Goal: Task Accomplishment & Management: Manage account settings

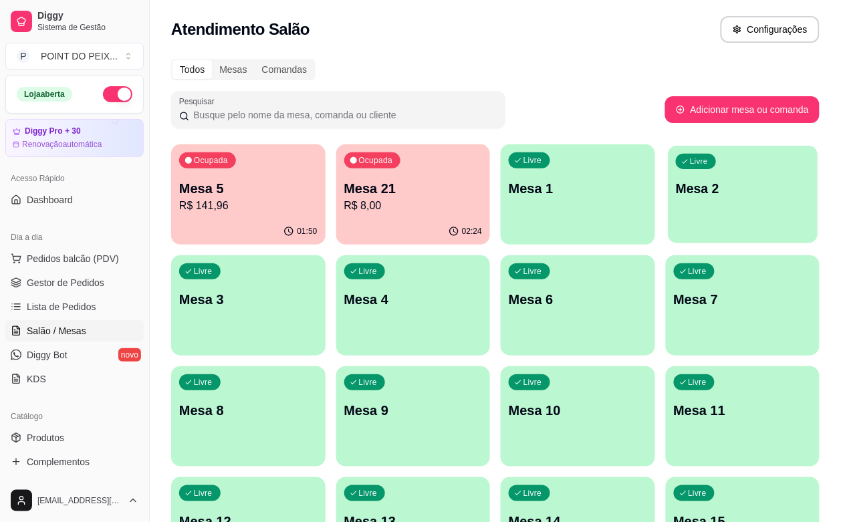
click at [668, 212] on div "Livre Mesa 2" at bounding box center [743, 187] width 150 height 82
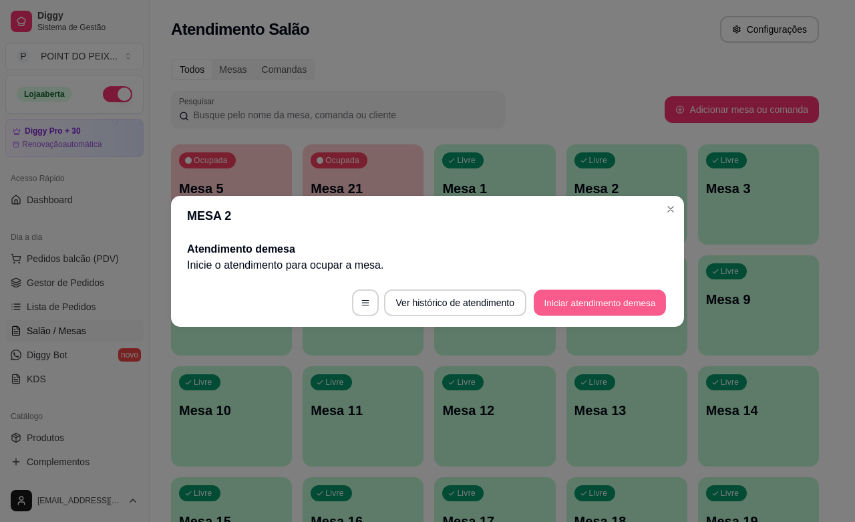
click at [562, 302] on button "Iniciar atendimento de mesa" at bounding box center [600, 302] width 132 height 26
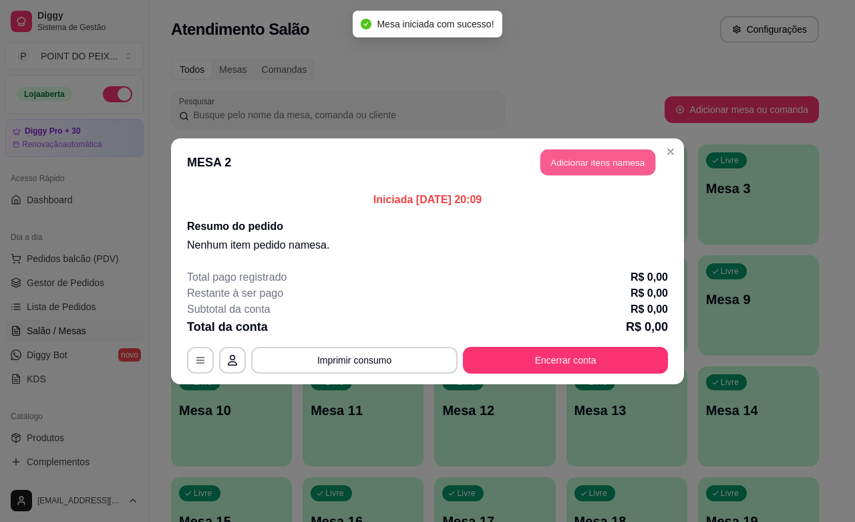
click at [606, 152] on button "Adicionar itens na mesa" at bounding box center [598, 162] width 115 height 26
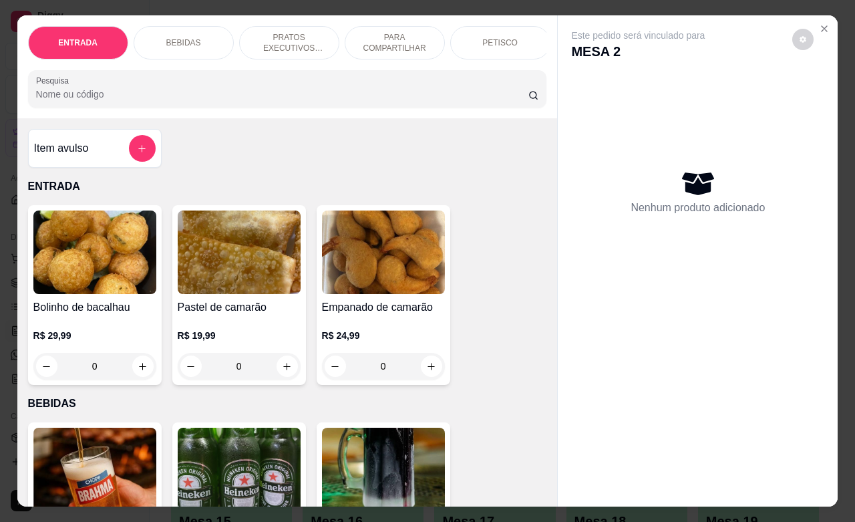
click at [499, 41] on div "PETISCO" at bounding box center [500, 42] width 100 height 33
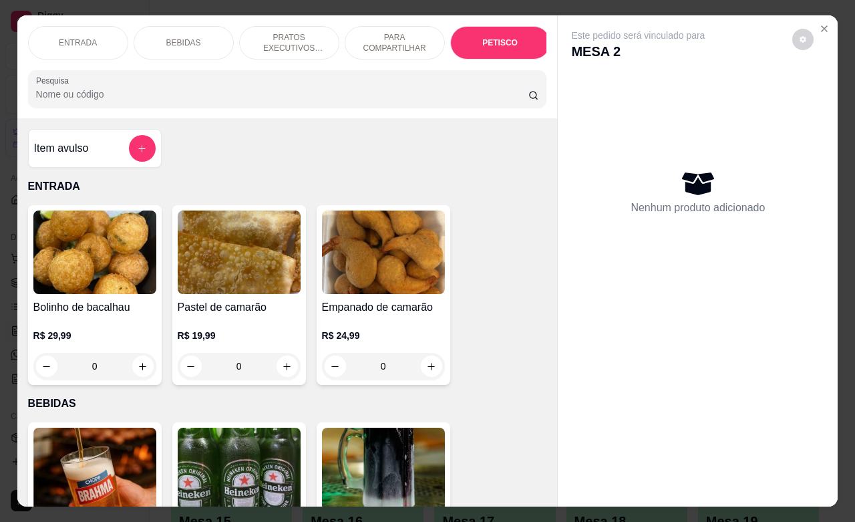
scroll to position [3120, 0]
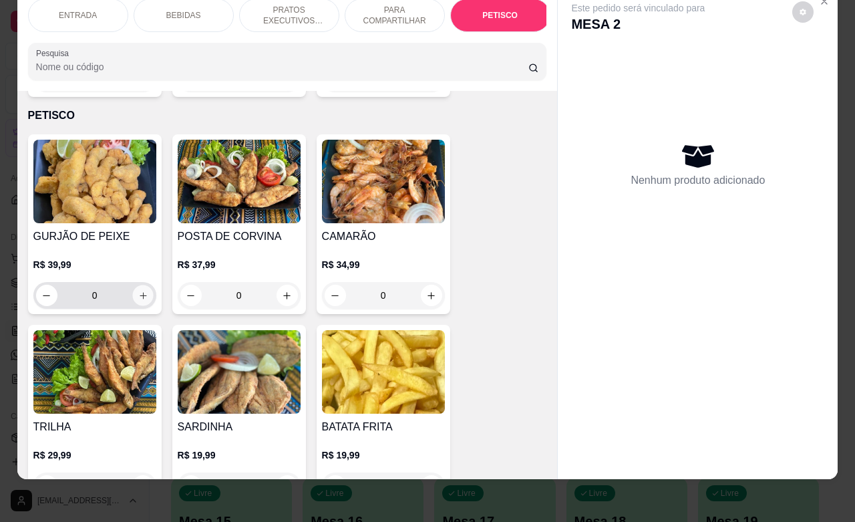
click at [132, 285] on button "increase-product-quantity" at bounding box center [142, 295] width 21 height 21
type input "1"
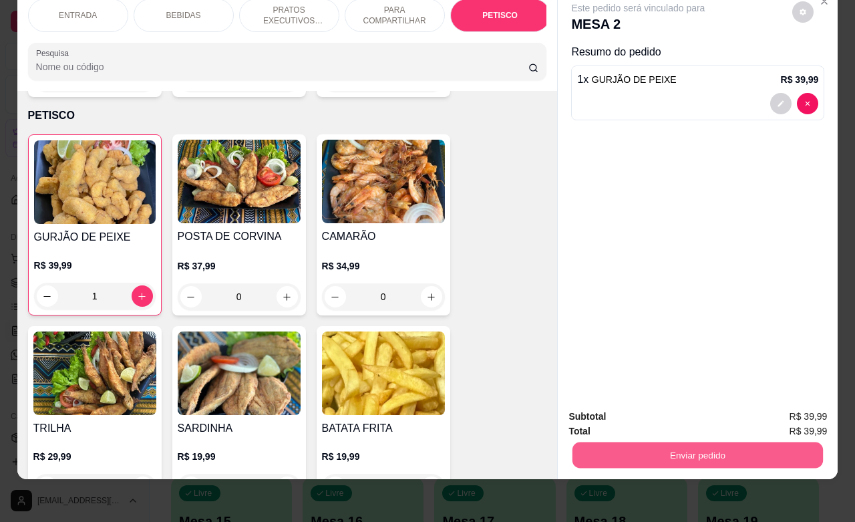
click at [677, 442] on button "Enviar pedido" at bounding box center [698, 455] width 251 height 26
click at [678, 404] on button "Não registrar e enviar pedido" at bounding box center [652, 408] width 135 height 25
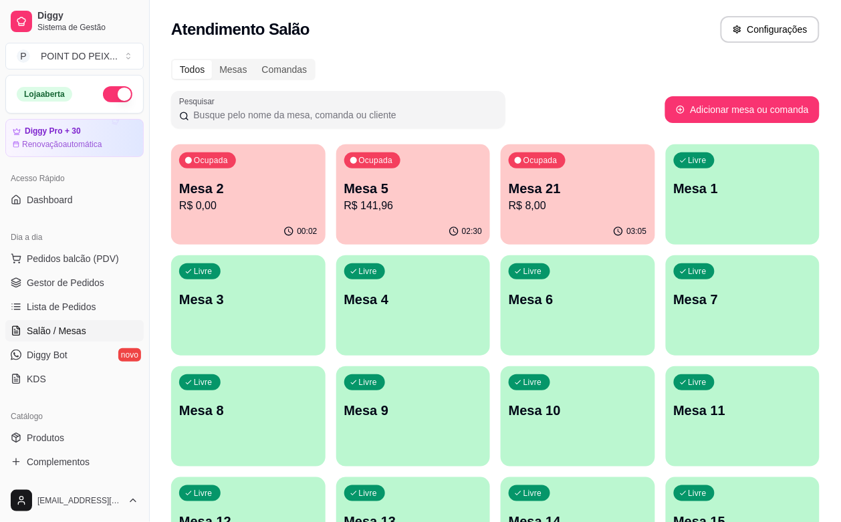
click at [325, 366] on div "Livre Mesa 8" at bounding box center [248, 408] width 154 height 84
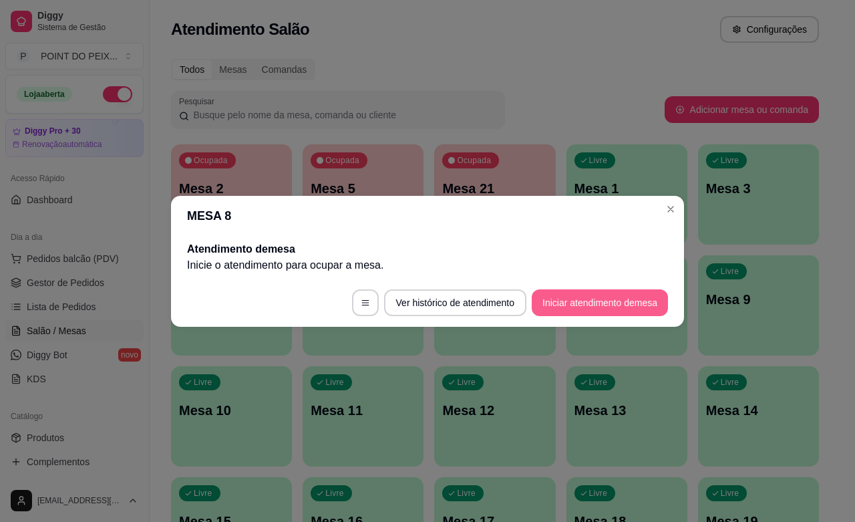
click at [576, 303] on button "Iniciar atendimento de mesa" at bounding box center [600, 302] width 136 height 27
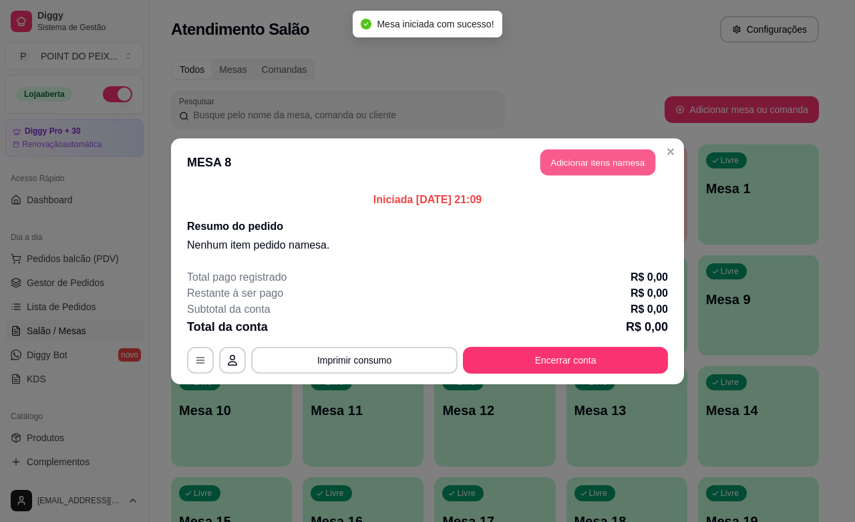
click at [585, 154] on button "Adicionar itens na mesa" at bounding box center [598, 162] width 115 height 26
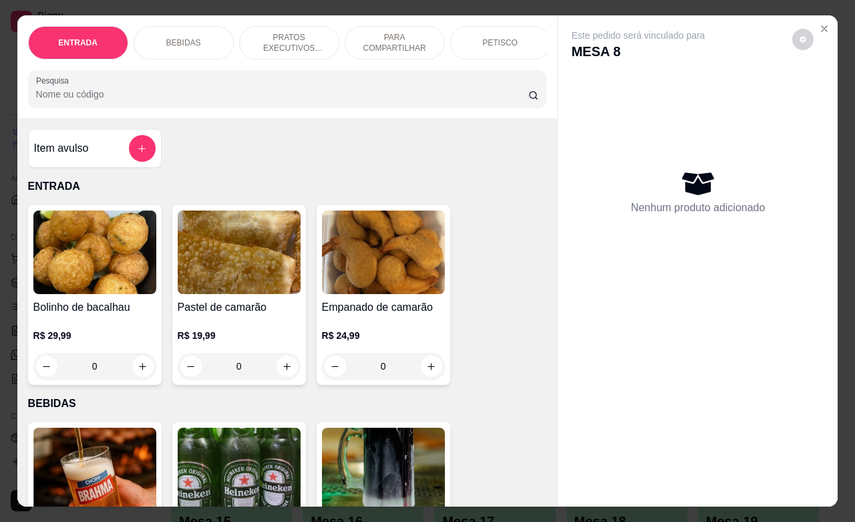
click at [491, 41] on p "PETISCO" at bounding box center [500, 42] width 35 height 11
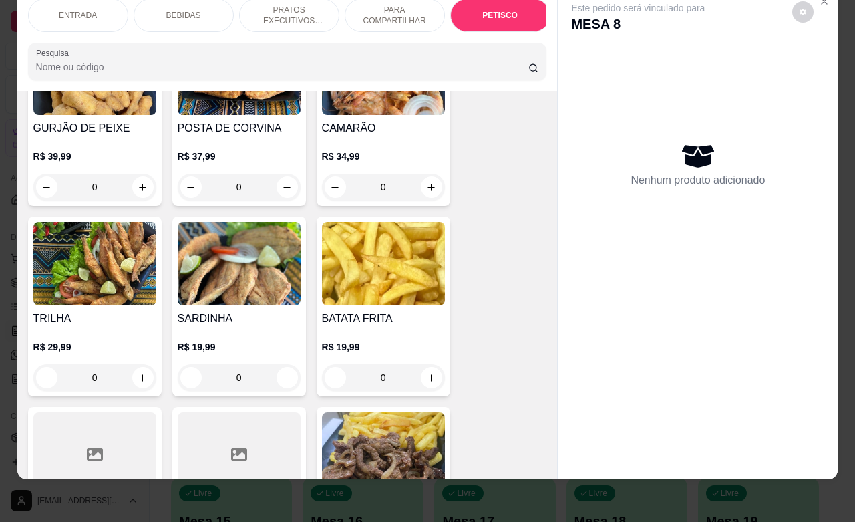
scroll to position [3287, 0]
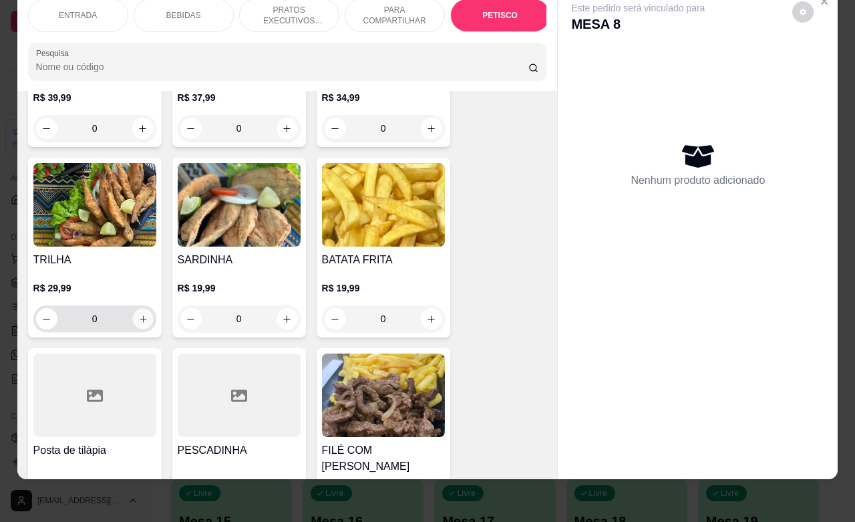
click at [138, 314] on icon "increase-product-quantity" at bounding box center [143, 319] width 10 height 10
type input "1"
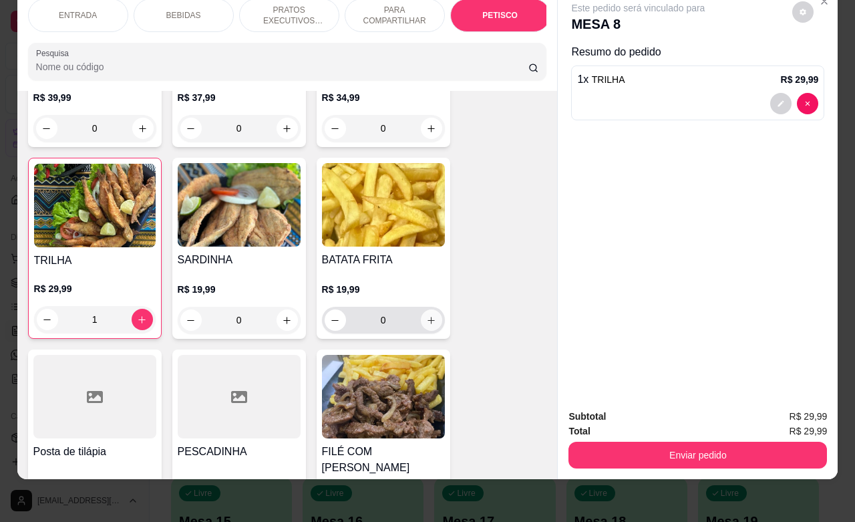
click at [426, 309] on button "increase-product-quantity" at bounding box center [431, 319] width 21 height 21
type input "1"
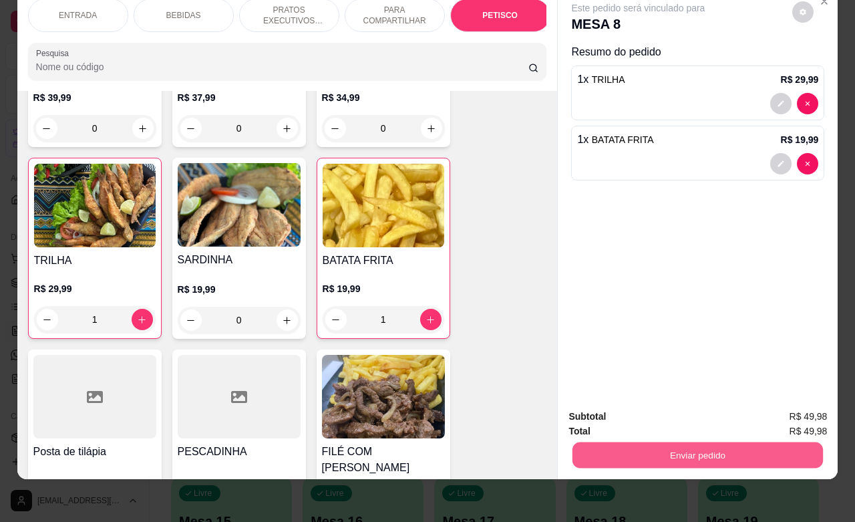
click at [672, 442] on button "Enviar pedido" at bounding box center [698, 455] width 251 height 26
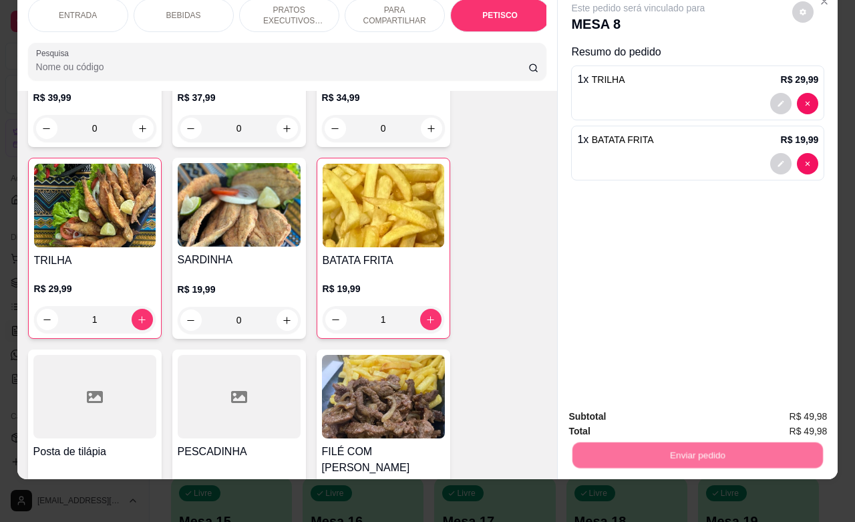
click at [649, 400] on button "Não registrar e enviar pedido" at bounding box center [652, 408] width 139 height 25
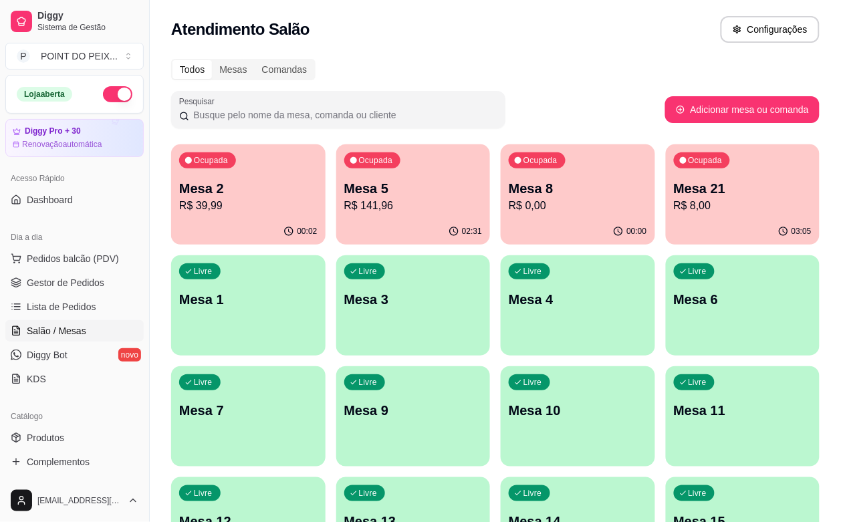
click at [666, 325] on div "Livre Mesa 6" at bounding box center [743, 297] width 154 height 84
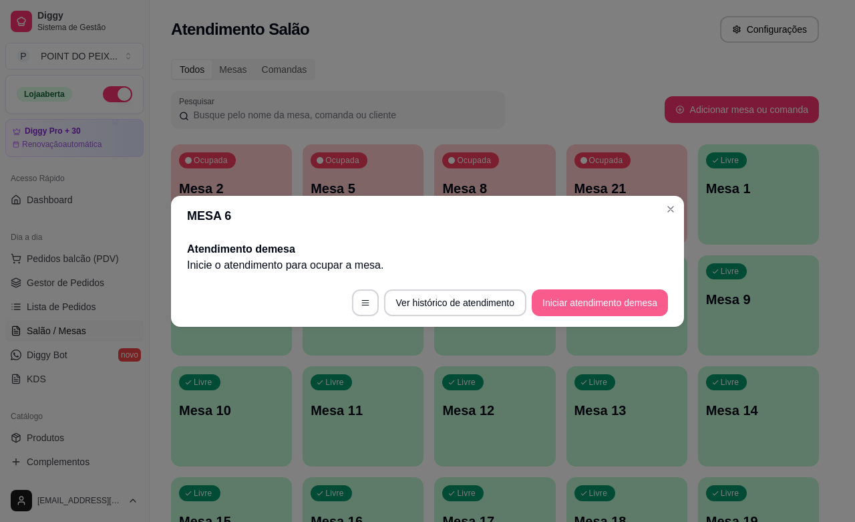
click at [586, 301] on button "Iniciar atendimento de mesa" at bounding box center [600, 302] width 136 height 27
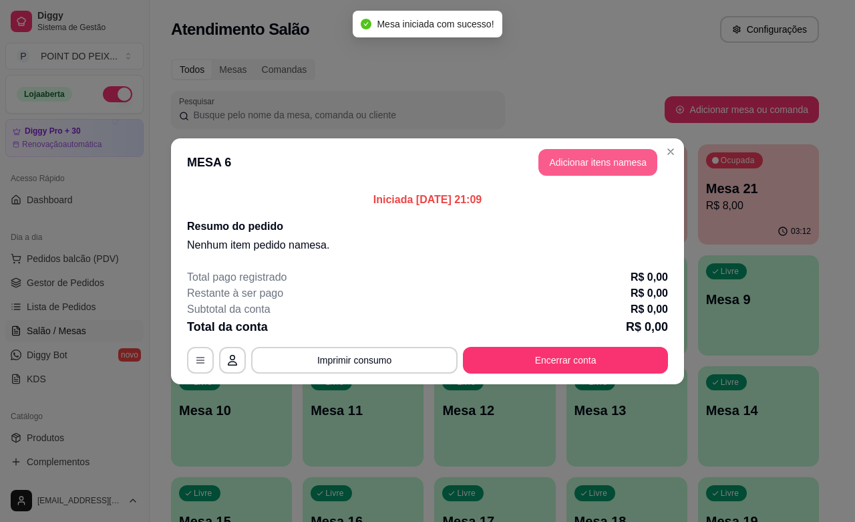
click at [586, 156] on button "Adicionar itens na mesa" at bounding box center [598, 162] width 119 height 27
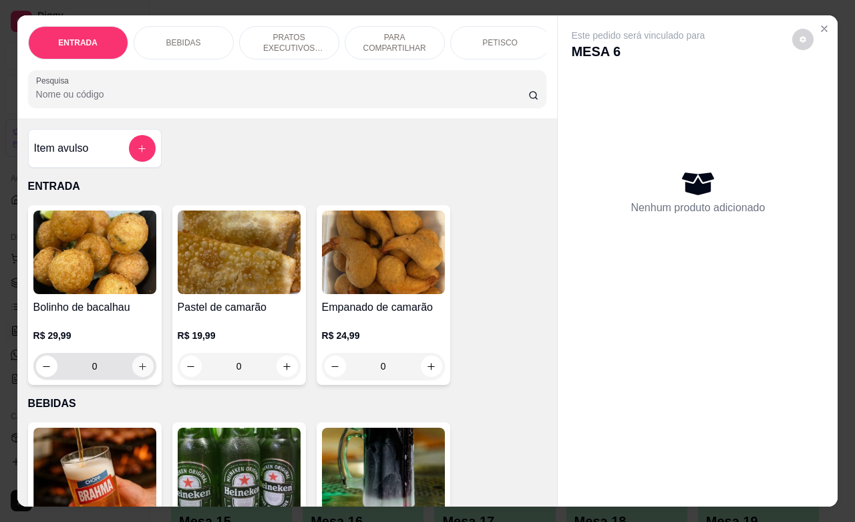
click at [141, 377] on button "increase-product-quantity" at bounding box center [142, 366] width 21 height 21
type input "1"
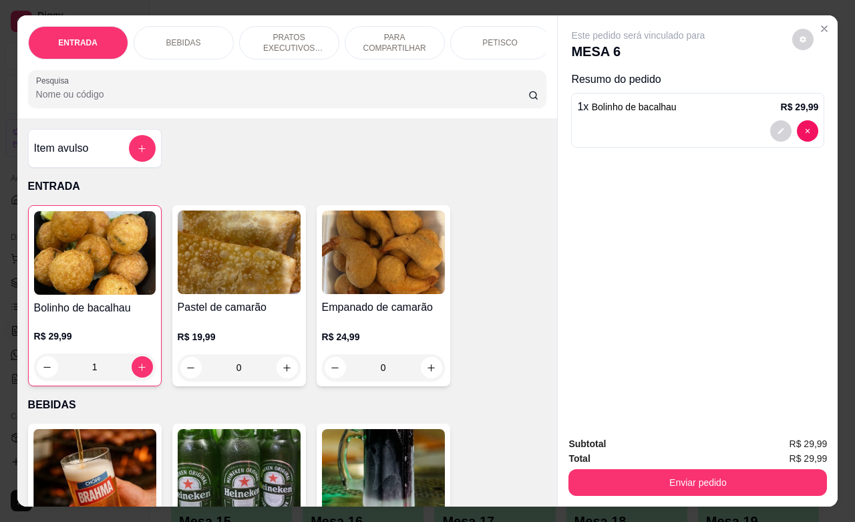
scroll to position [84, 0]
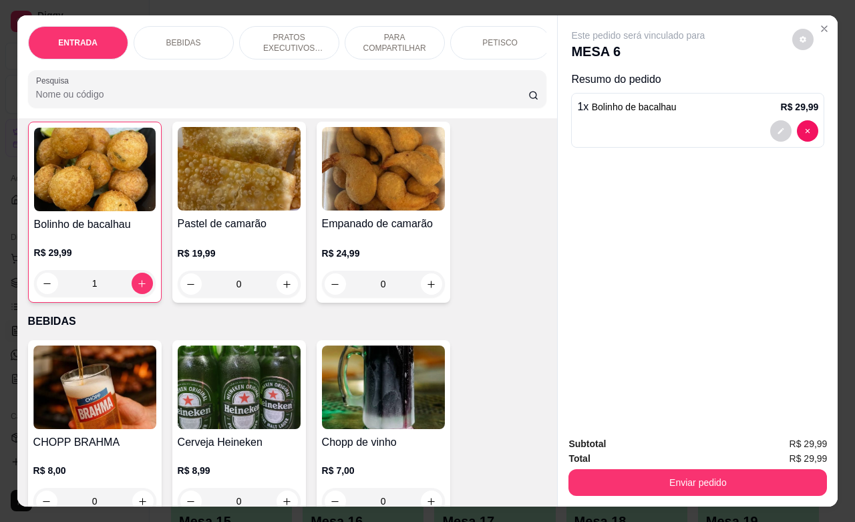
click at [505, 28] on div "PETISCO" at bounding box center [500, 42] width 100 height 33
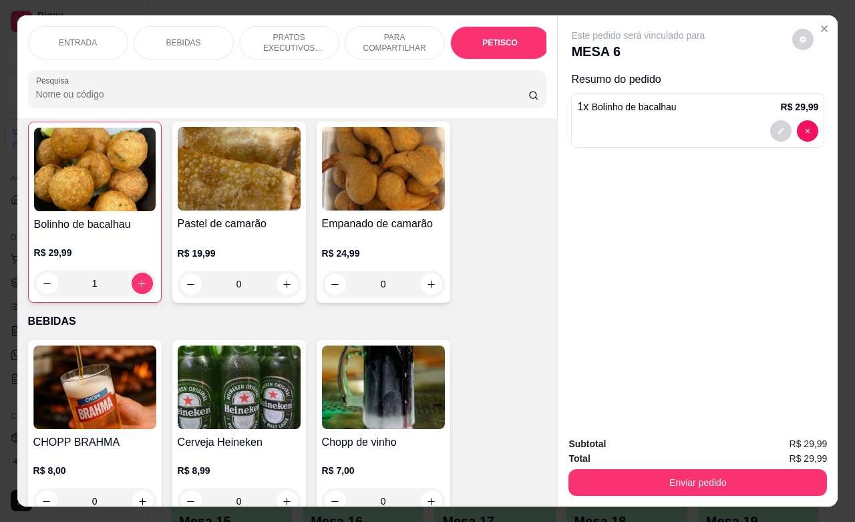
scroll to position [3122, 0]
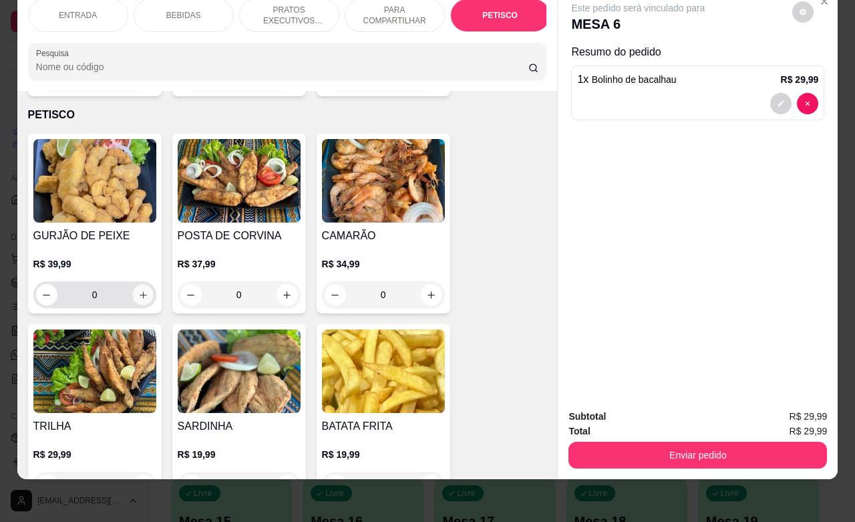
click at [138, 290] on icon "increase-product-quantity" at bounding box center [143, 295] width 10 height 10
type input "1"
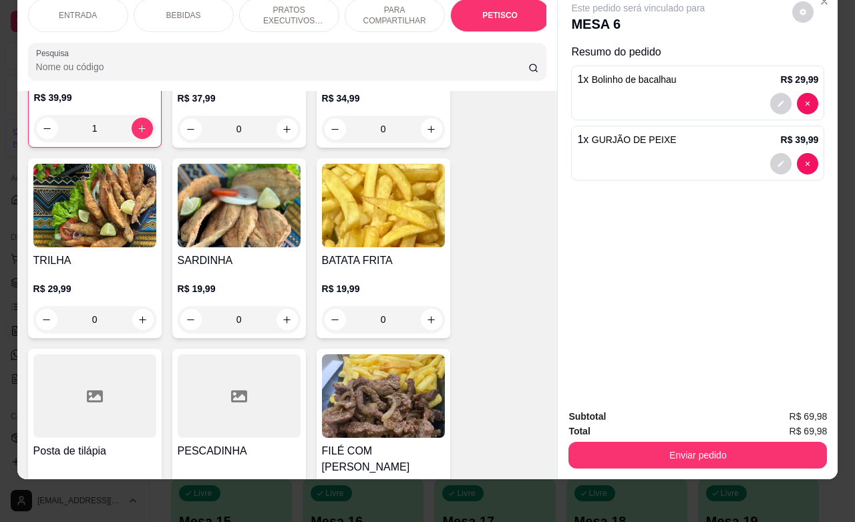
scroll to position [3372, 0]
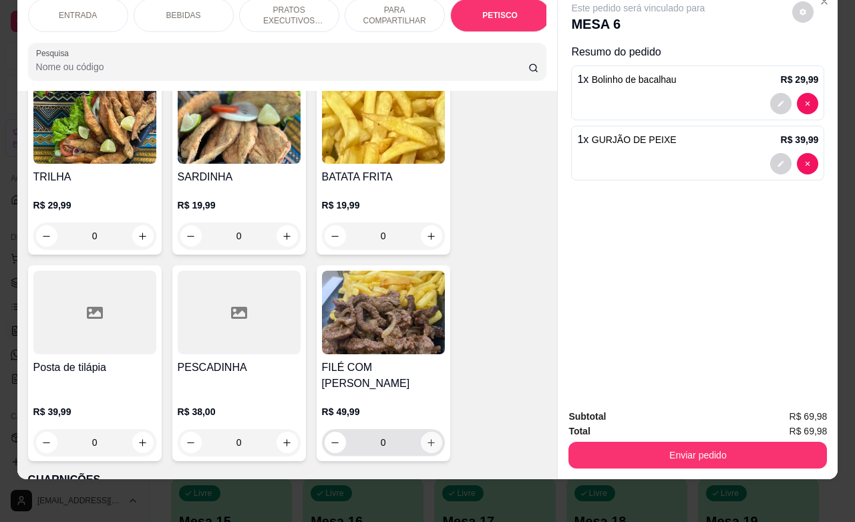
click at [426, 432] on button "increase-product-quantity" at bounding box center [431, 442] width 21 height 21
type input "1"
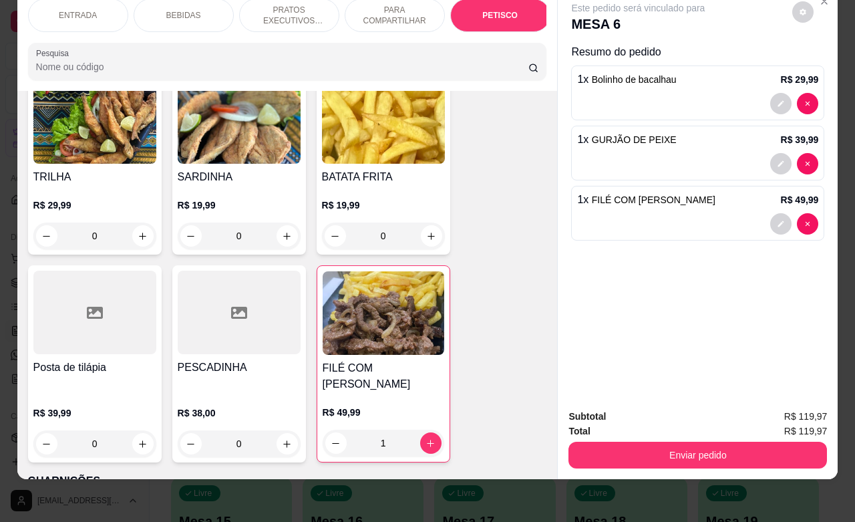
scroll to position [3456, 0]
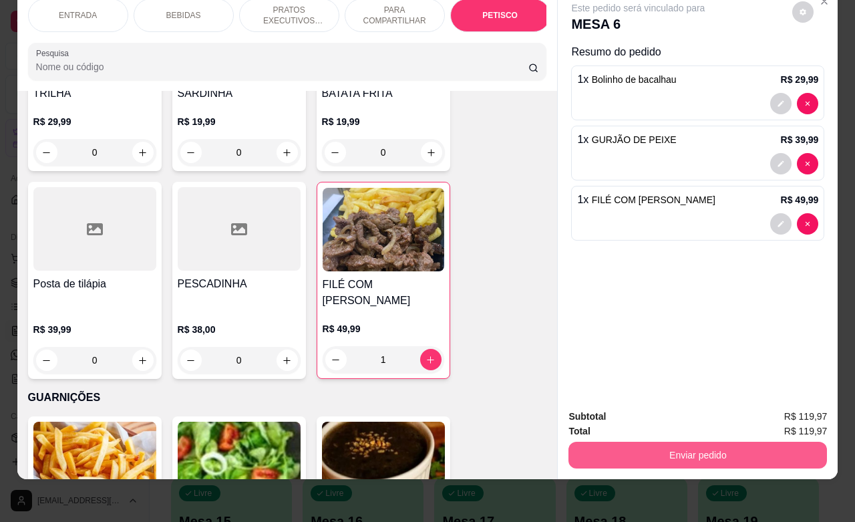
click at [688, 442] on button "Enviar pedido" at bounding box center [698, 455] width 259 height 27
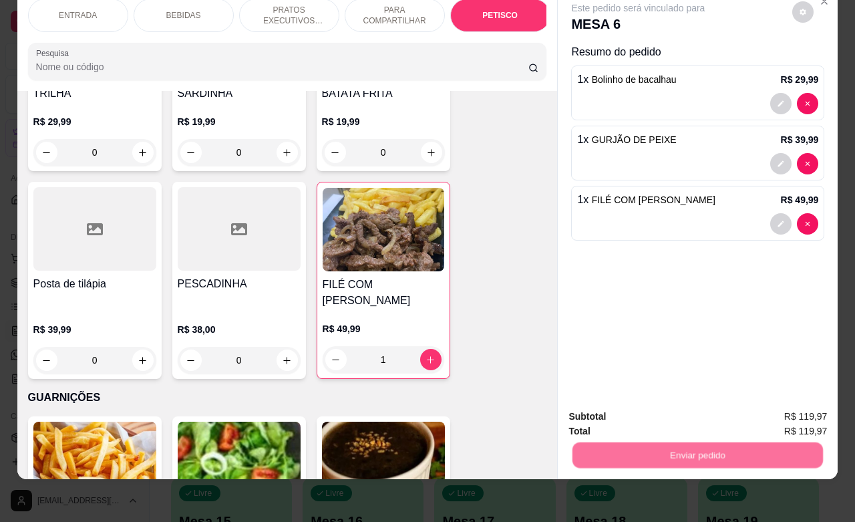
click at [683, 418] on button "Não registrar e enviar pedido" at bounding box center [652, 408] width 135 height 25
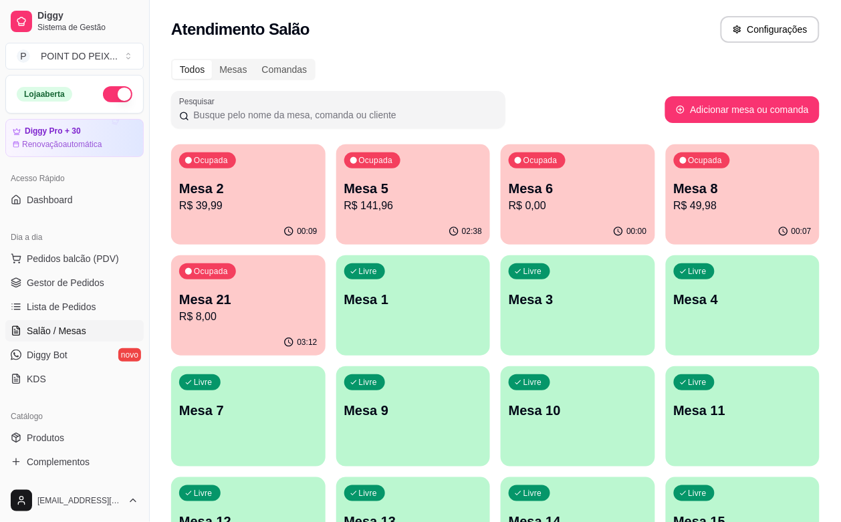
click at [501, 309] on div "Livre Mesa 3" at bounding box center [578, 297] width 154 height 84
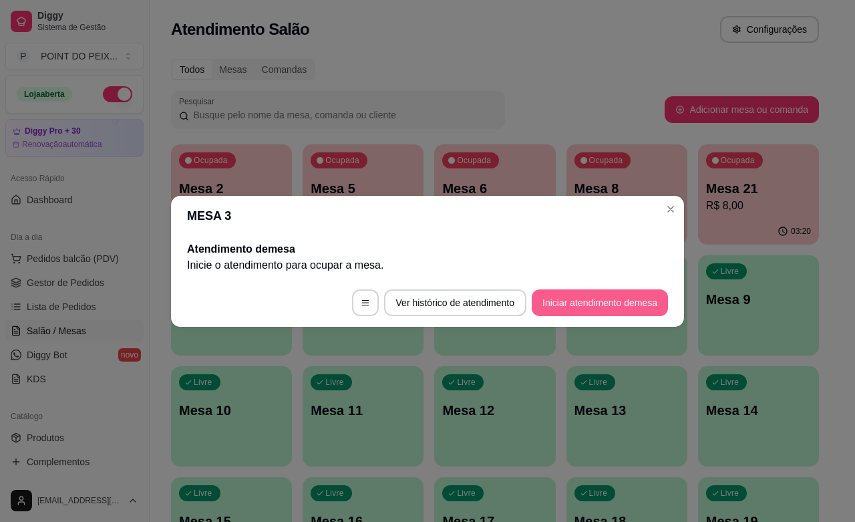
click at [592, 303] on button "Iniciar atendimento de mesa" at bounding box center [600, 302] width 136 height 27
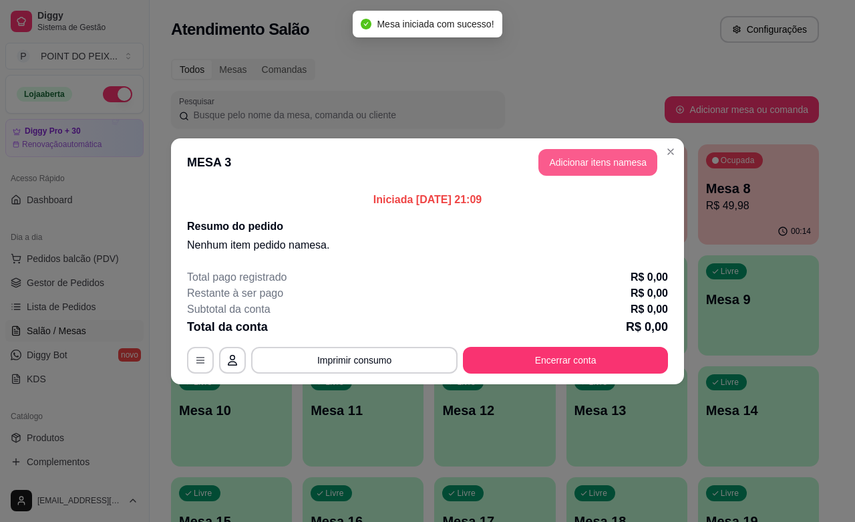
click at [613, 151] on button "Adicionar itens na mesa" at bounding box center [598, 162] width 119 height 27
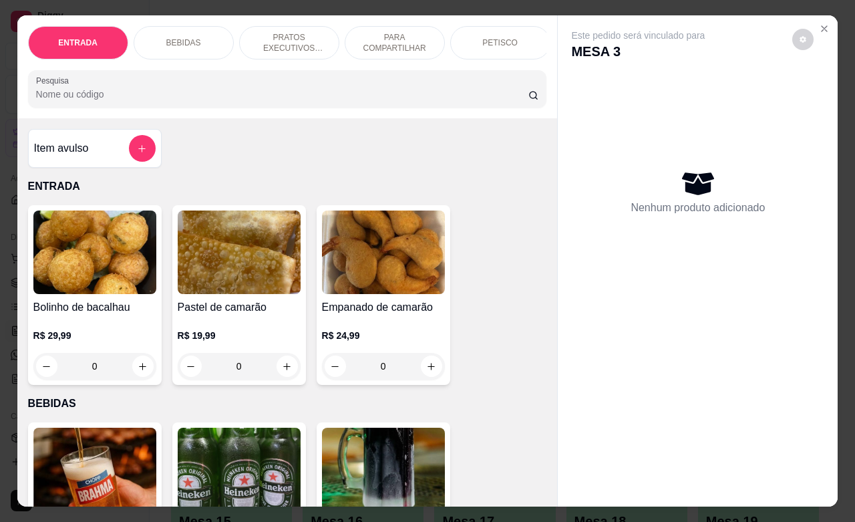
click at [489, 40] on p "PETISCO" at bounding box center [500, 42] width 35 height 11
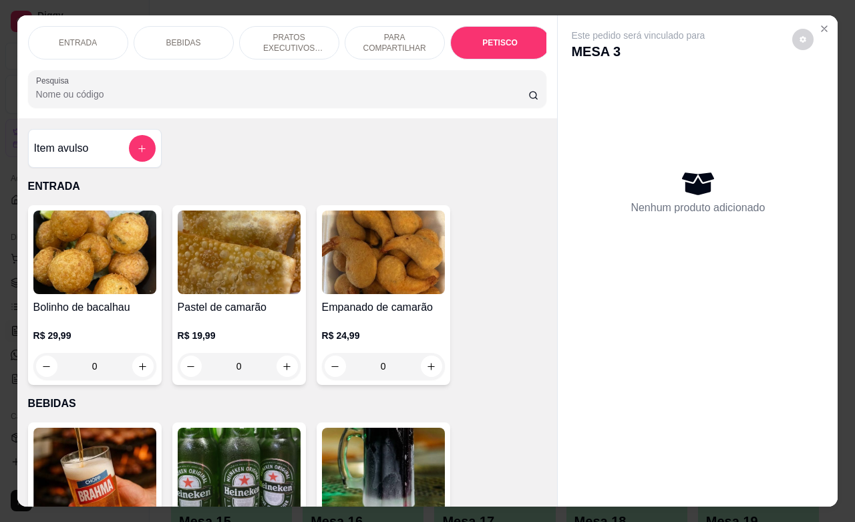
scroll to position [3120, 0]
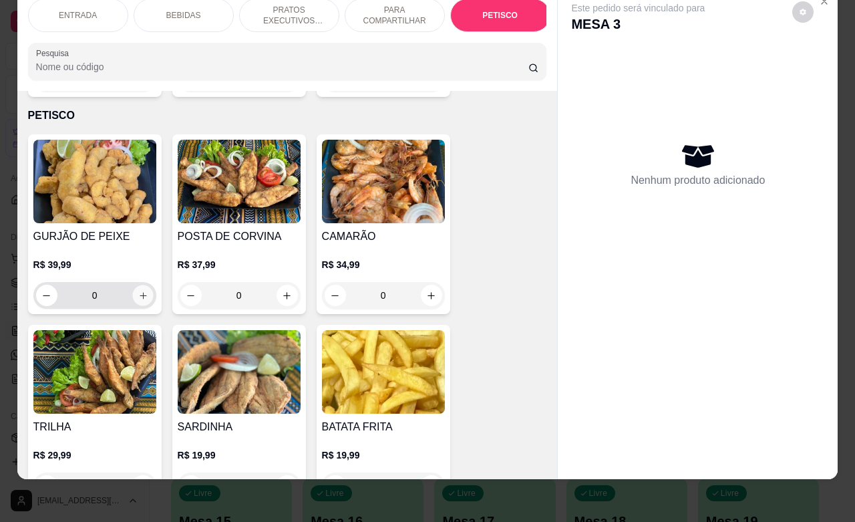
click at [138, 291] on icon "increase-product-quantity" at bounding box center [143, 296] width 10 height 10
type input "1"
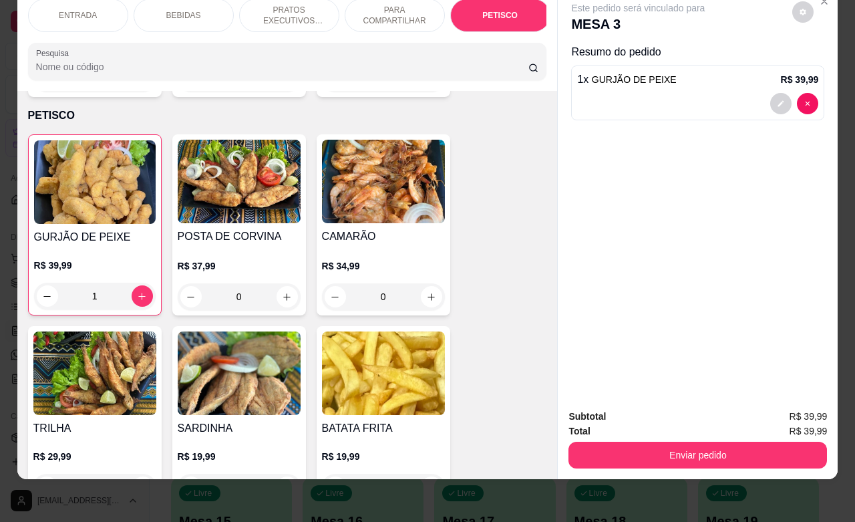
scroll to position [3287, 0]
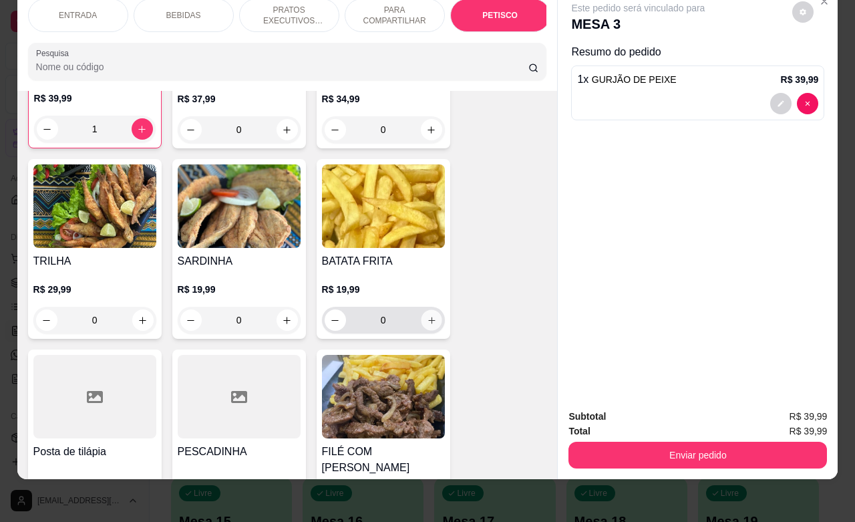
click at [426, 315] on icon "increase-product-quantity" at bounding box center [431, 320] width 10 height 10
type input "1"
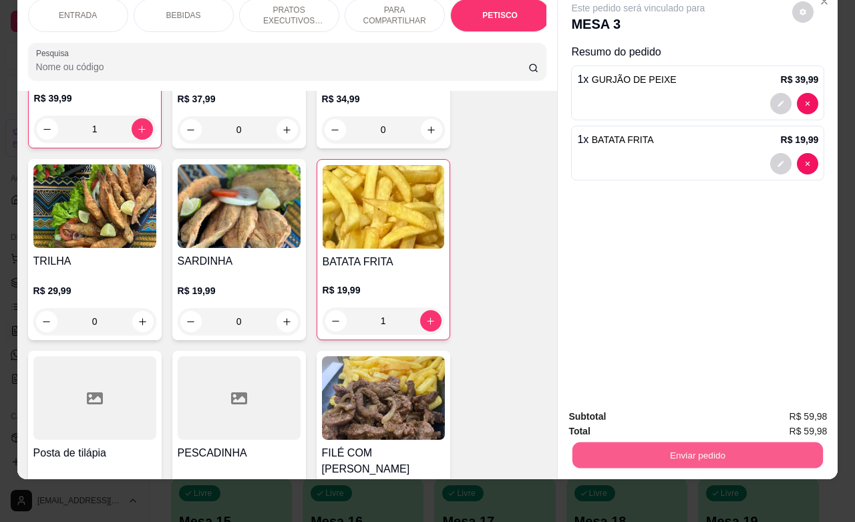
click at [632, 442] on button "Enviar pedido" at bounding box center [698, 455] width 251 height 26
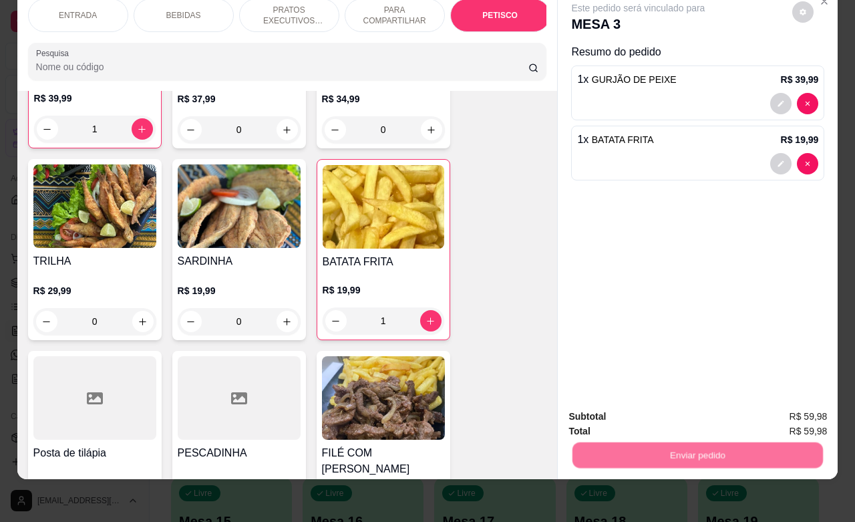
click at [639, 404] on button "Não registrar e enviar pedido" at bounding box center [652, 408] width 139 height 25
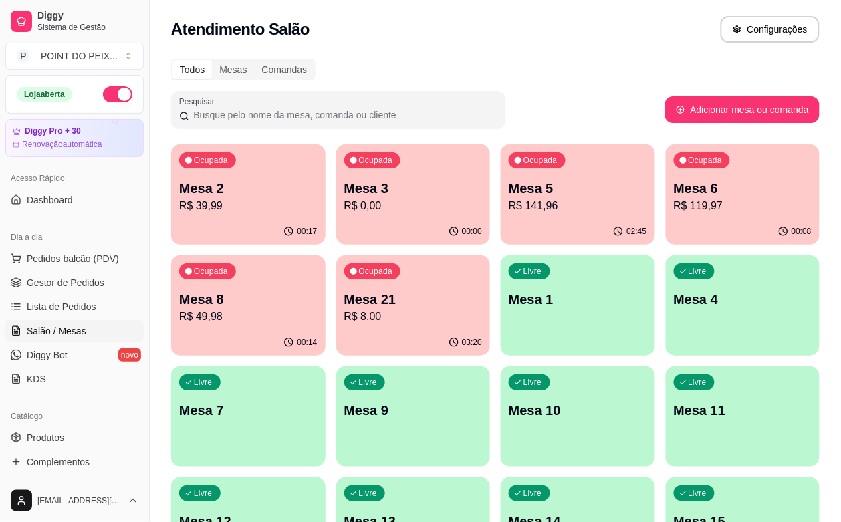
click at [509, 199] on p "R$ 141,96" at bounding box center [578, 206] width 138 height 16
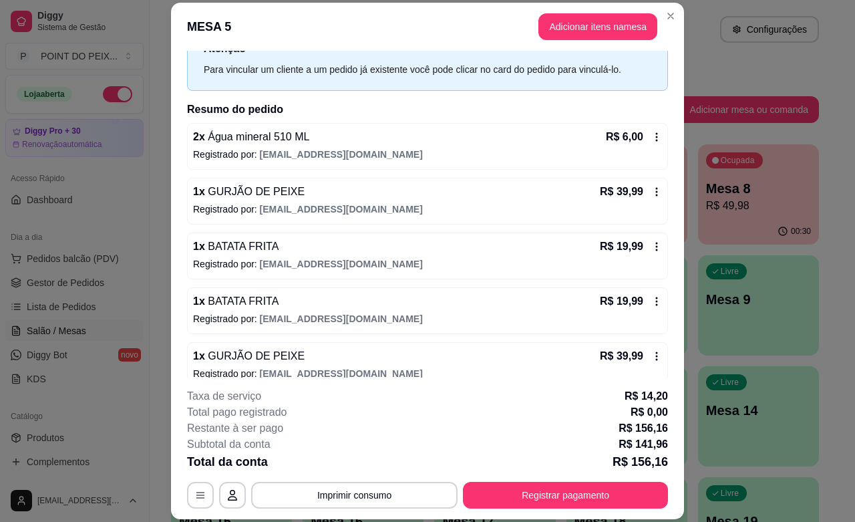
scroll to position [84, 0]
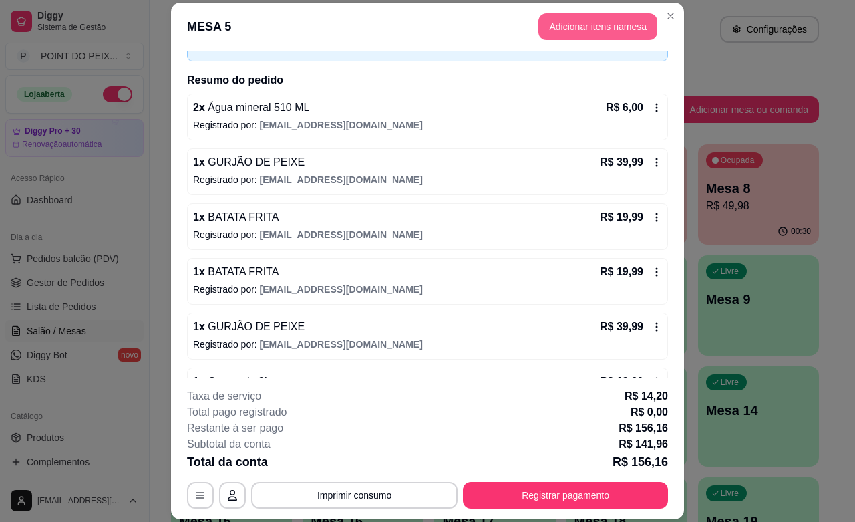
click at [597, 25] on button "Adicionar itens na mesa" at bounding box center [598, 26] width 119 height 27
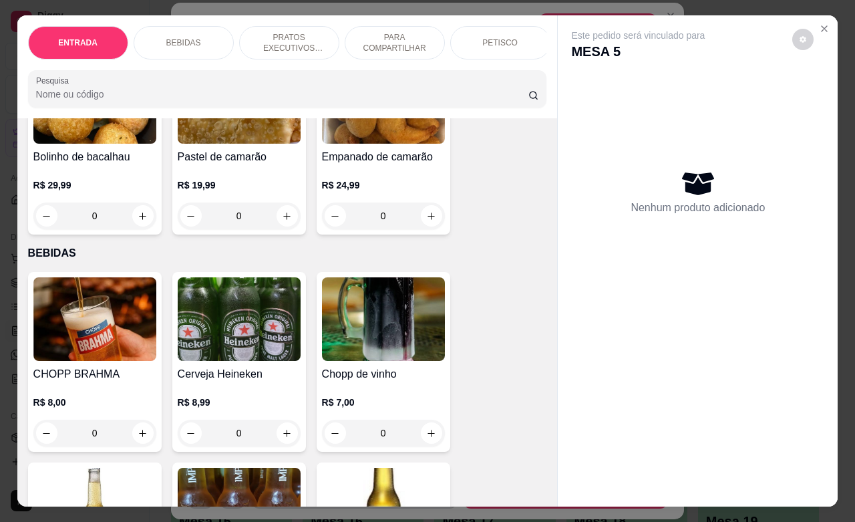
scroll to position [167, 0]
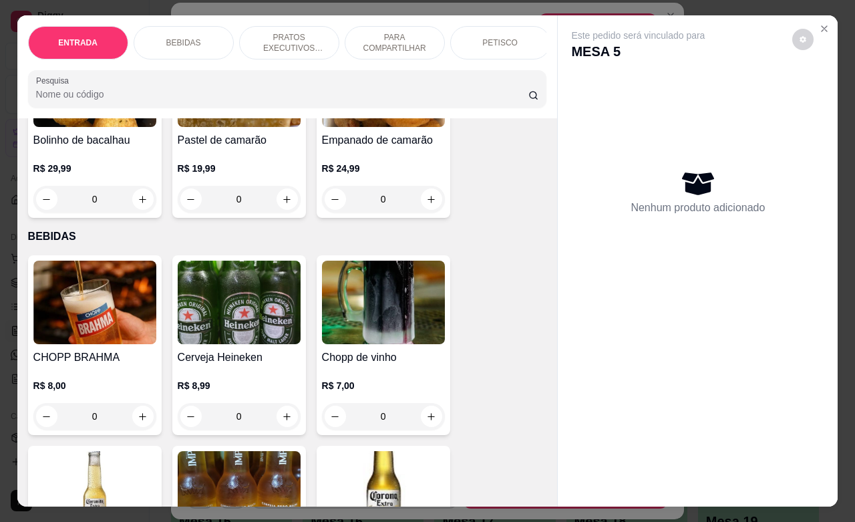
drag, startPoint x: 87, startPoint y: 421, endPoint x: 79, endPoint y: 426, distance: 9.6
click at [79, 426] on input "0" at bounding box center [94, 416] width 75 height 27
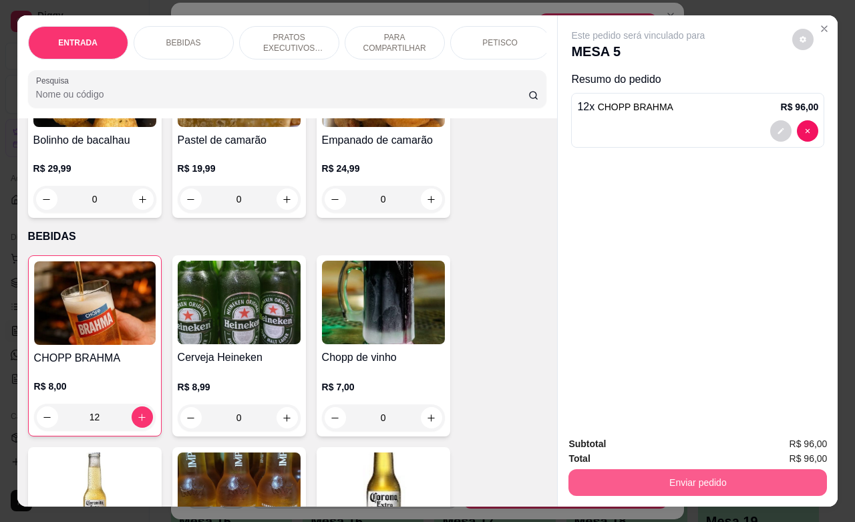
type input "12"
click at [639, 480] on button "Enviar pedido" at bounding box center [698, 482] width 259 height 27
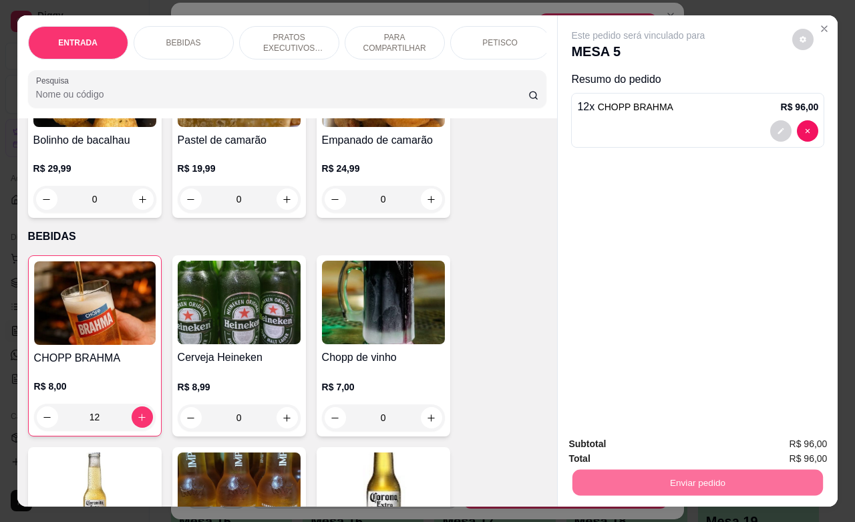
click at [655, 446] on button "Não registrar e enviar pedido" at bounding box center [652, 442] width 139 height 25
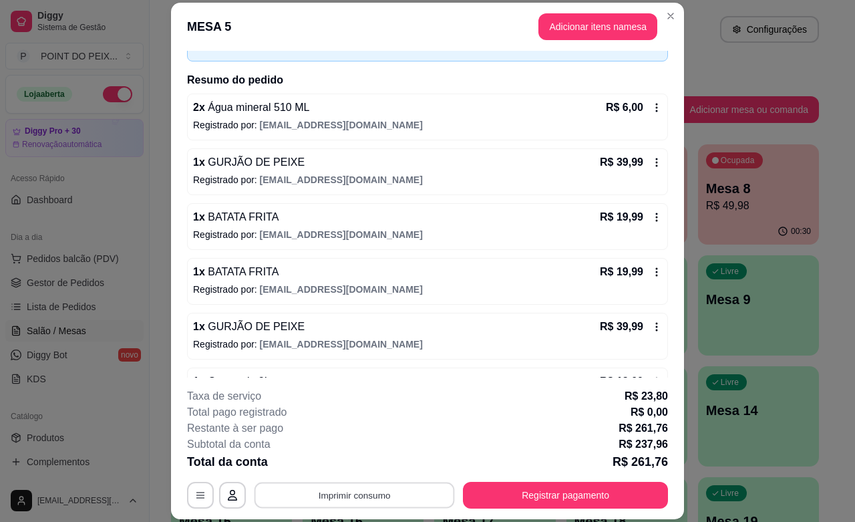
click at [366, 497] on button "Imprimir consumo" at bounding box center [355, 496] width 200 height 26
click at [363, 460] on button "IMPRESSORA" at bounding box center [352, 464] width 94 height 21
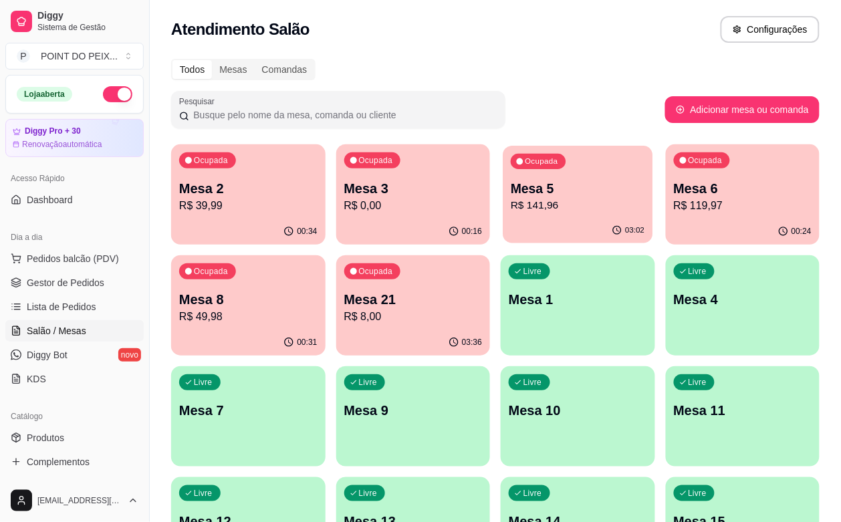
click at [510, 218] on div "Ocupada Mesa 5 R$ 141,96" at bounding box center [578, 182] width 150 height 72
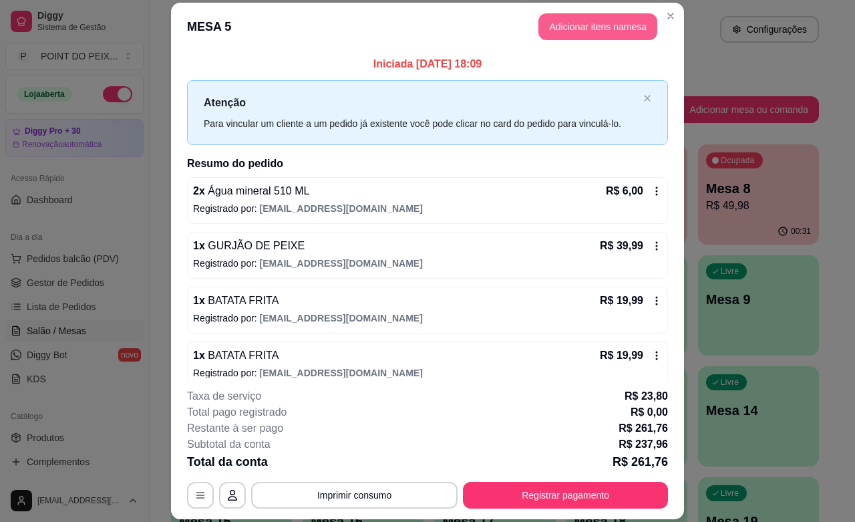
click at [593, 19] on button "Adicionar itens na mesa" at bounding box center [598, 26] width 119 height 27
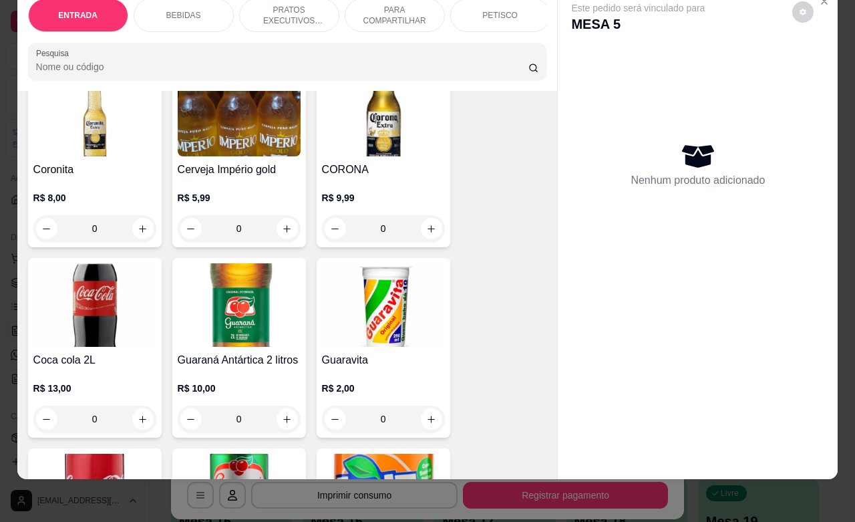
scroll to position [585, 0]
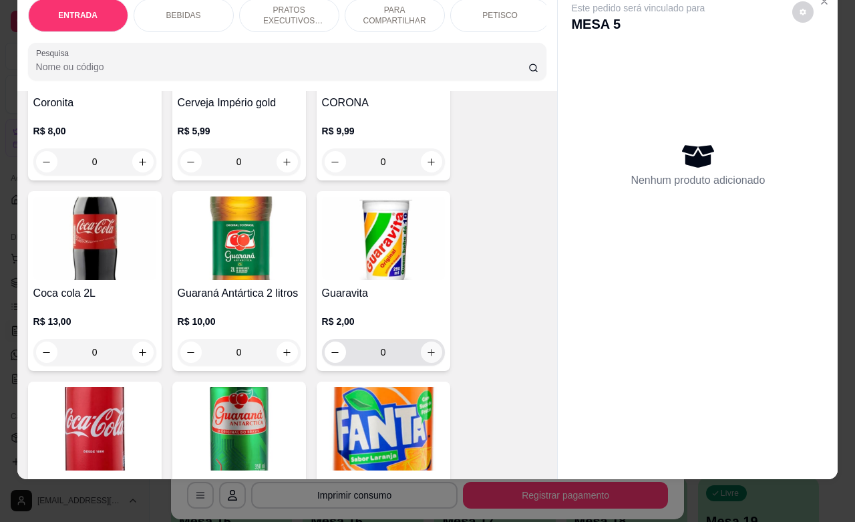
click at [428, 353] on icon "increase-product-quantity" at bounding box center [431, 352] width 7 height 7
type input "1"
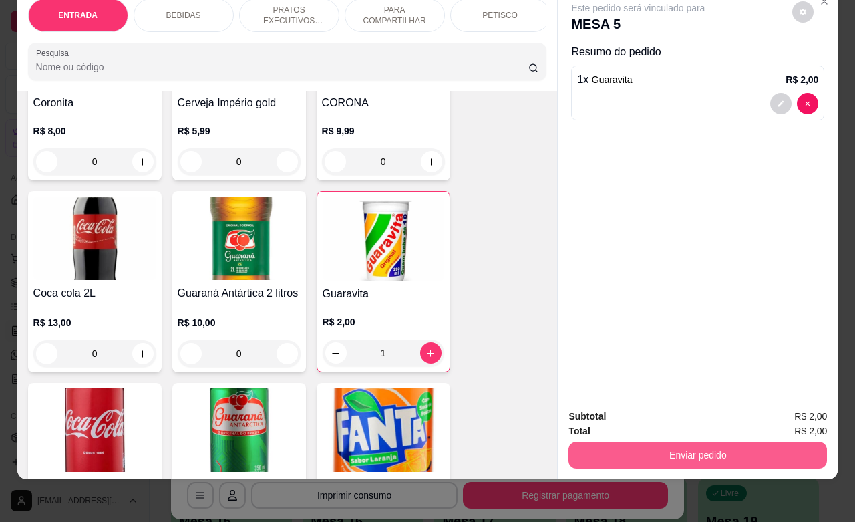
click at [695, 442] on button "Enviar pedido" at bounding box center [698, 455] width 259 height 27
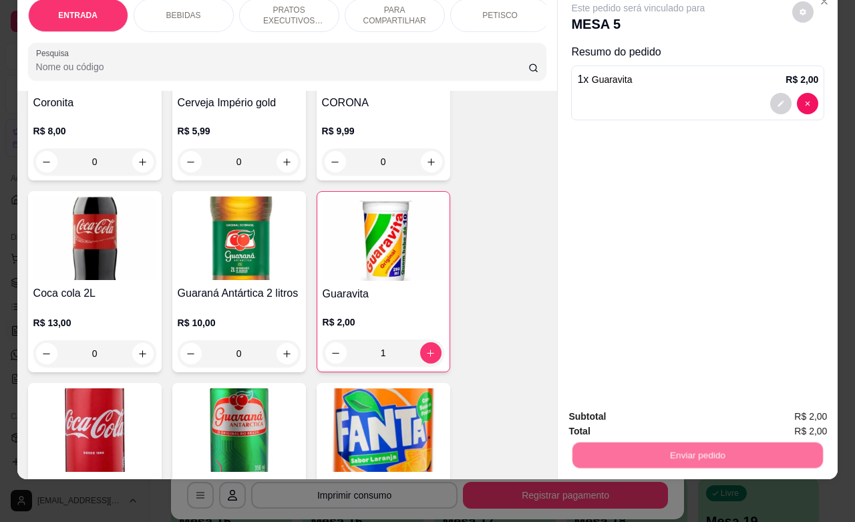
click at [693, 401] on button "Não registrar e enviar pedido" at bounding box center [652, 408] width 139 height 25
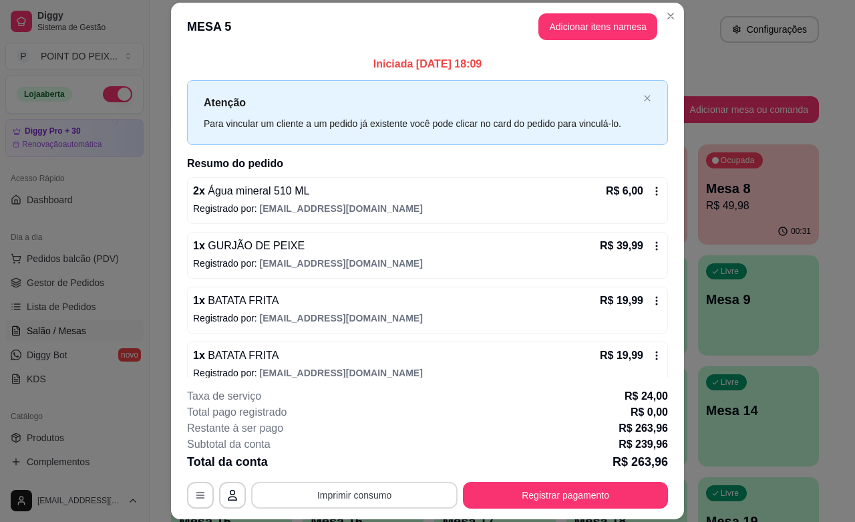
click at [358, 497] on button "Imprimir consumo" at bounding box center [354, 495] width 207 height 27
click at [361, 469] on button "IMPRESSORA" at bounding box center [351, 464] width 97 height 21
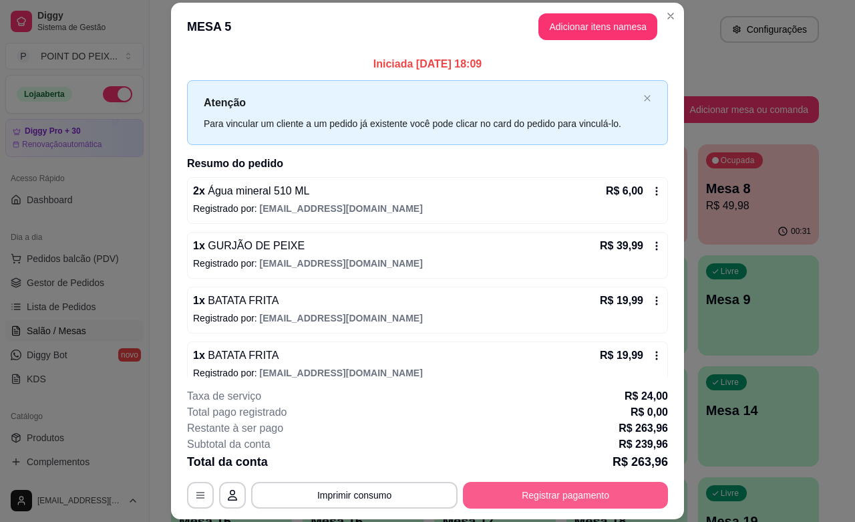
click at [556, 505] on button "Registrar pagamento" at bounding box center [565, 495] width 205 height 27
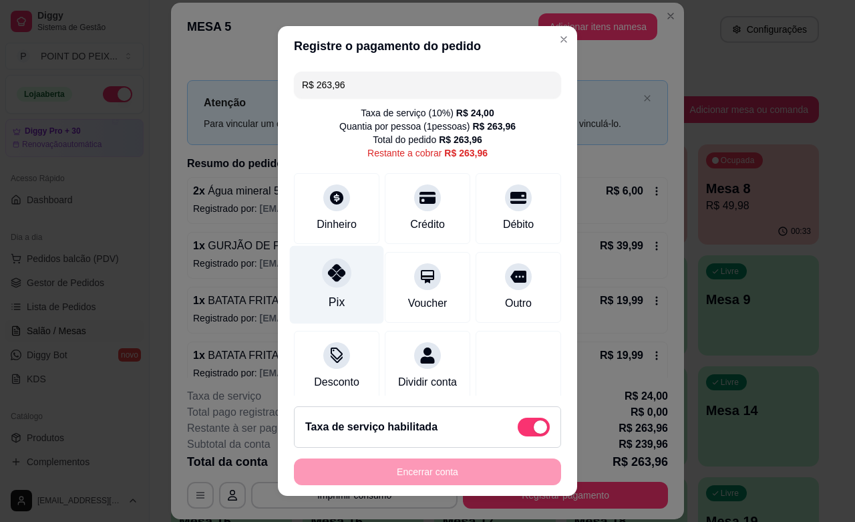
click at [336, 301] on div "Pix" at bounding box center [337, 285] width 94 height 78
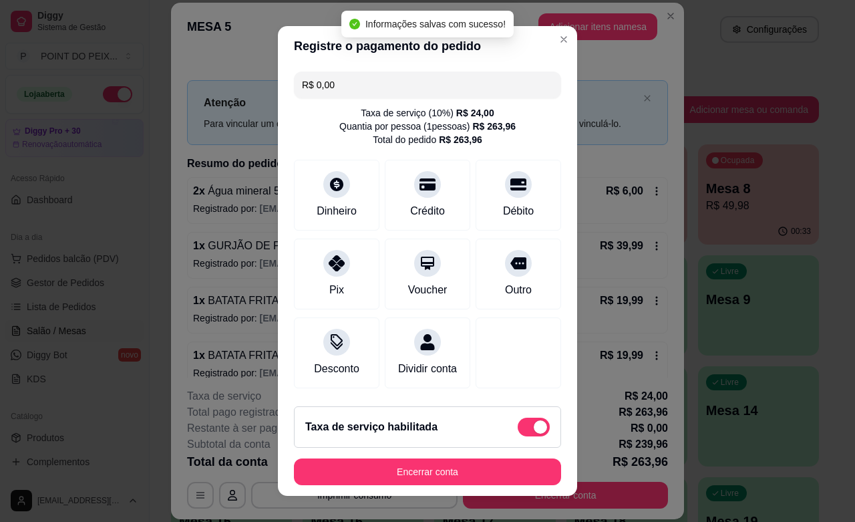
type input "R$ 0,00"
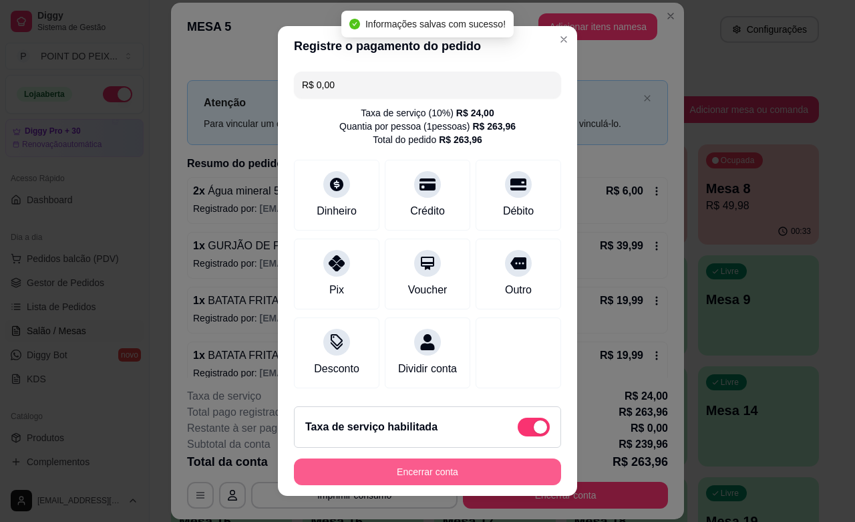
click at [496, 473] on button "Encerrar conta" at bounding box center [427, 471] width 267 height 27
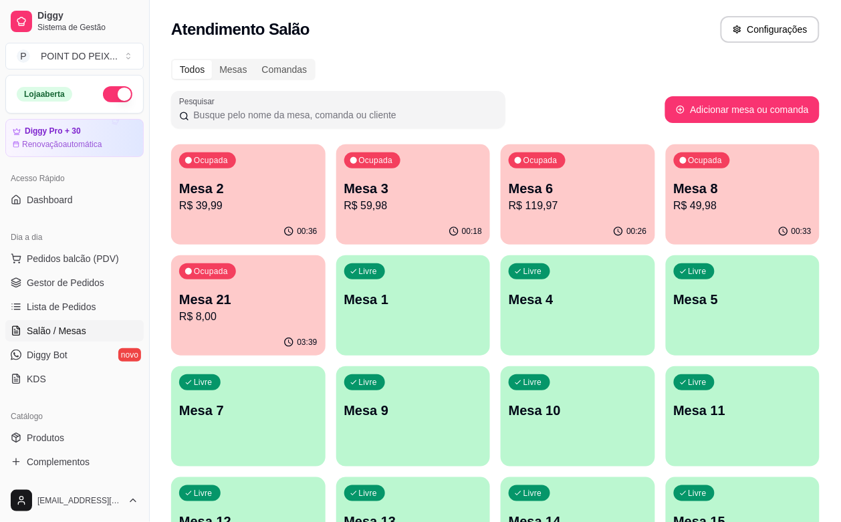
click at [491, 366] on div "Livre Mesa 9" at bounding box center [413, 408] width 154 height 84
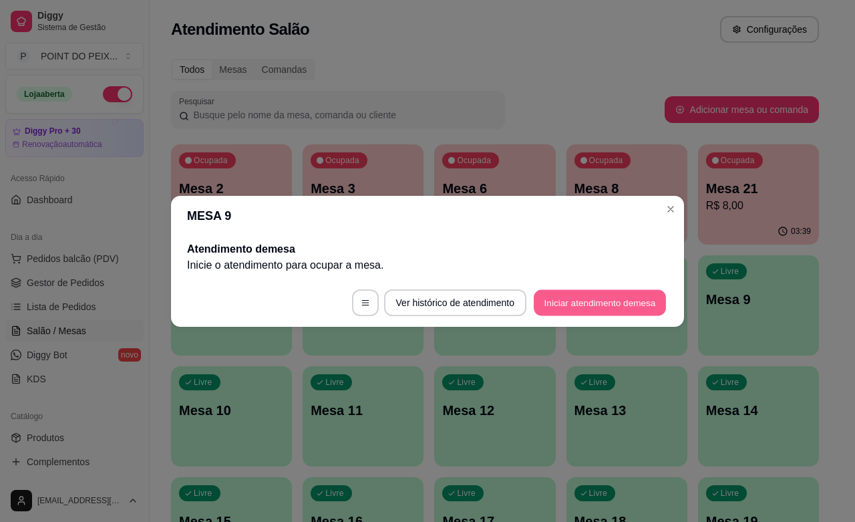
click at [557, 305] on button "Iniciar atendimento de mesa" at bounding box center [600, 302] width 132 height 26
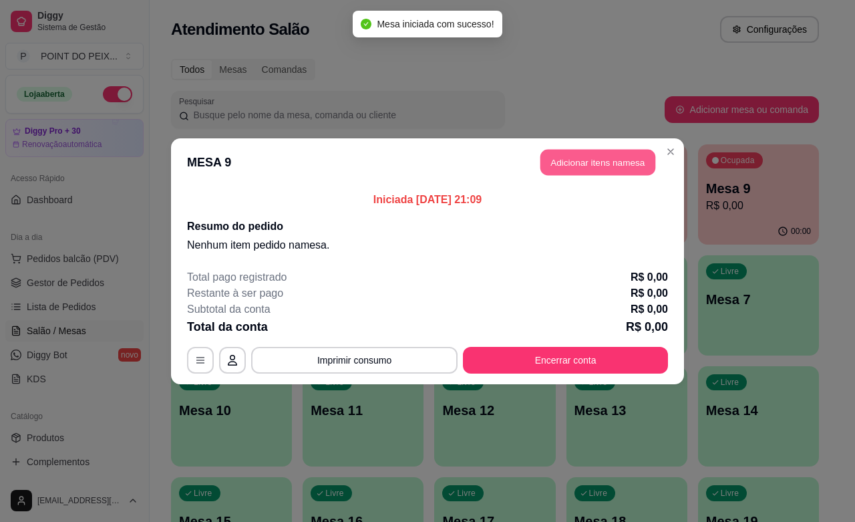
click at [581, 160] on button "Adicionar itens na mesa" at bounding box center [598, 162] width 115 height 26
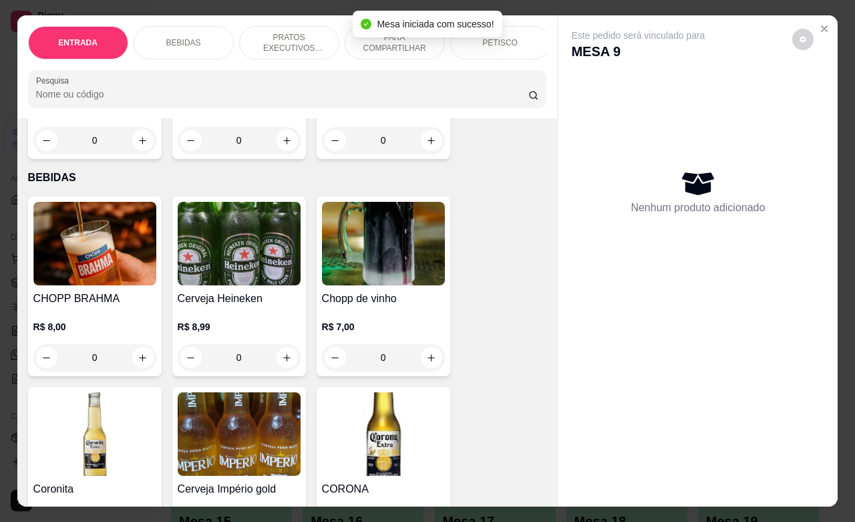
scroll to position [334, 0]
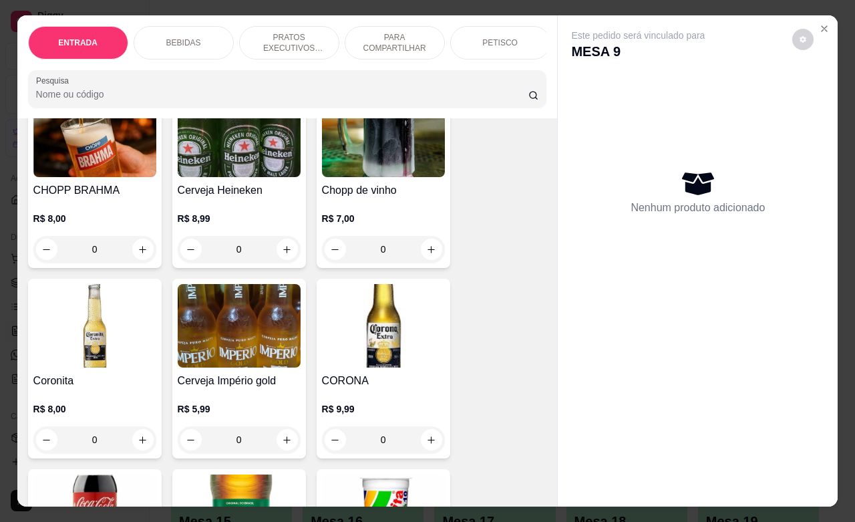
click at [511, 41] on div "PETISCO" at bounding box center [500, 42] width 100 height 33
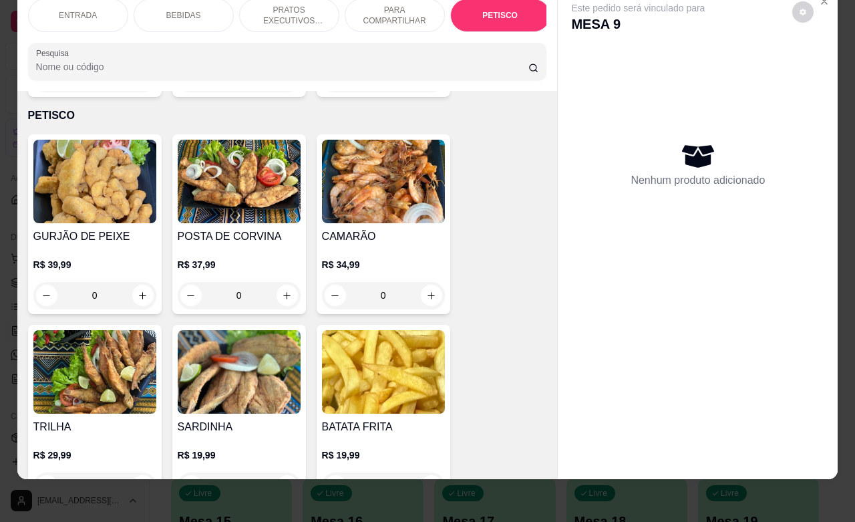
scroll to position [3287, 0]
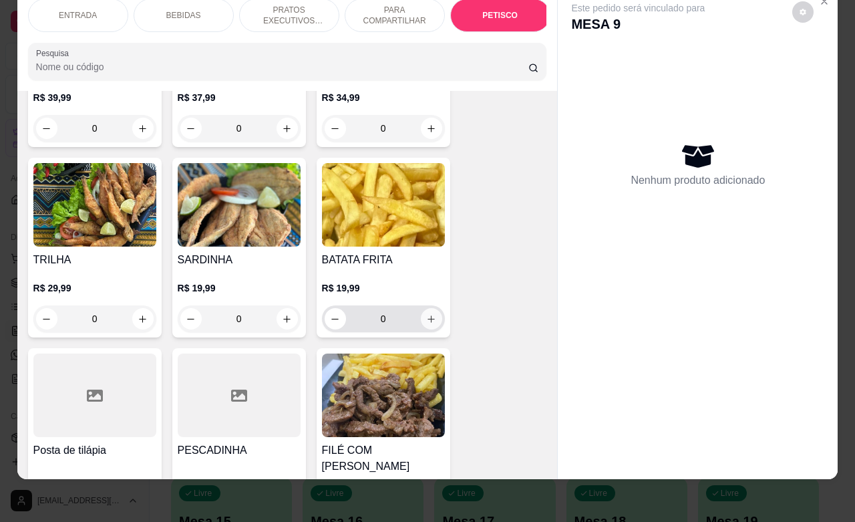
click at [426, 314] on icon "increase-product-quantity" at bounding box center [431, 319] width 10 height 10
type input "1"
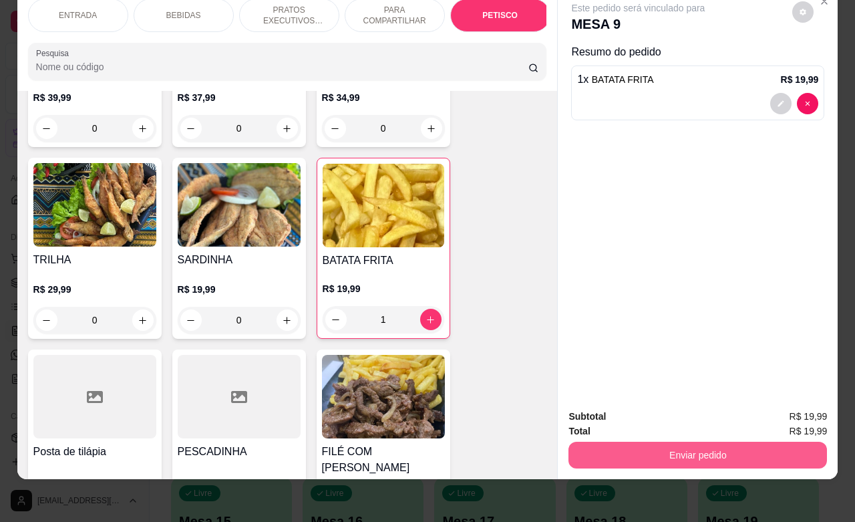
click at [706, 442] on button "Enviar pedido" at bounding box center [698, 455] width 259 height 27
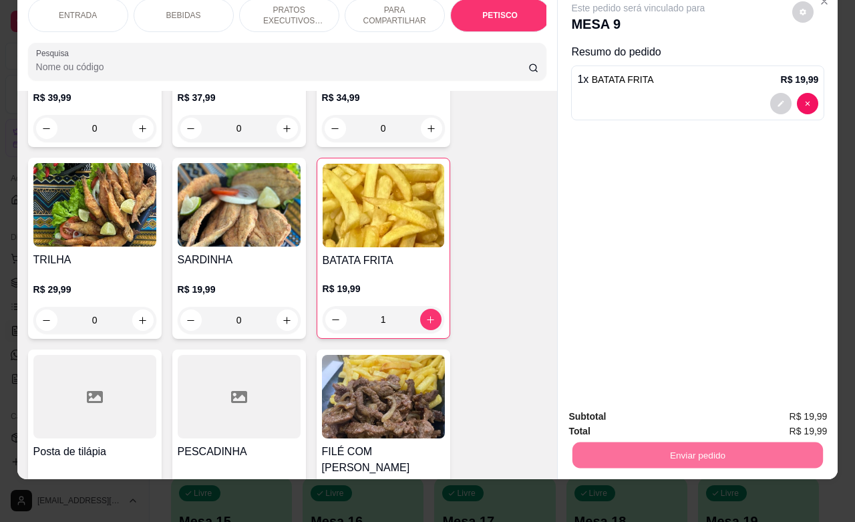
click at [674, 416] on button "Não registrar e enviar pedido" at bounding box center [652, 408] width 135 height 25
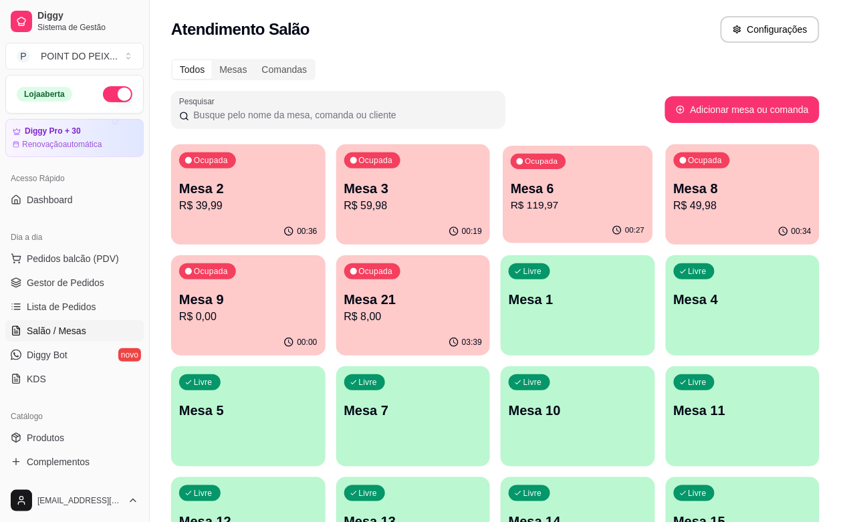
click at [511, 211] on p "R$ 119,97" at bounding box center [578, 205] width 134 height 15
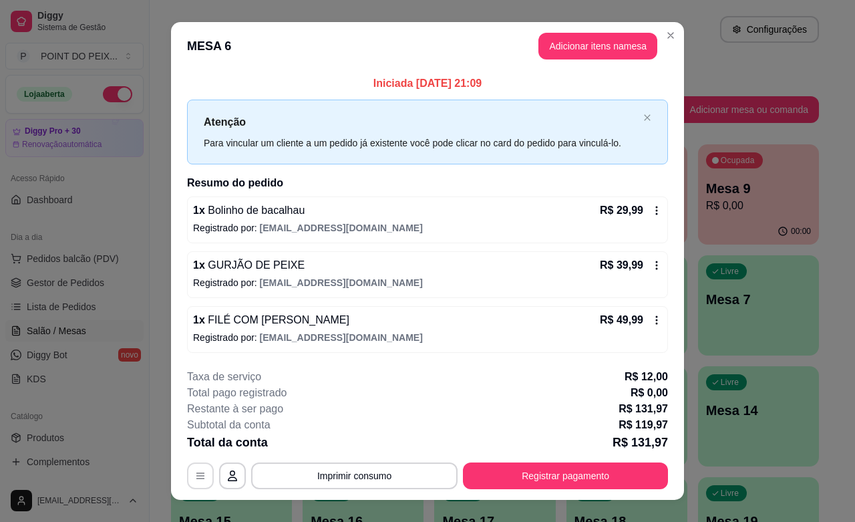
click at [189, 485] on button "button" at bounding box center [200, 475] width 27 height 27
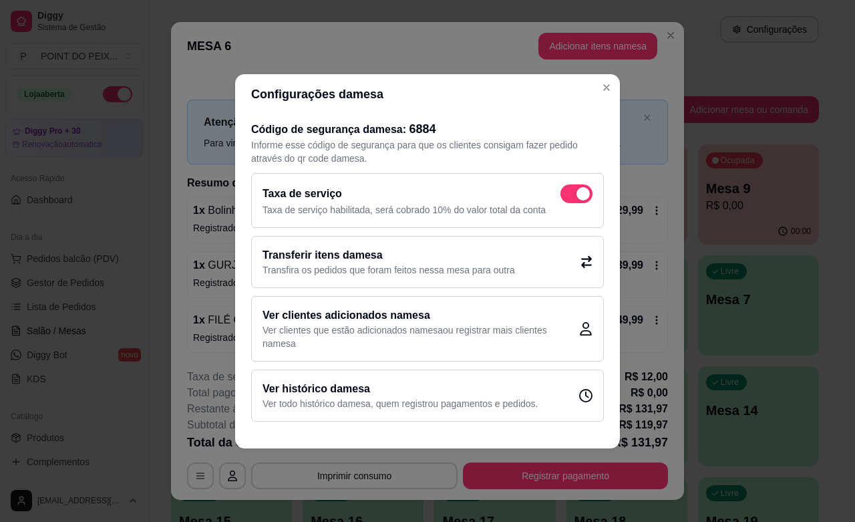
click at [586, 259] on icon at bounding box center [586, 261] width 11 height 12
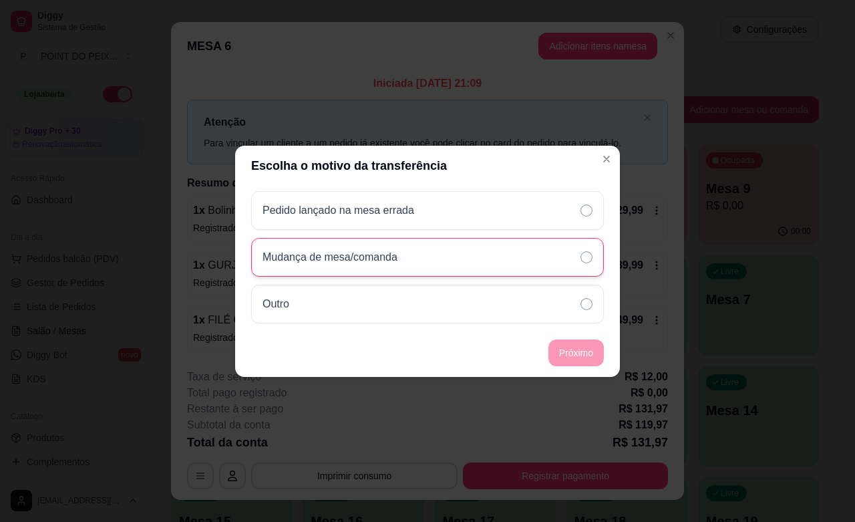
click at [411, 265] on div "Mudança de mesa/comanda" at bounding box center [427, 257] width 353 height 39
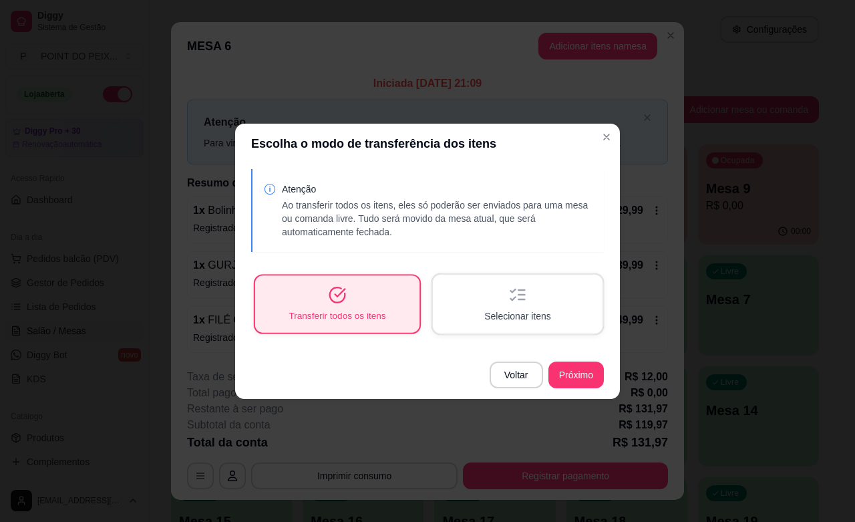
click at [343, 321] on span "Transferir todos os itens" at bounding box center [337, 315] width 97 height 13
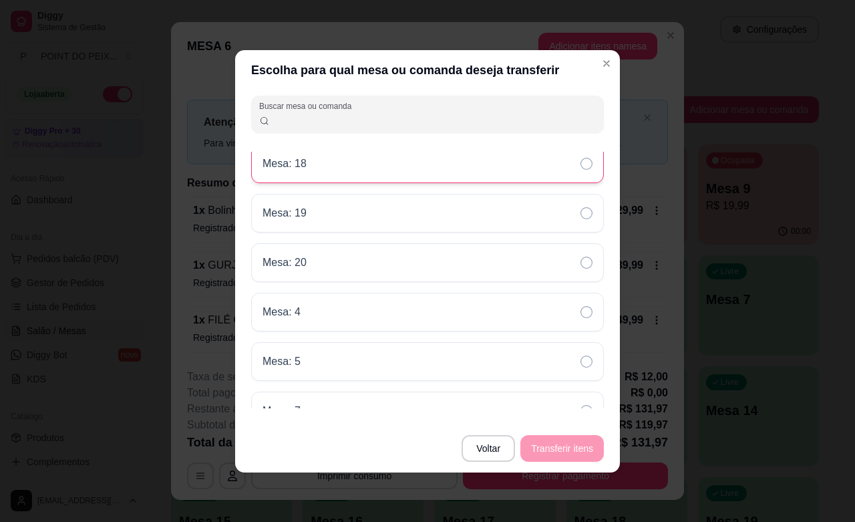
scroll to position [479, 0]
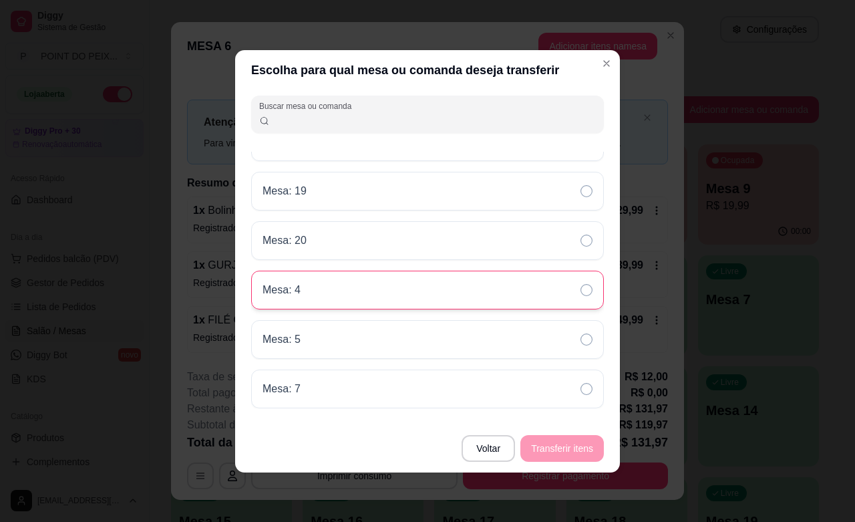
click at [418, 291] on div "Mesa: 4" at bounding box center [427, 290] width 353 height 39
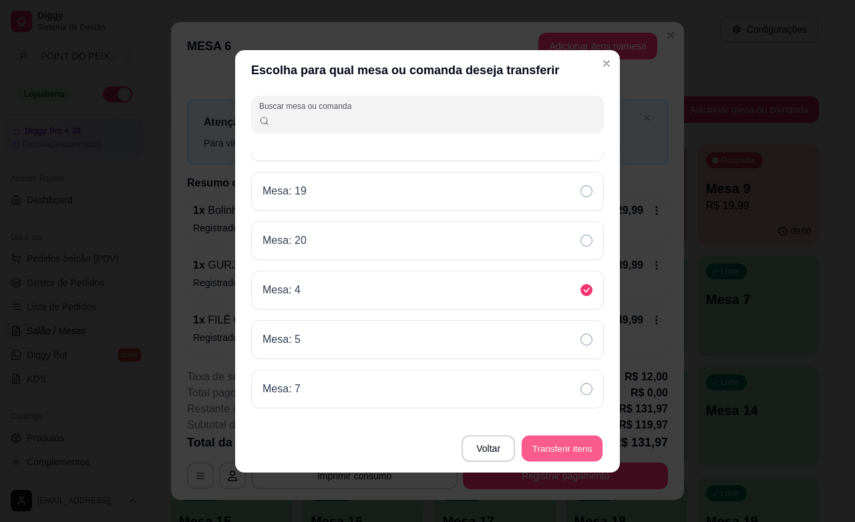
click at [581, 452] on button "Transferir itens" at bounding box center [562, 448] width 81 height 26
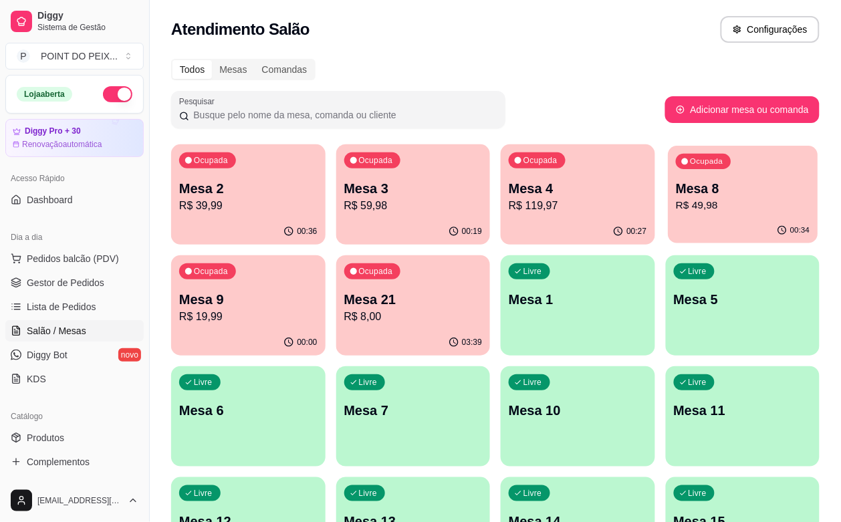
click at [676, 209] on p "R$ 49,98" at bounding box center [743, 205] width 134 height 15
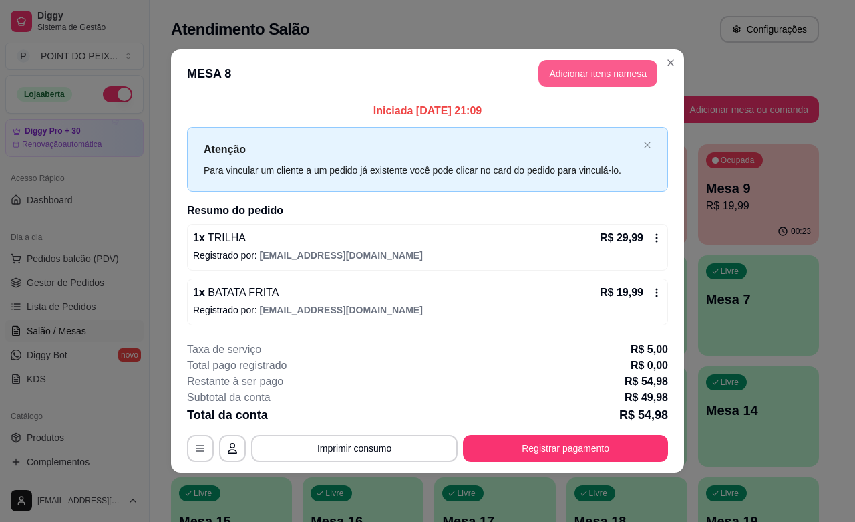
click at [587, 78] on button "Adicionar itens na mesa" at bounding box center [598, 73] width 119 height 27
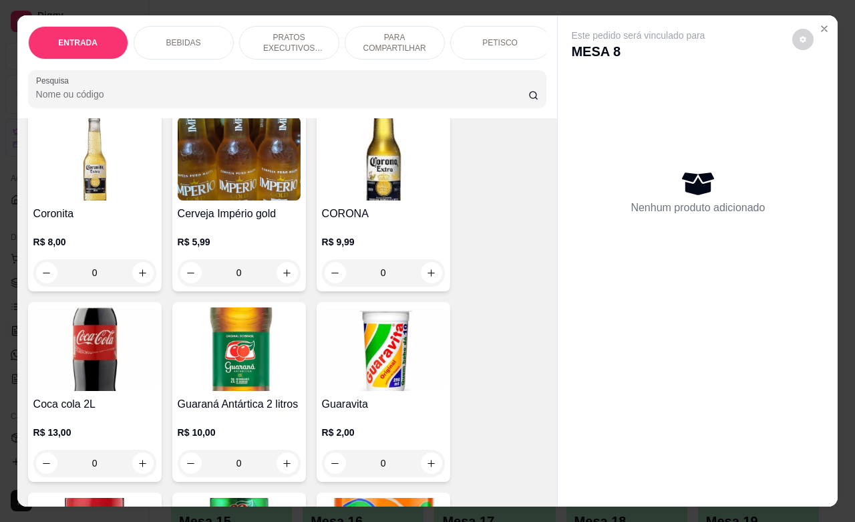
scroll to position [668, 0]
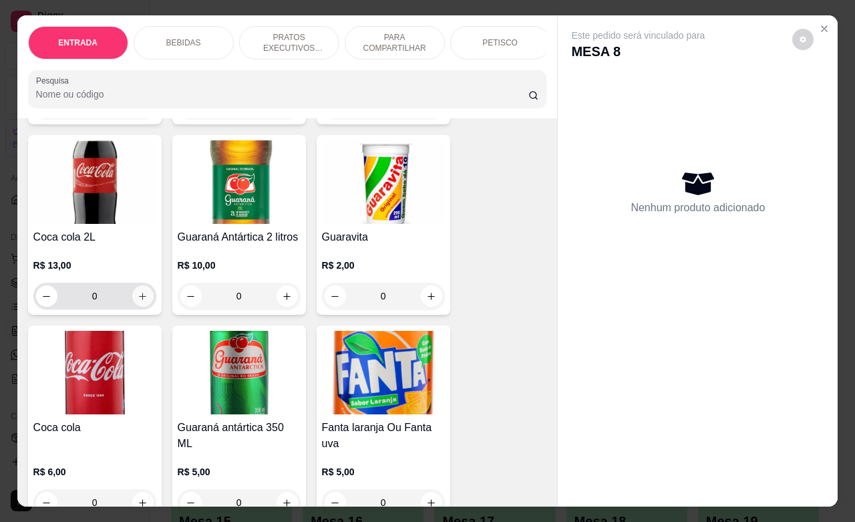
click at [132, 296] on button "increase-product-quantity" at bounding box center [142, 295] width 21 height 21
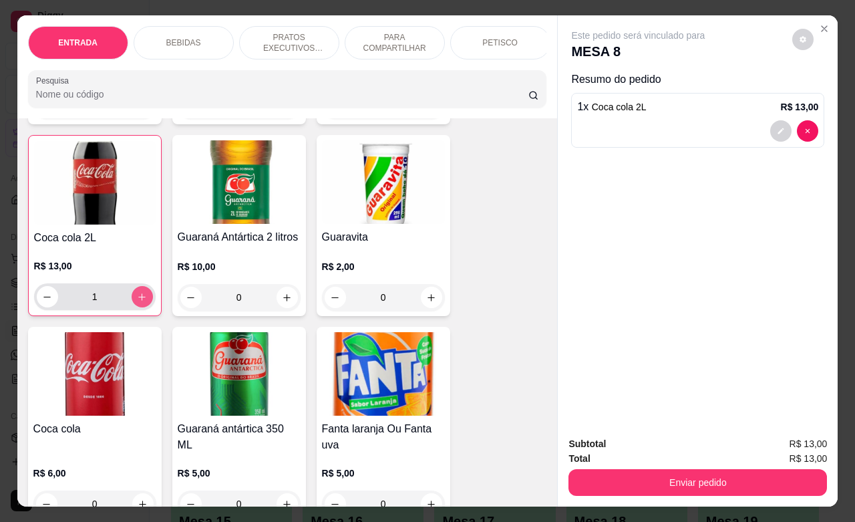
type input "1"
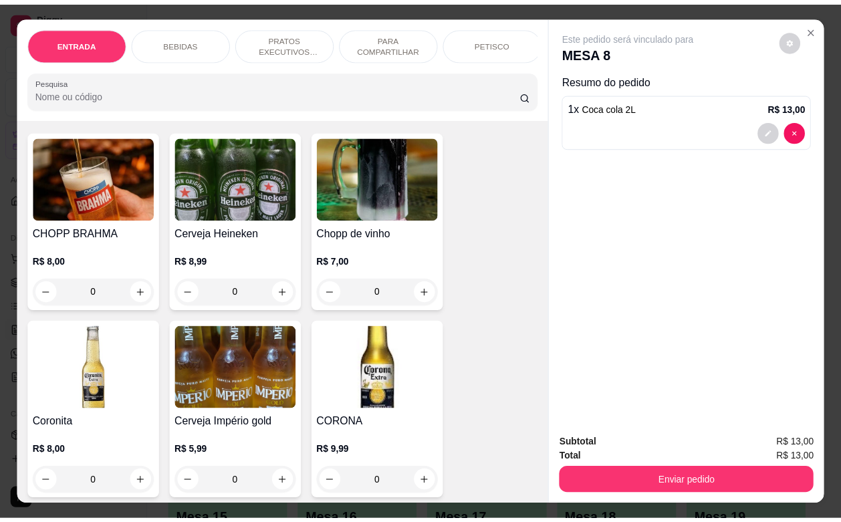
scroll to position [251, 0]
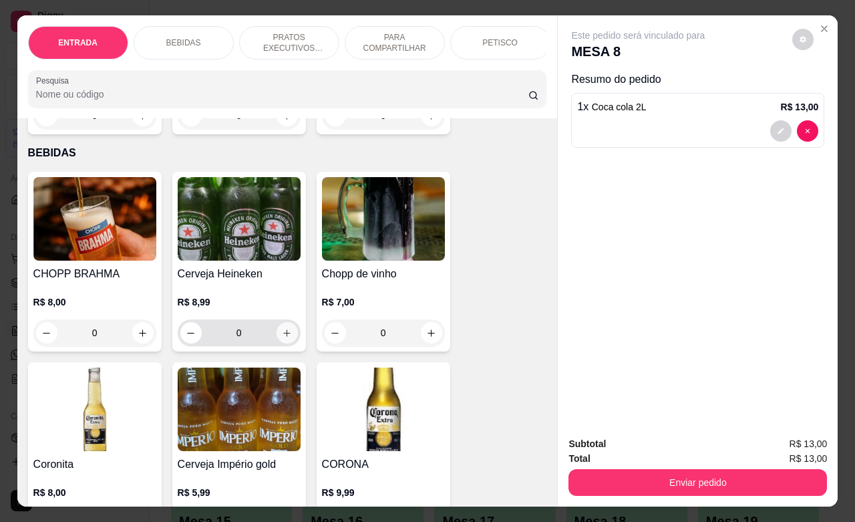
click at [283, 344] on button "increase-product-quantity" at bounding box center [287, 332] width 21 height 21
type input "1"
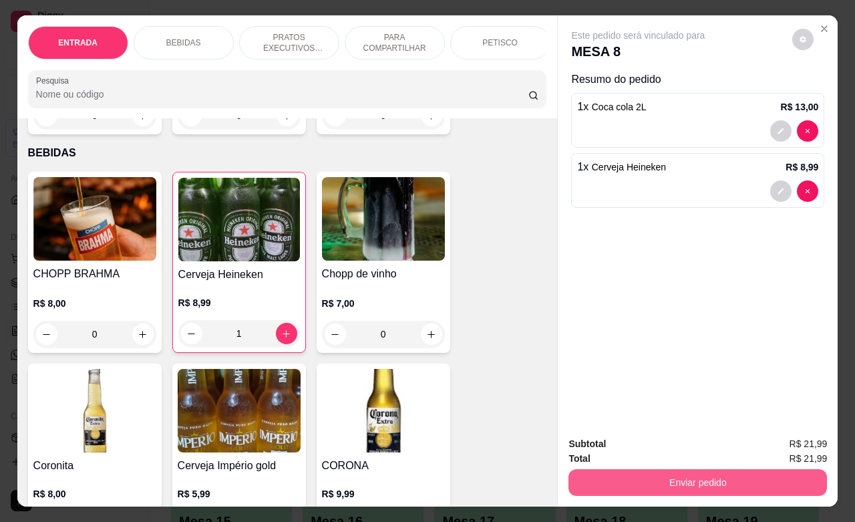
click at [648, 475] on button "Enviar pedido" at bounding box center [698, 482] width 259 height 27
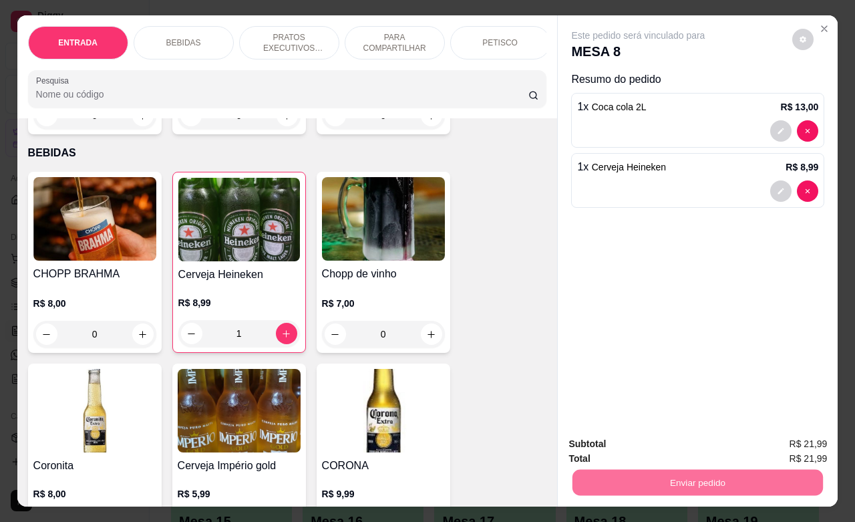
click at [655, 443] on button "Não registrar e enviar pedido" at bounding box center [652, 442] width 139 height 25
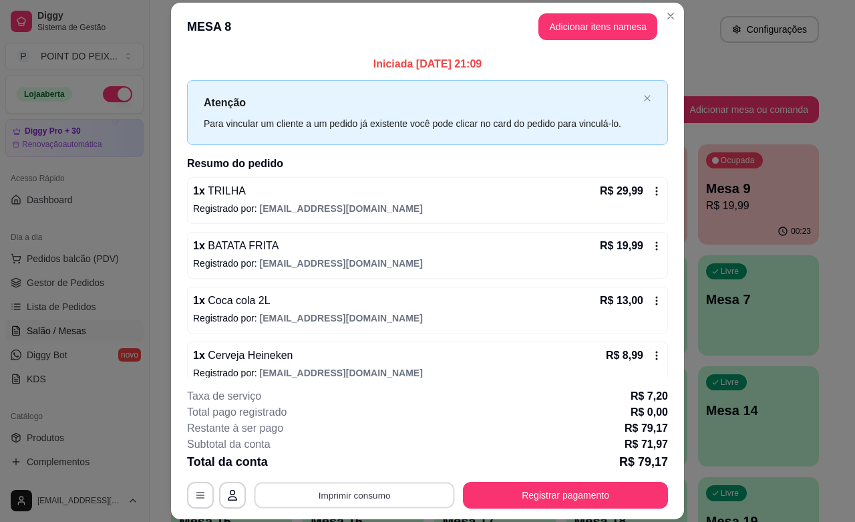
click at [358, 496] on button "Imprimir consumo" at bounding box center [355, 496] width 200 height 26
click at [356, 465] on button "IMPRESSORA" at bounding box center [351, 464] width 97 height 21
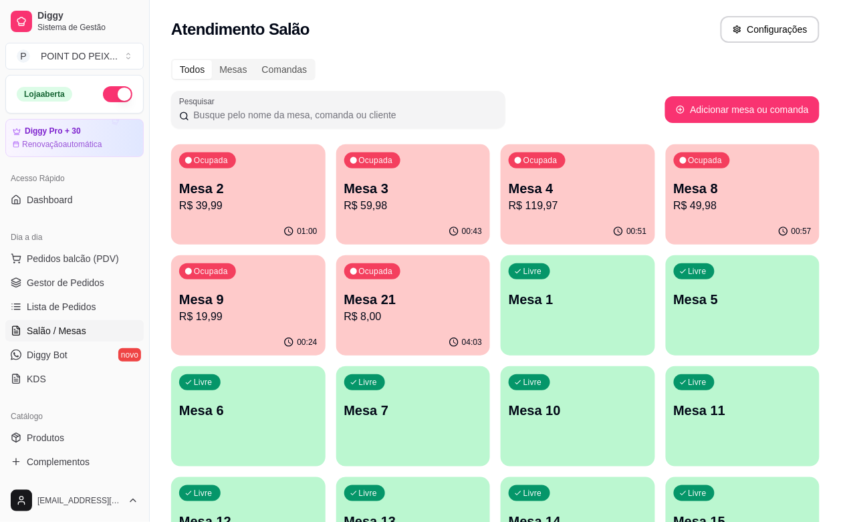
click at [108, 94] on button "button" at bounding box center [117, 94] width 29 height 16
click at [608, 57] on div "Todos Mesas Comandas Pesquisar Adicionar mesa ou comanda Ocupada Mesa 2 R$ 39,9…" at bounding box center [495, 433] width 691 height 765
click at [346, 321] on p "R$ 8,00" at bounding box center [413, 316] width 134 height 15
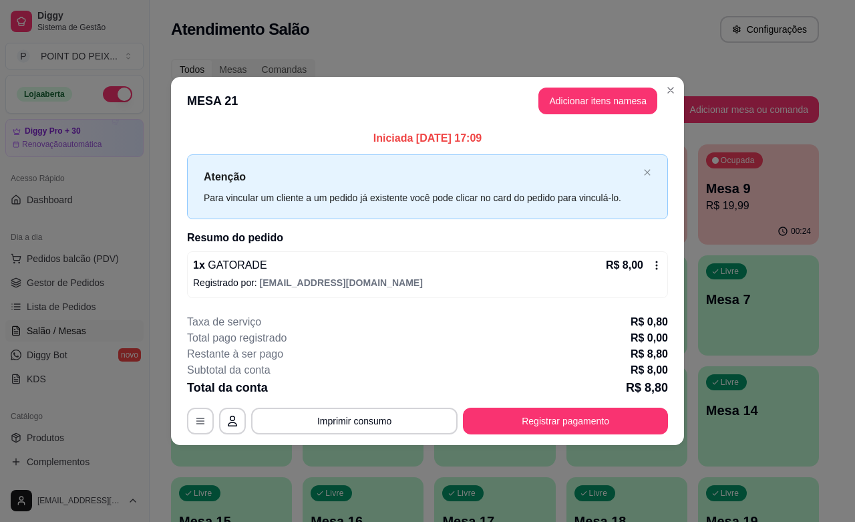
click at [657, 261] on icon at bounding box center [657, 265] width 11 height 11
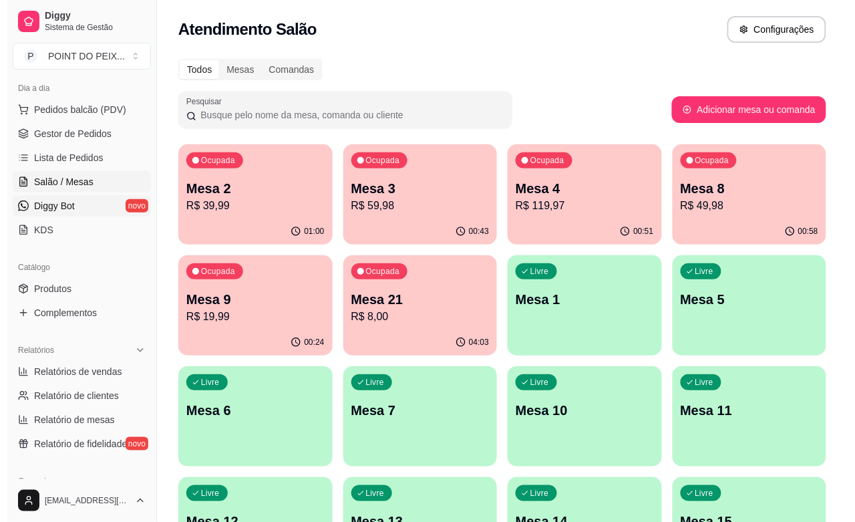
scroll to position [167, 0]
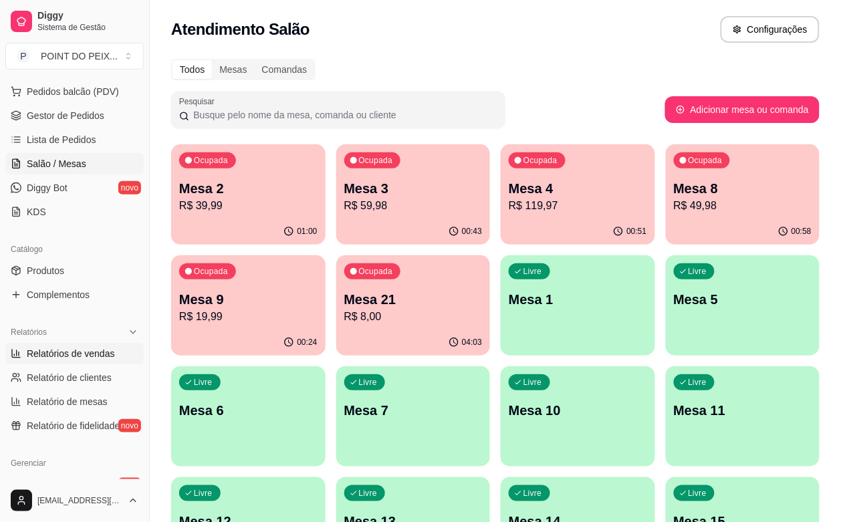
click at [70, 353] on span "Relatórios de vendas" at bounding box center [71, 353] width 88 height 13
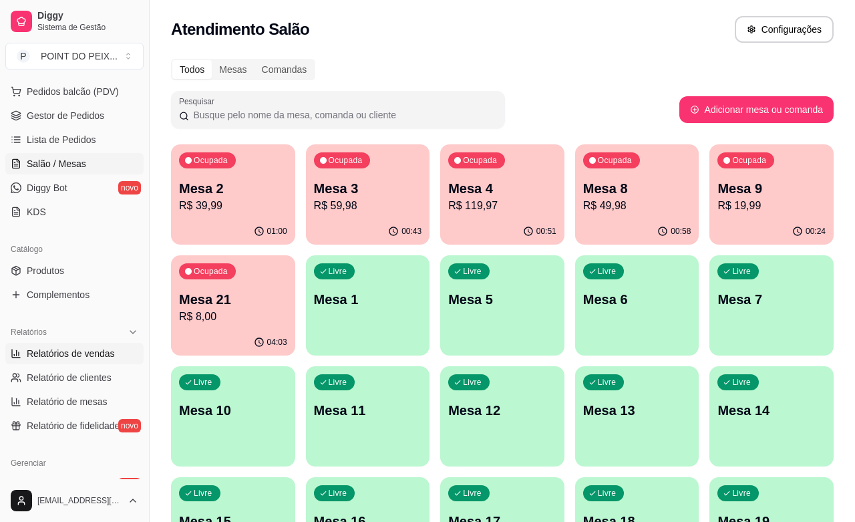
select select "ALL"
select select "0"
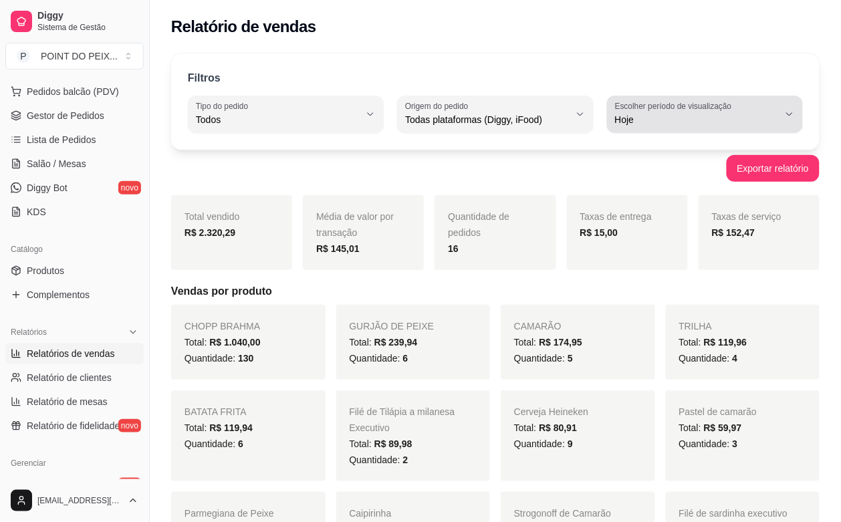
click at [789, 118] on icon "button" at bounding box center [789, 114] width 11 height 11
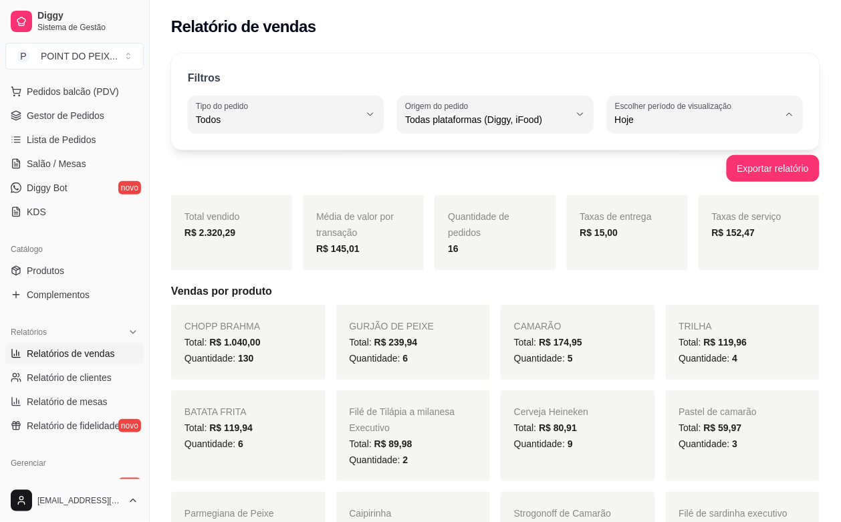
click at [608, 55] on div "Filtros ALL Tipo do pedido Todos Entrega Retirada Mesa Consumo local Tipo do pe…" at bounding box center [495, 101] width 648 height 96
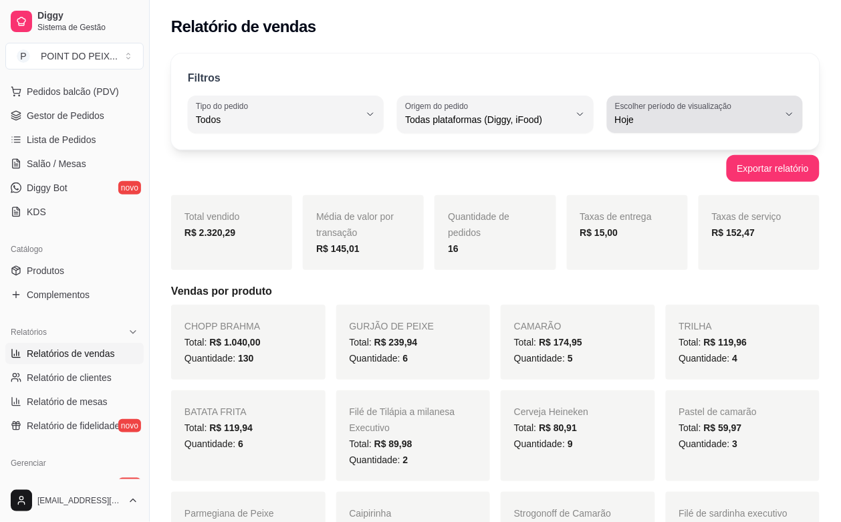
click at [791, 119] on icon "button" at bounding box center [789, 114] width 11 height 11
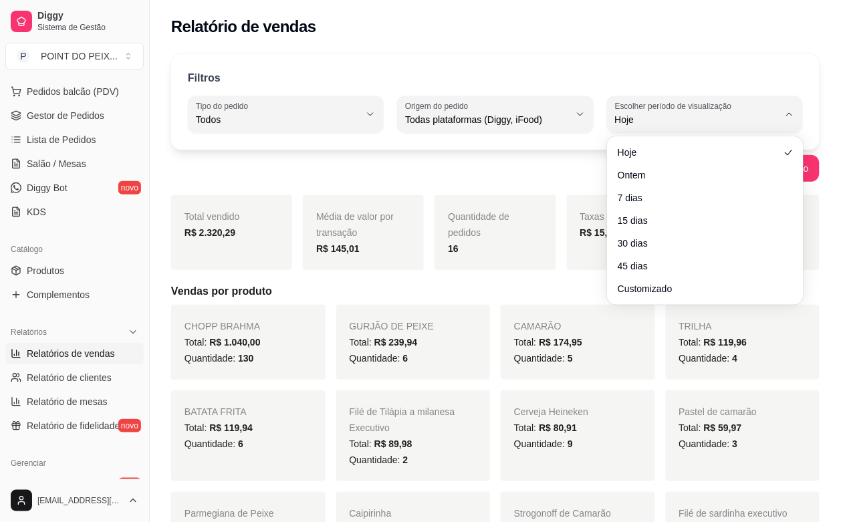
click at [710, 186] on ul "Hoje Ontem 7 dias 15 dias 30 dias 45 dias Customizado" at bounding box center [704, 221] width 185 height 158
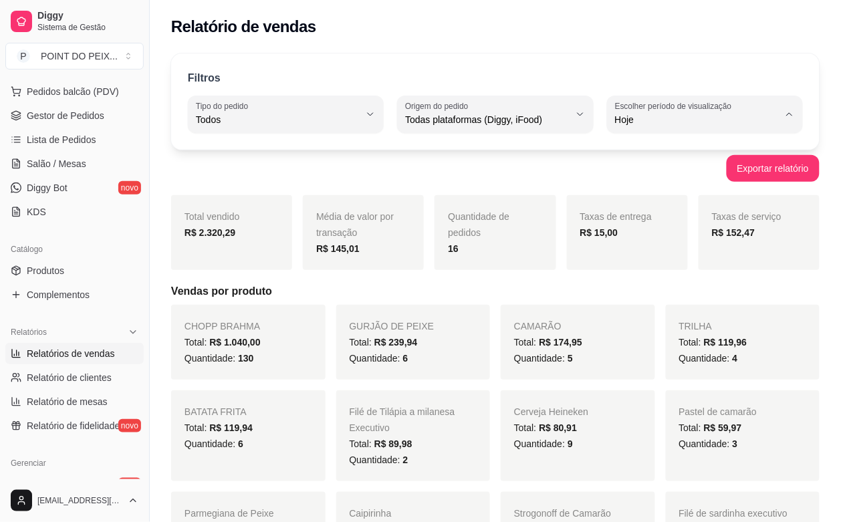
click at [704, 170] on span "Ontem" at bounding box center [698, 173] width 155 height 13
type input "1"
select select "1"
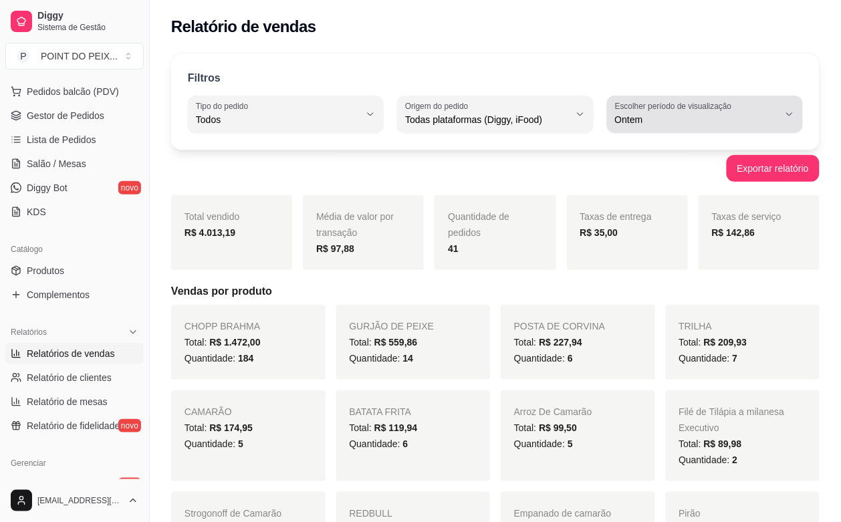
click at [787, 120] on button "Escolher período de visualização Ontem" at bounding box center [705, 114] width 196 height 37
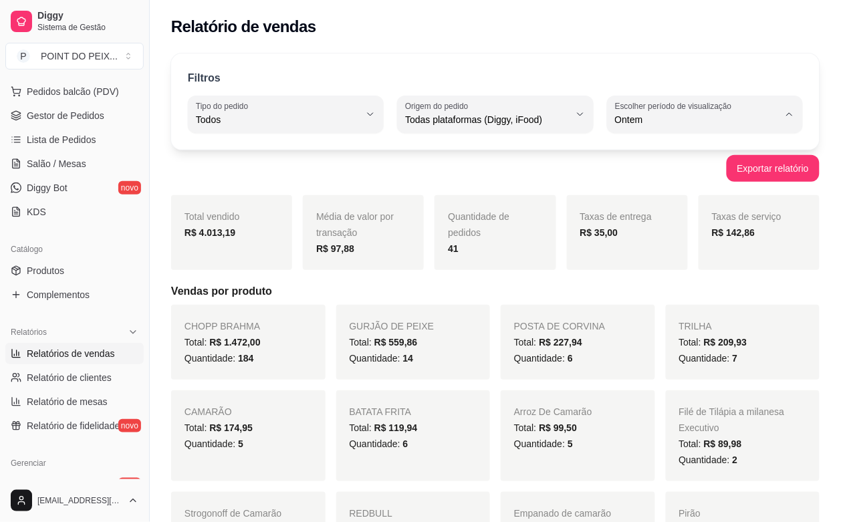
click at [705, 155] on span "Hoje" at bounding box center [698, 151] width 155 height 13
type input "0"
select select "0"
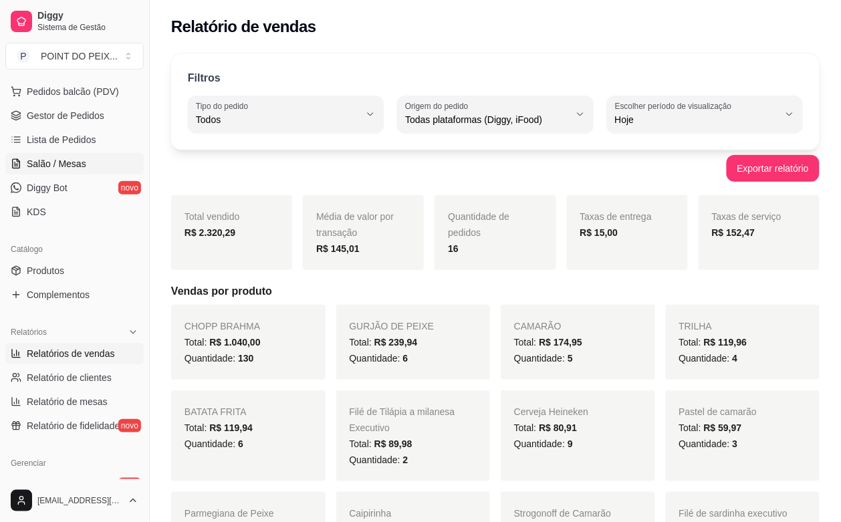
click at [68, 155] on link "Salão / Mesas" at bounding box center [74, 163] width 138 height 21
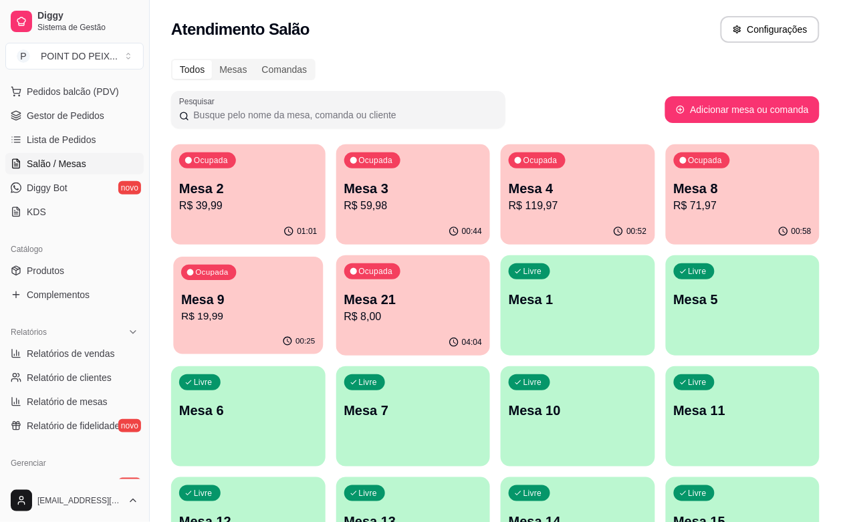
click at [315, 309] on p "R$ 19,99" at bounding box center [248, 316] width 134 height 15
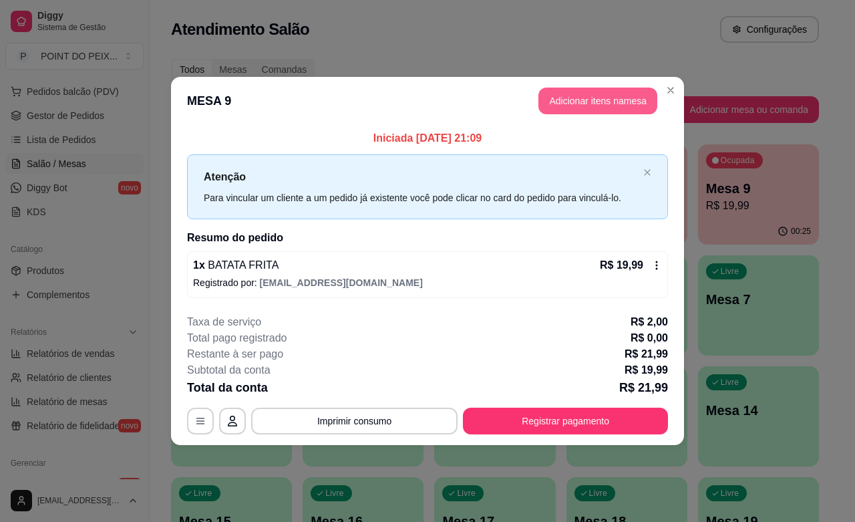
click at [585, 108] on button "Adicionar itens na mesa" at bounding box center [598, 101] width 119 height 27
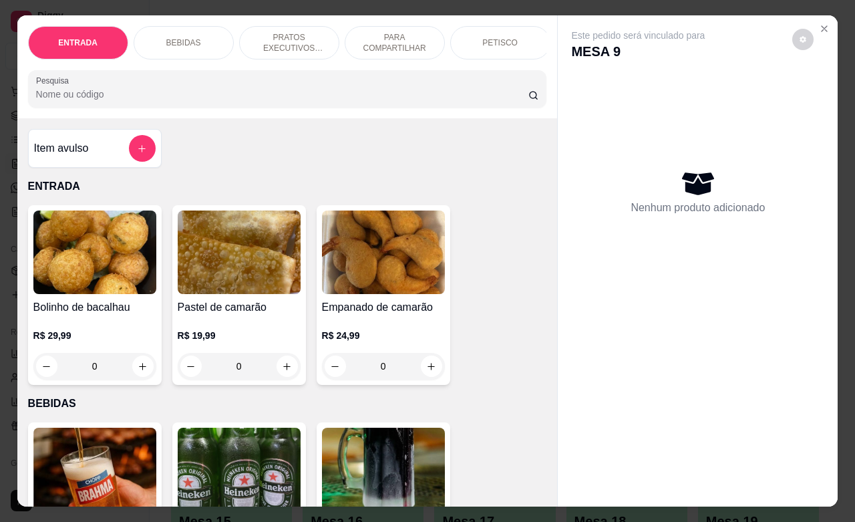
click at [487, 37] on p "PETISCO" at bounding box center [500, 42] width 35 height 11
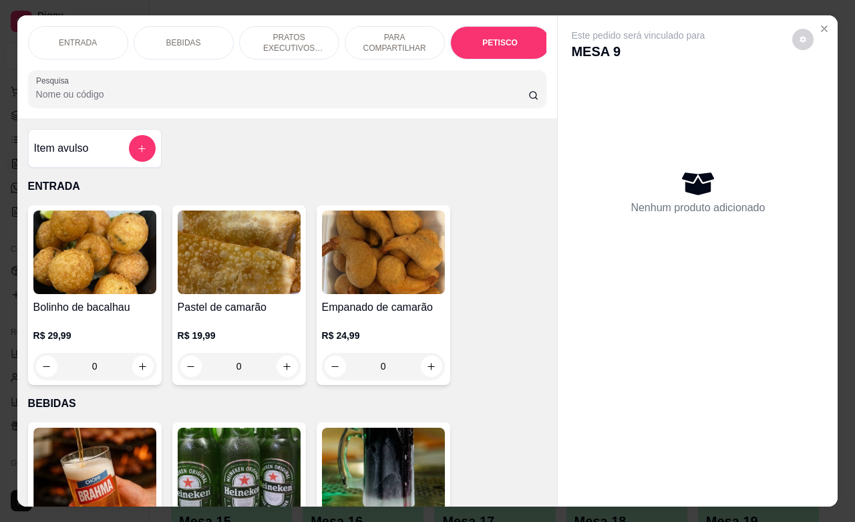
scroll to position [3120, 0]
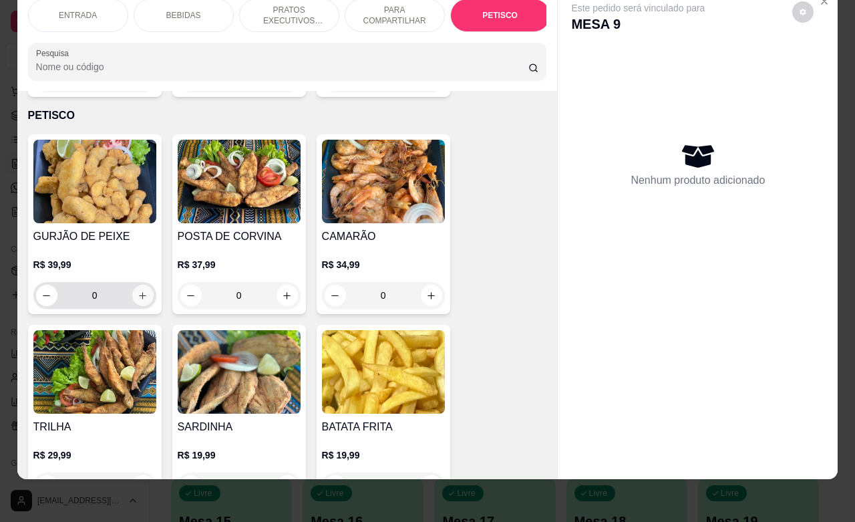
click at [138, 291] on icon "increase-product-quantity" at bounding box center [143, 296] width 10 height 10
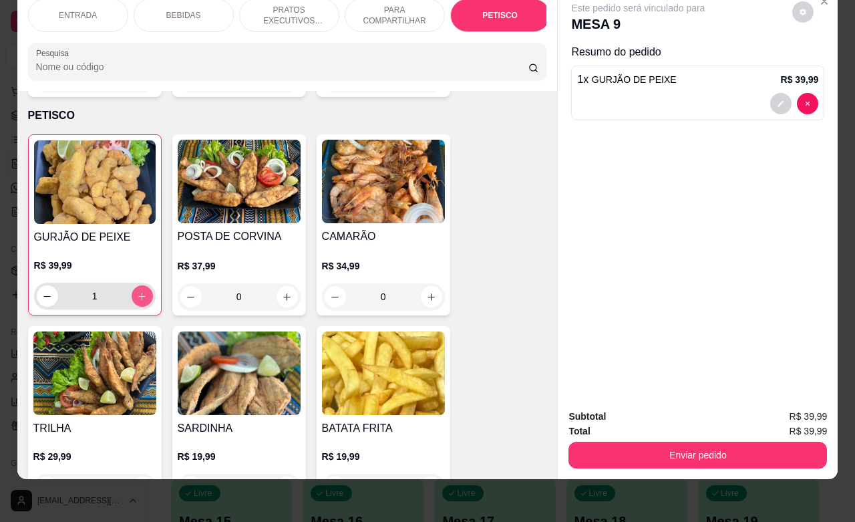
type input "1"
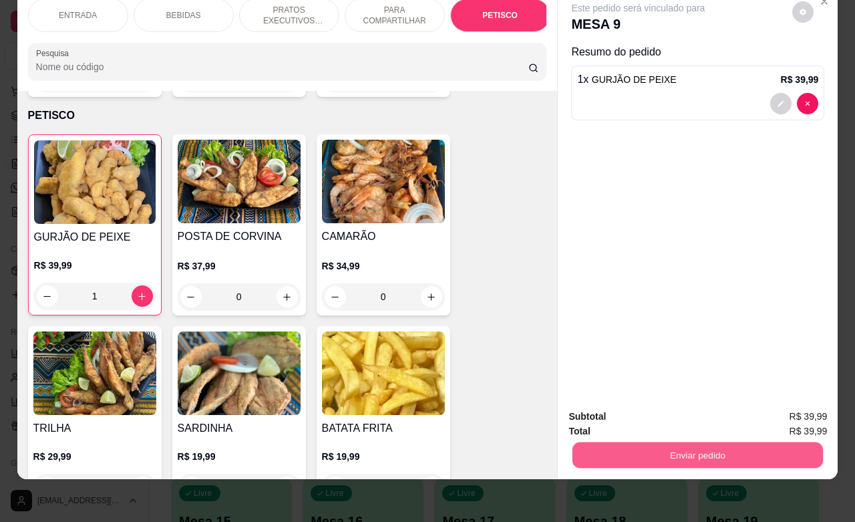
click at [610, 446] on button "Enviar pedido" at bounding box center [698, 455] width 251 height 26
click at [652, 411] on button "Não registrar e enviar pedido" at bounding box center [652, 408] width 135 height 25
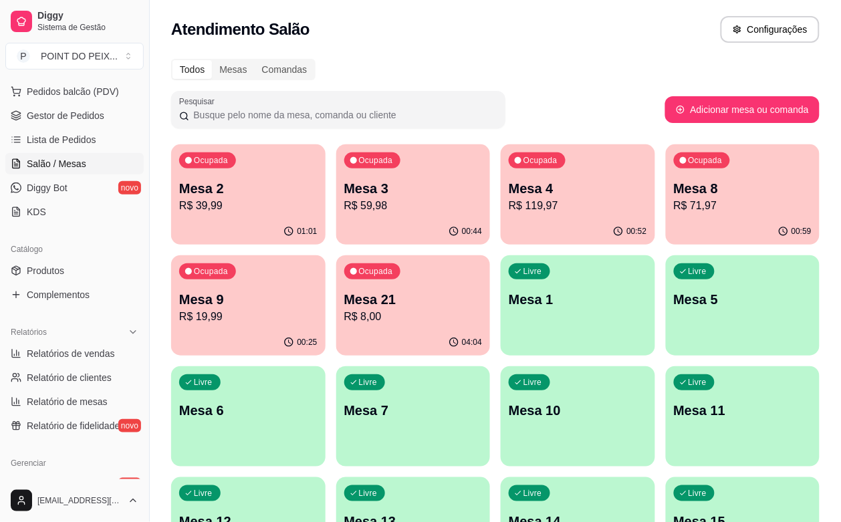
click at [674, 205] on p "R$ 71,97" at bounding box center [743, 206] width 138 height 16
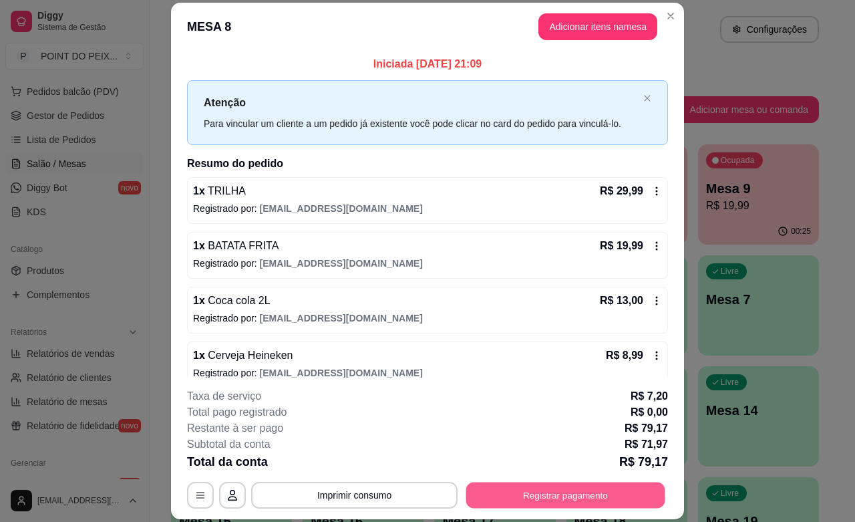
click at [553, 489] on button "Registrar pagamento" at bounding box center [565, 496] width 199 height 26
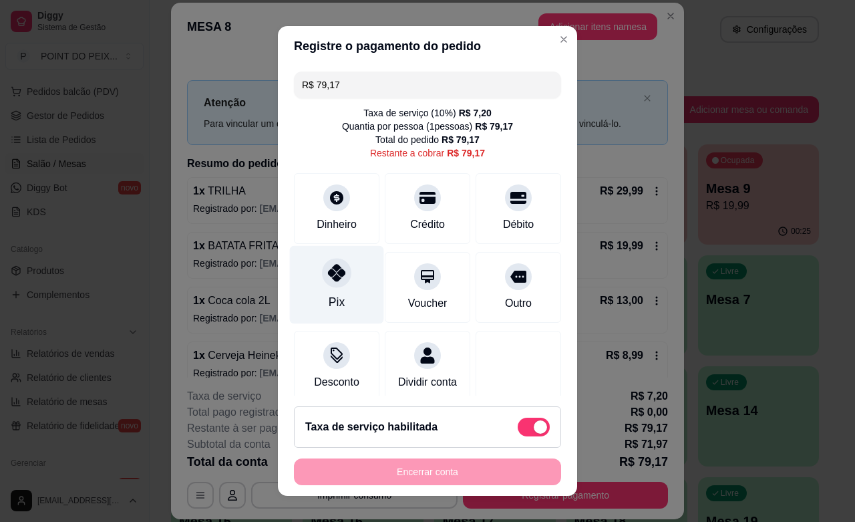
click at [314, 291] on div "Pix" at bounding box center [337, 285] width 94 height 78
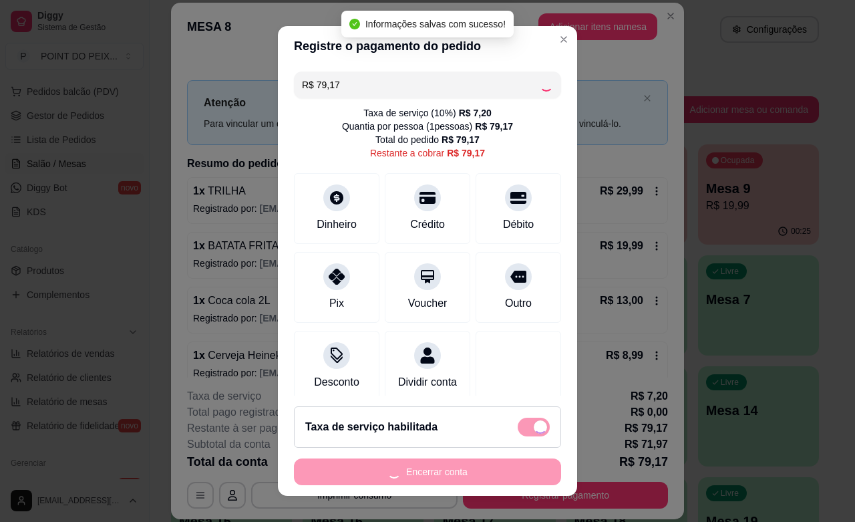
type input "R$ 0,00"
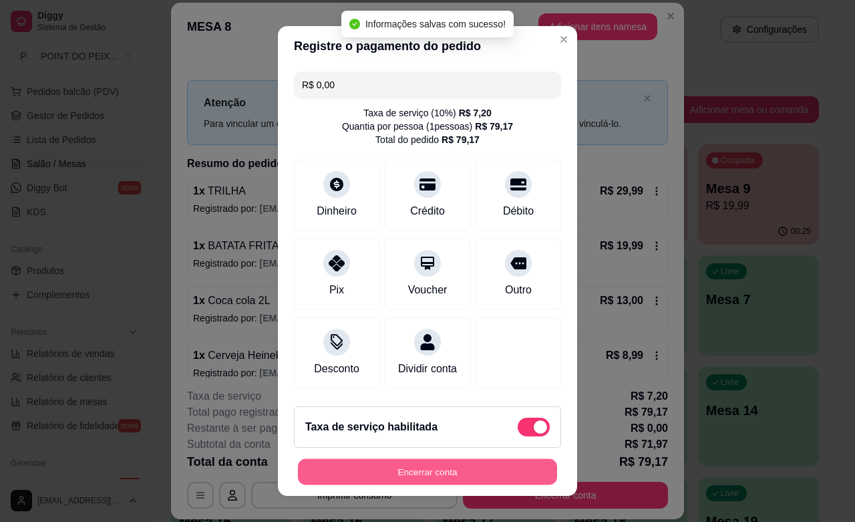
click at [483, 470] on button "Encerrar conta" at bounding box center [427, 472] width 259 height 26
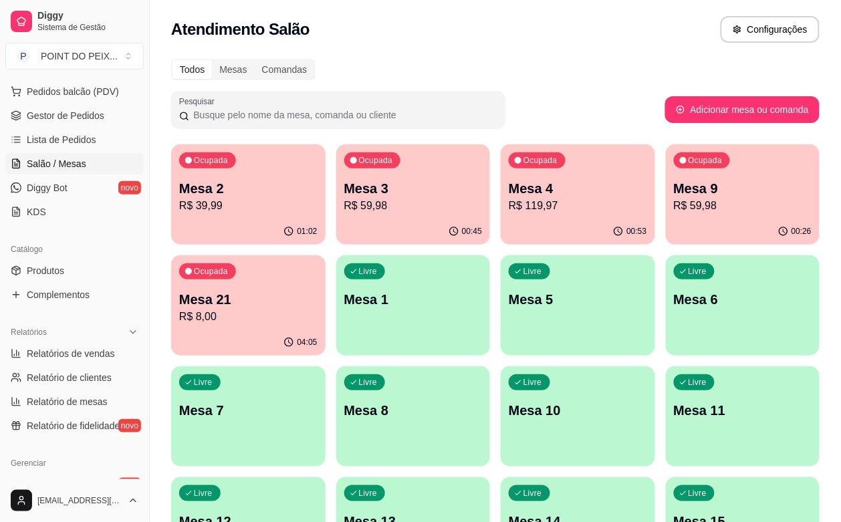
click at [342, 239] on div "00:45" at bounding box center [413, 232] width 154 height 26
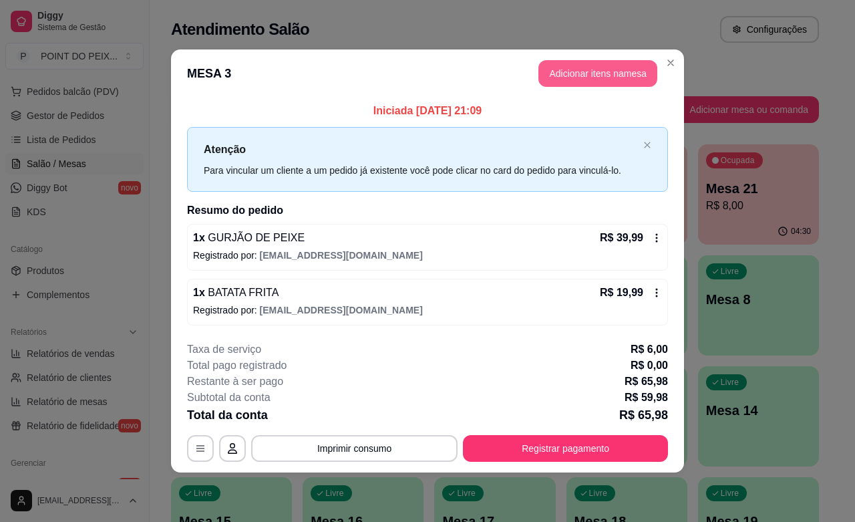
click at [617, 68] on button "Adicionar itens na mesa" at bounding box center [598, 73] width 119 height 27
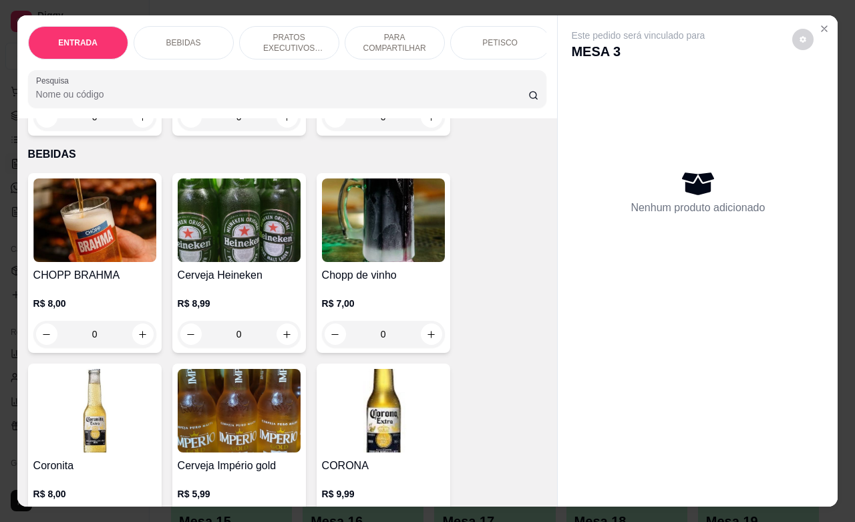
scroll to position [251, 0]
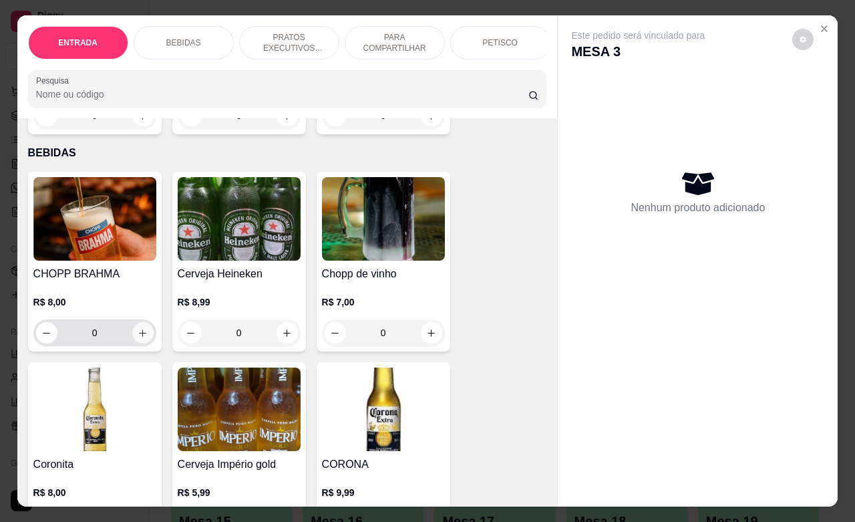
click at [138, 338] on icon "increase-product-quantity" at bounding box center [143, 333] width 10 height 10
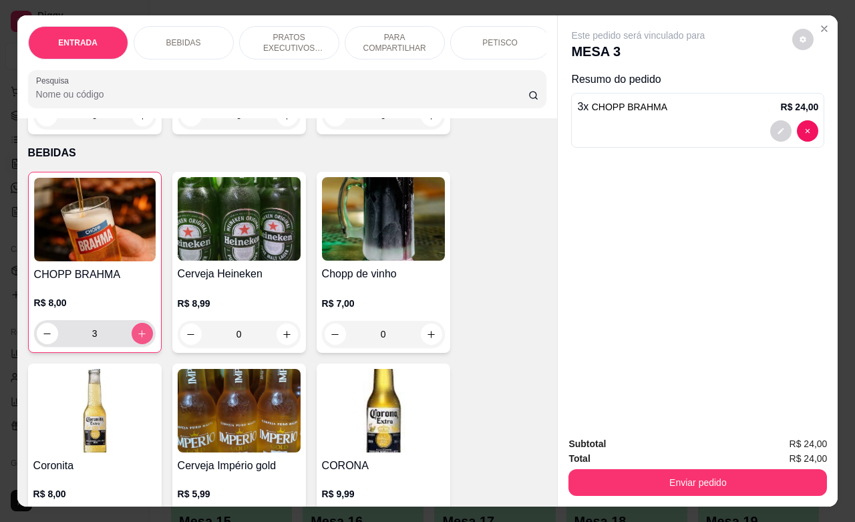
type input "3"
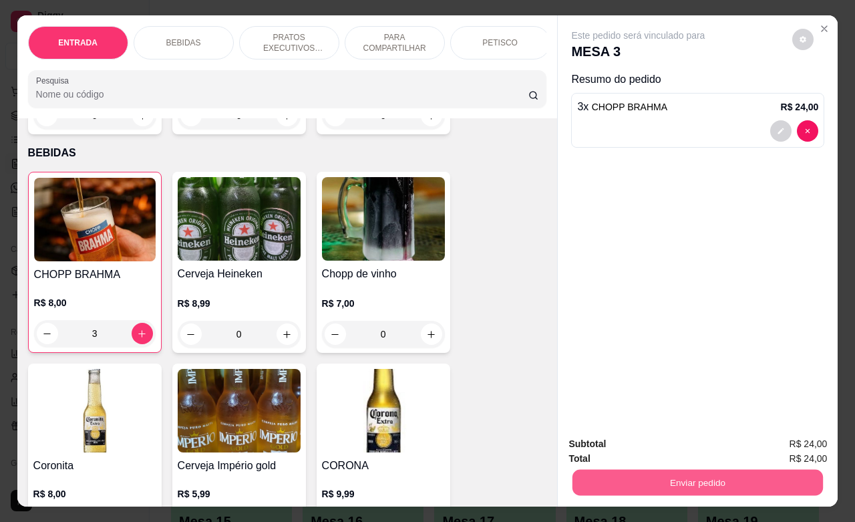
click at [656, 485] on button "Enviar pedido" at bounding box center [698, 482] width 251 height 26
click at [669, 436] on button "Não registrar e enviar pedido" at bounding box center [652, 442] width 135 height 25
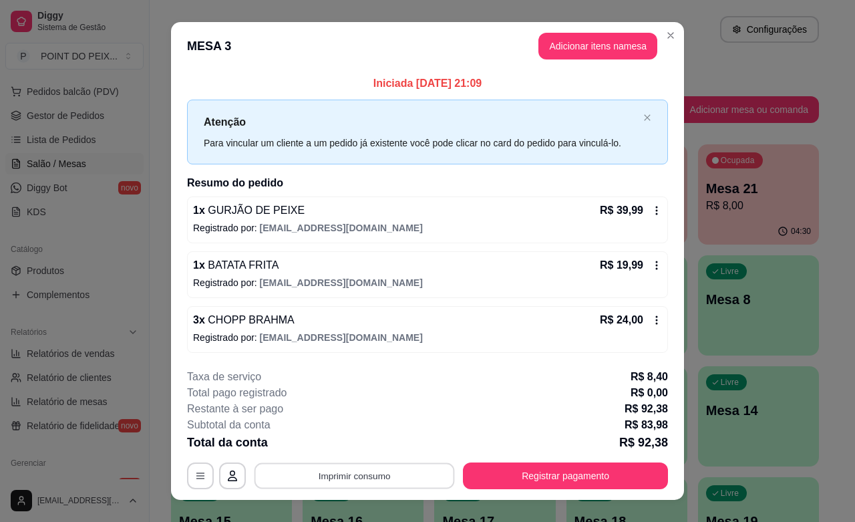
click at [365, 475] on button "Imprimir consumo" at bounding box center [355, 476] width 200 height 26
click at [363, 444] on button "IMPRESSORA" at bounding box center [351, 445] width 97 height 21
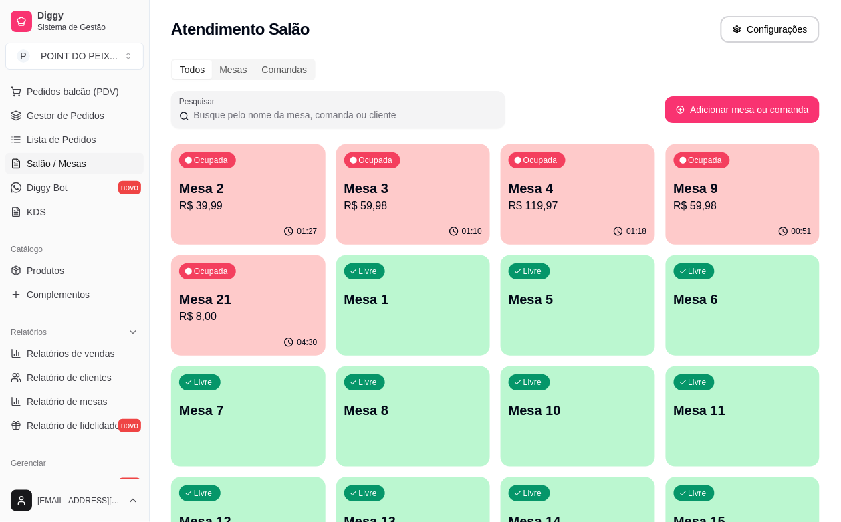
click at [344, 195] on p "Mesa 3" at bounding box center [413, 188] width 138 height 19
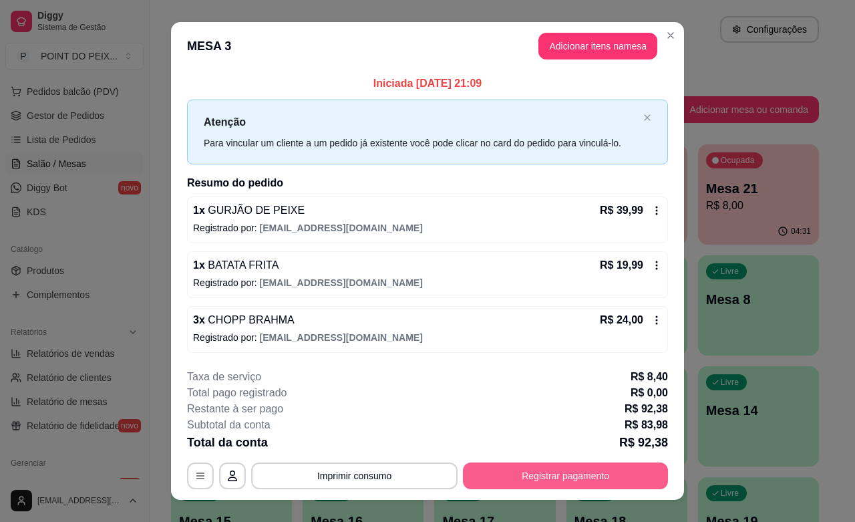
click at [606, 485] on button "Registrar pagamento" at bounding box center [565, 475] width 205 height 27
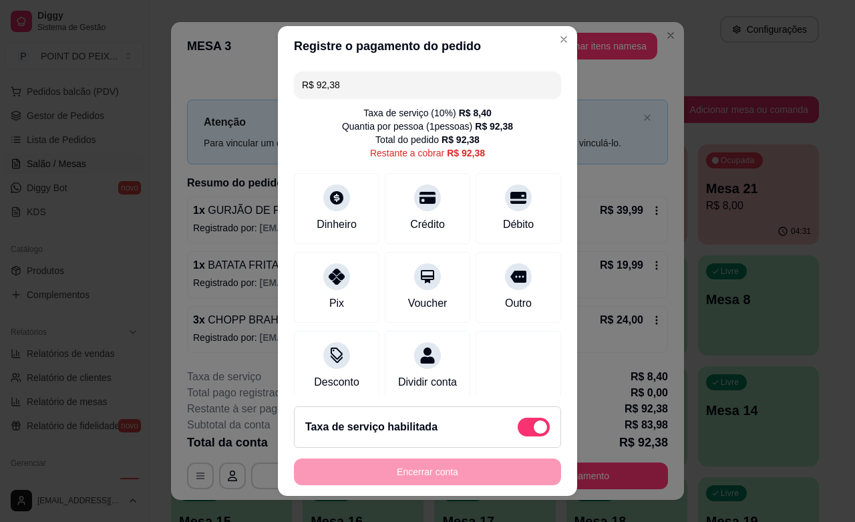
drag, startPoint x: 345, startPoint y: 88, endPoint x: 282, endPoint y: 84, distance: 63.0
click at [282, 84] on div "R$ 92,38 Taxa de serviço ( 10 %) R$ 8,40 Quantia por pessoa ( 1 pessoas) R$ 92,…" at bounding box center [427, 230] width 299 height 329
click at [309, 213] on div "Dinheiro" at bounding box center [337, 206] width 94 height 78
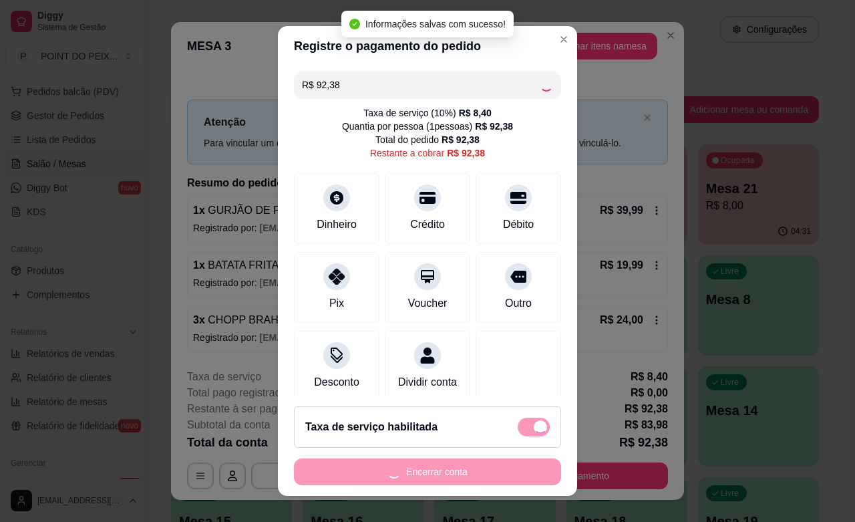
type input "R$ 0,00"
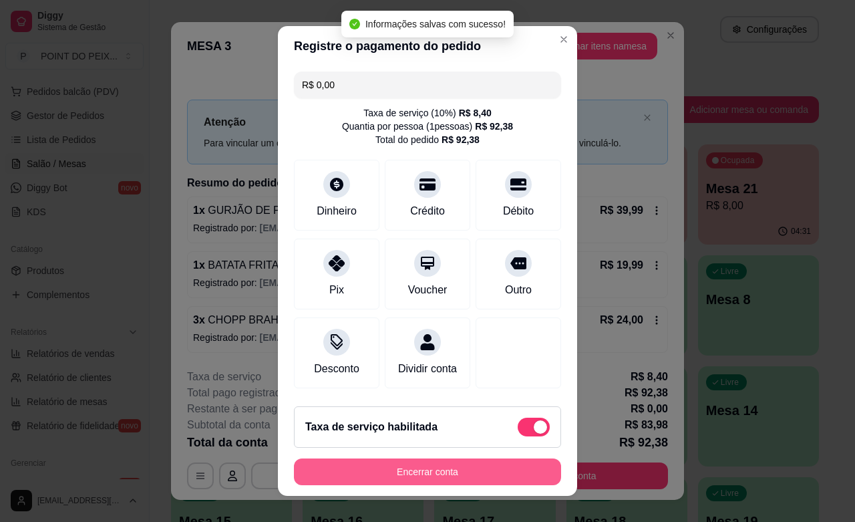
click at [480, 466] on button "Encerrar conta" at bounding box center [427, 471] width 267 height 27
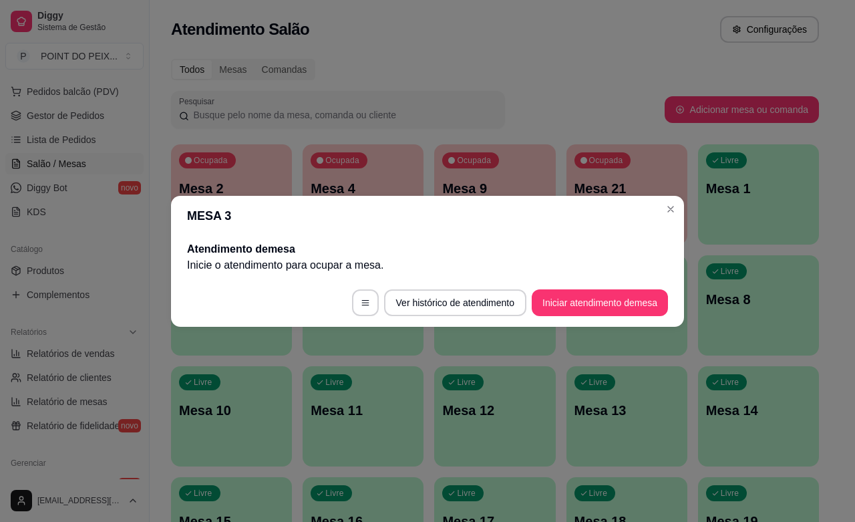
click at [672, 222] on header "MESA 3" at bounding box center [427, 216] width 513 height 40
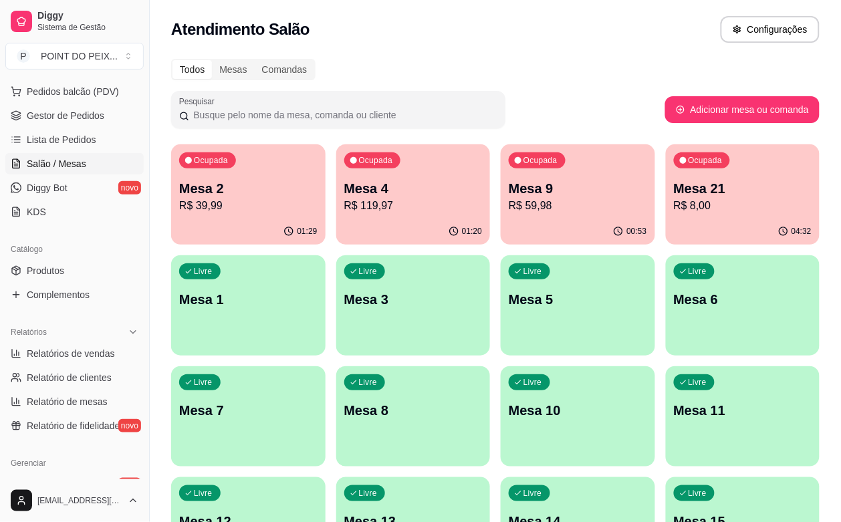
click at [373, 165] on div "Ocupada Mesa 4 R$ 119,97" at bounding box center [413, 181] width 154 height 74
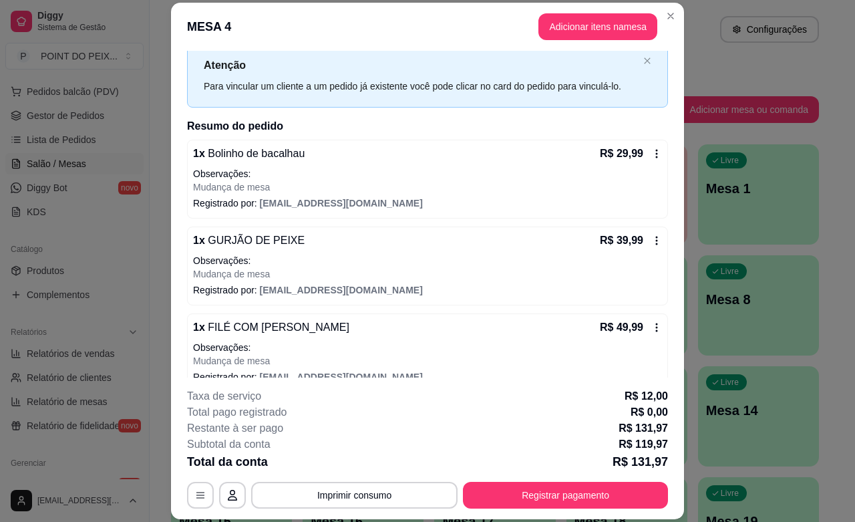
scroll to position [58, 0]
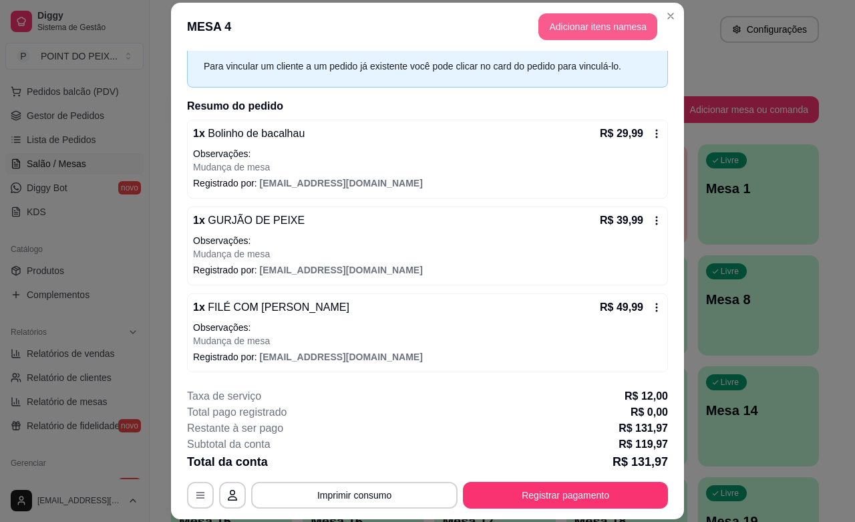
click at [632, 25] on button "Adicionar itens na mesa" at bounding box center [598, 26] width 119 height 27
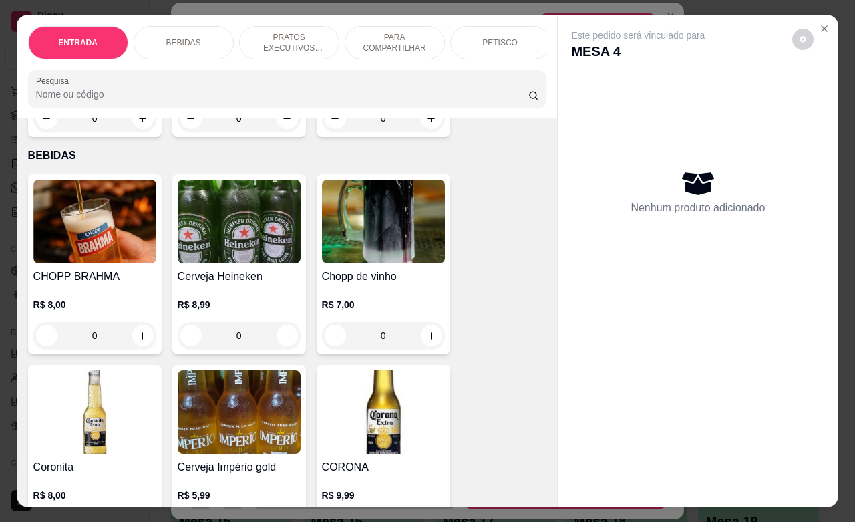
scroll to position [251, 0]
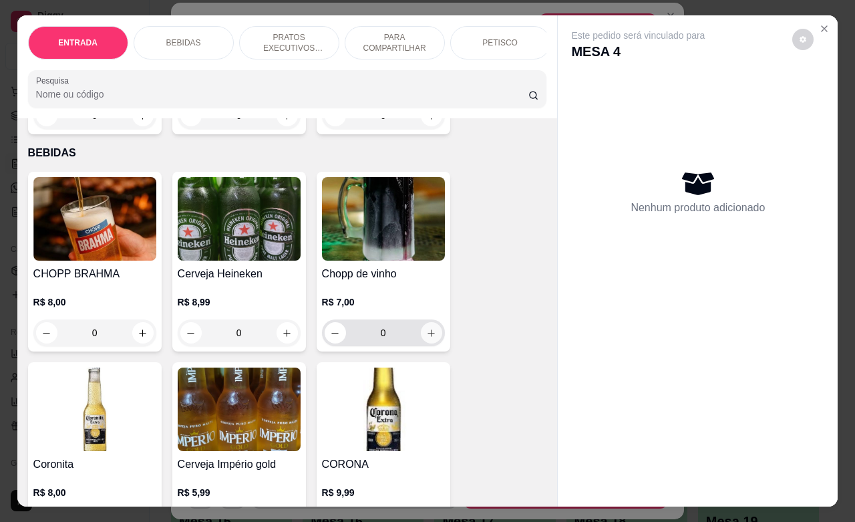
click at [426, 338] on icon "increase-product-quantity" at bounding box center [431, 333] width 10 height 10
click at [428, 337] on icon "increase-product-quantity" at bounding box center [431, 332] width 7 height 7
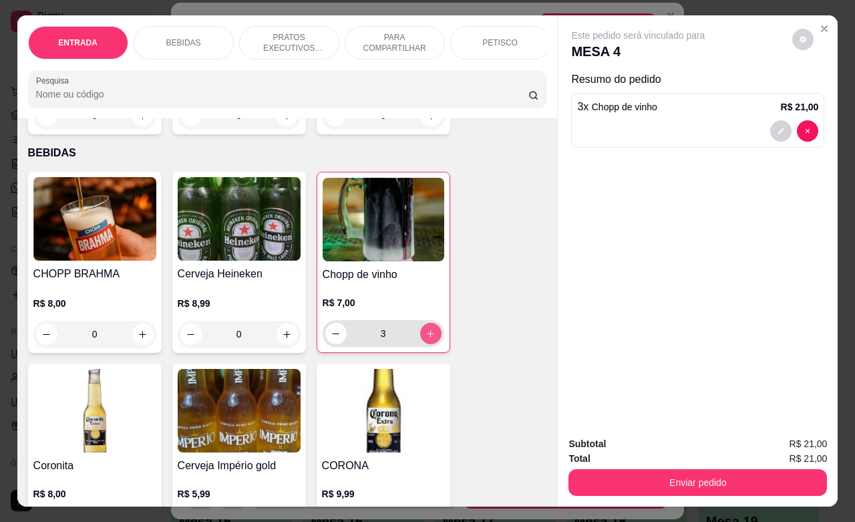
click at [427, 338] on icon "increase-product-quantity" at bounding box center [430, 333] width 7 height 7
type input "4"
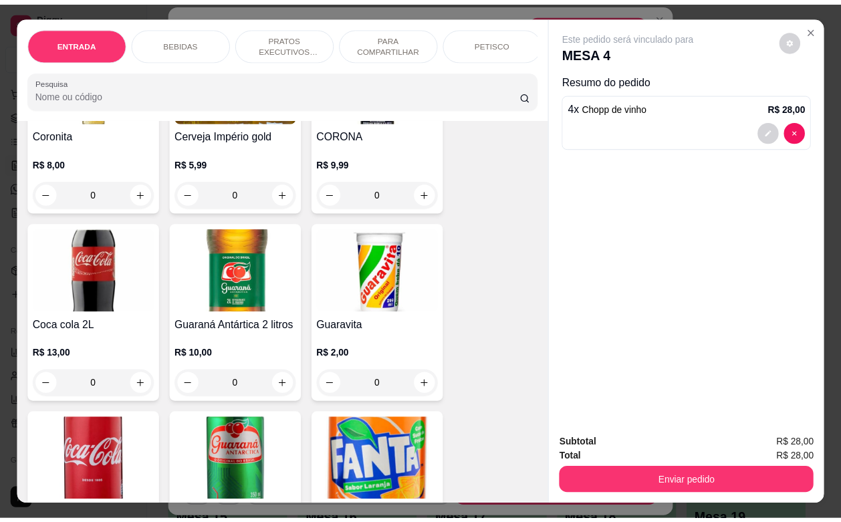
scroll to position [585, 0]
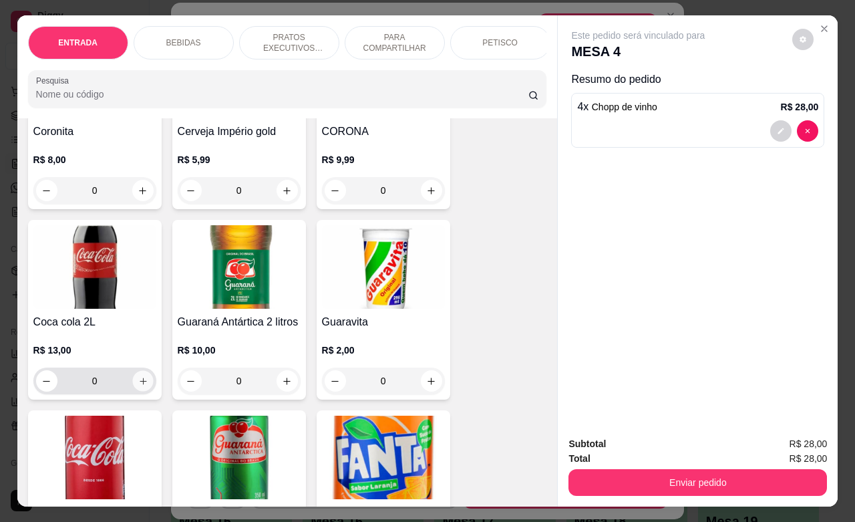
click at [139, 386] on icon "increase-product-quantity" at bounding box center [143, 381] width 10 height 10
type input "1"
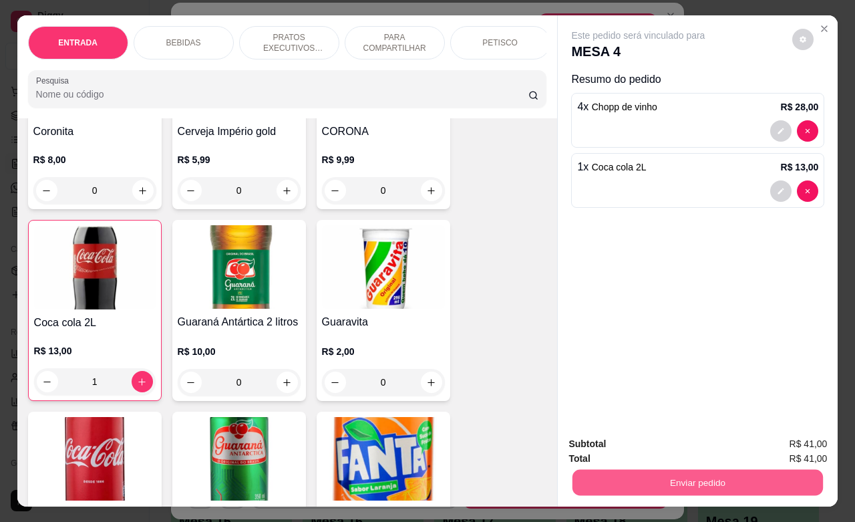
click at [655, 469] on button "Enviar pedido" at bounding box center [698, 482] width 251 height 26
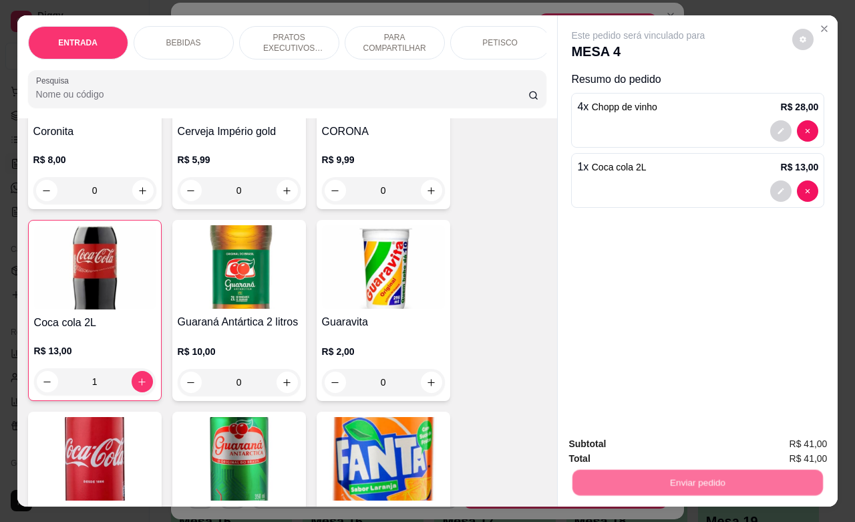
click at [649, 442] on button "Não registrar e enviar pedido" at bounding box center [652, 442] width 139 height 25
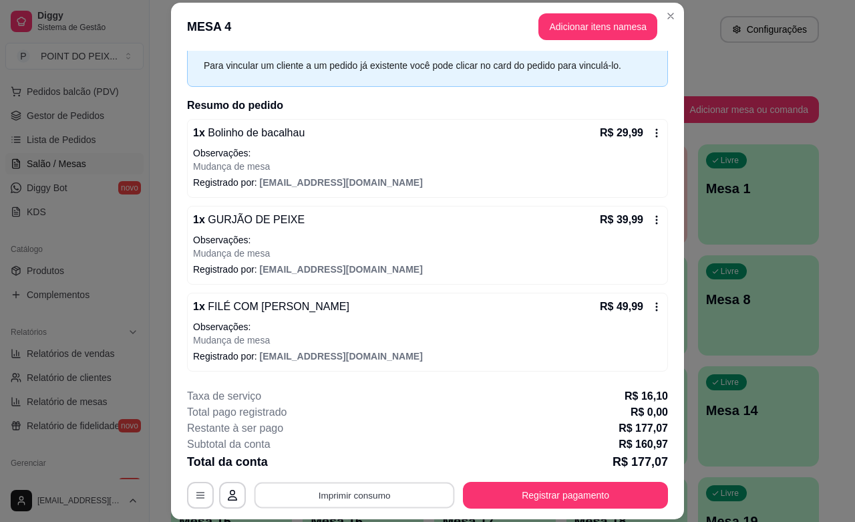
click at [356, 499] on button "Imprimir consumo" at bounding box center [355, 496] width 200 height 26
click at [368, 466] on button "IMPRESSORA" at bounding box center [351, 464] width 97 height 21
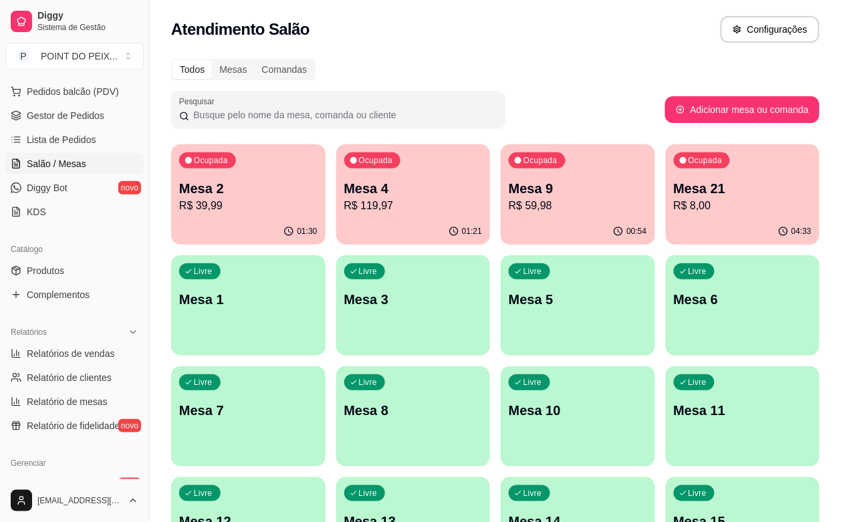
click at [666, 228] on div "04:33" at bounding box center [743, 232] width 154 height 26
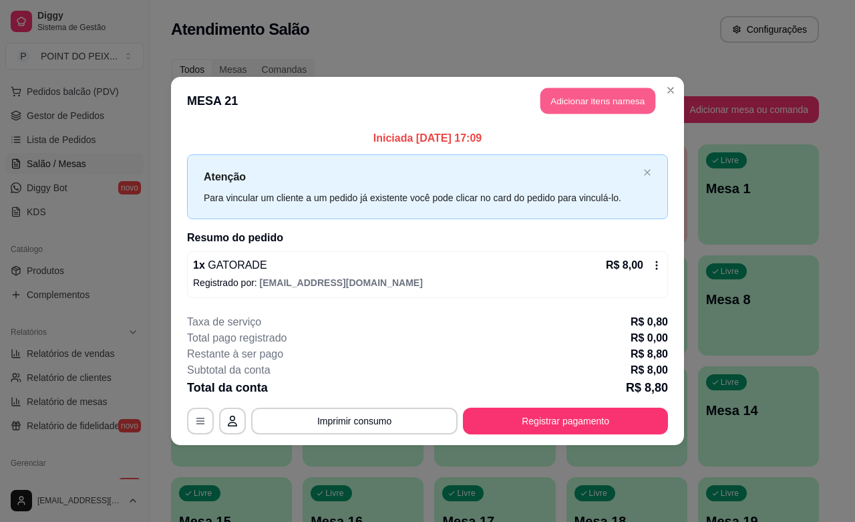
click at [599, 106] on button "Adicionar itens na mesa" at bounding box center [598, 101] width 115 height 26
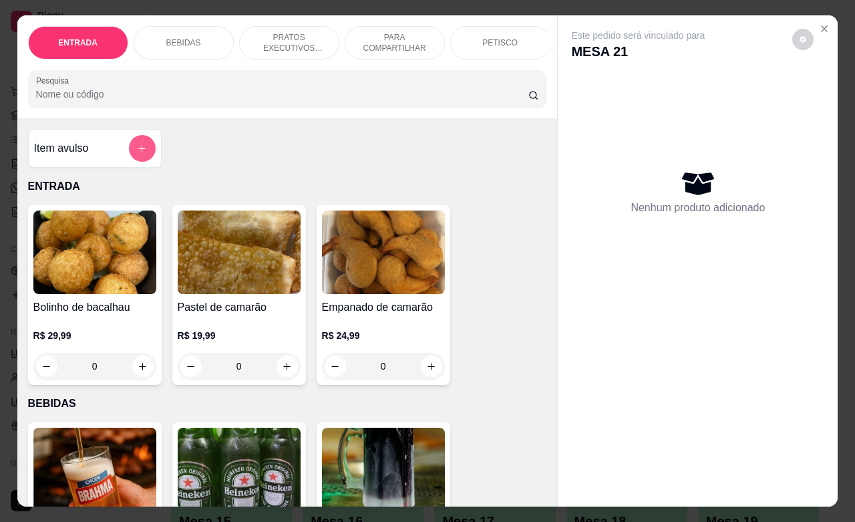
click at [144, 158] on button "add-separate-item" at bounding box center [142, 148] width 27 height 27
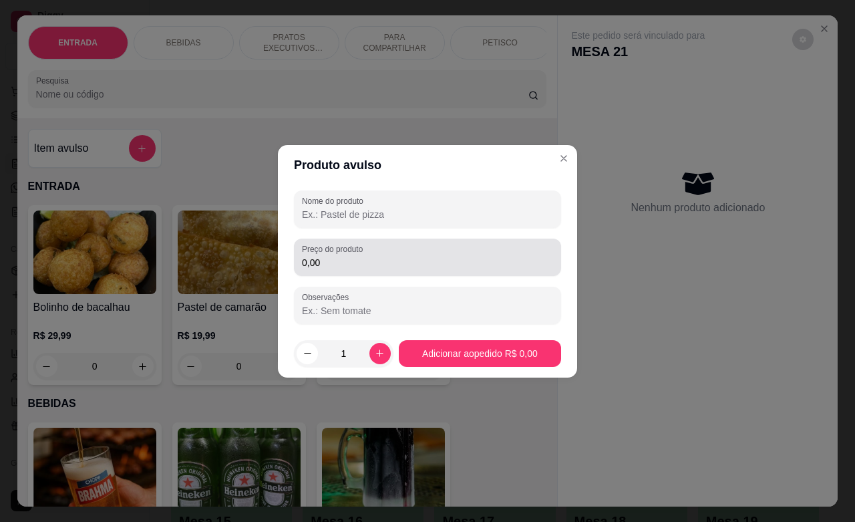
click at [360, 269] on div "0,00" at bounding box center [427, 257] width 251 height 27
click at [360, 269] on input "0,00" at bounding box center [427, 262] width 251 height 13
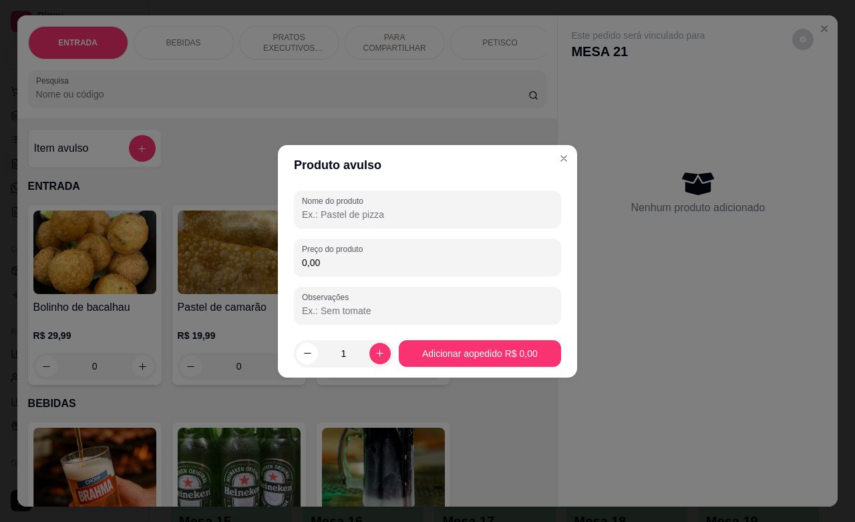
click at [360, 269] on input "0,00" at bounding box center [427, 262] width 251 height 13
type input "56,00"
click at [475, 352] on button "Adicionar ao pedido R$ 56,00" at bounding box center [480, 353] width 158 height 26
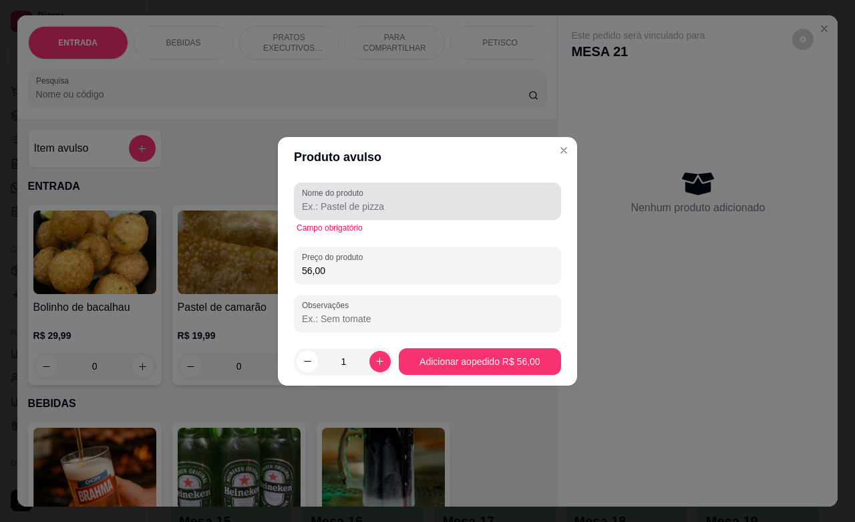
click at [358, 209] on input "Nome do produto" at bounding box center [427, 206] width 251 height 13
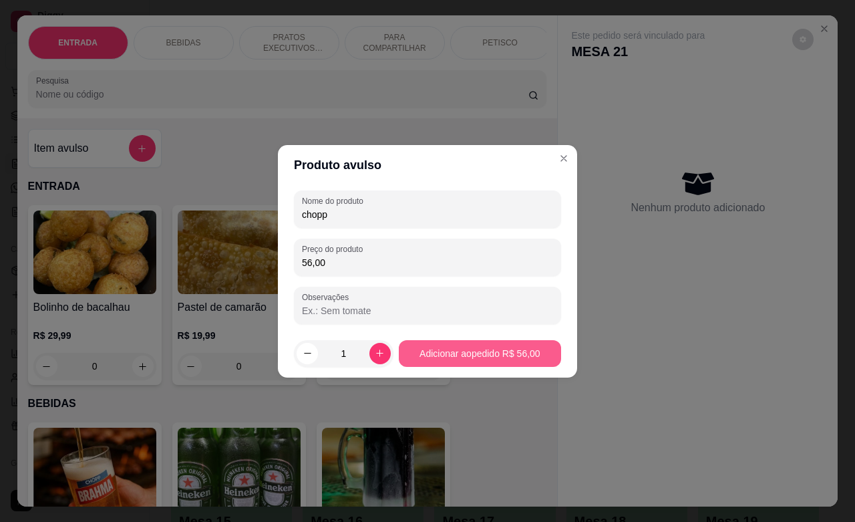
type input "chopp"
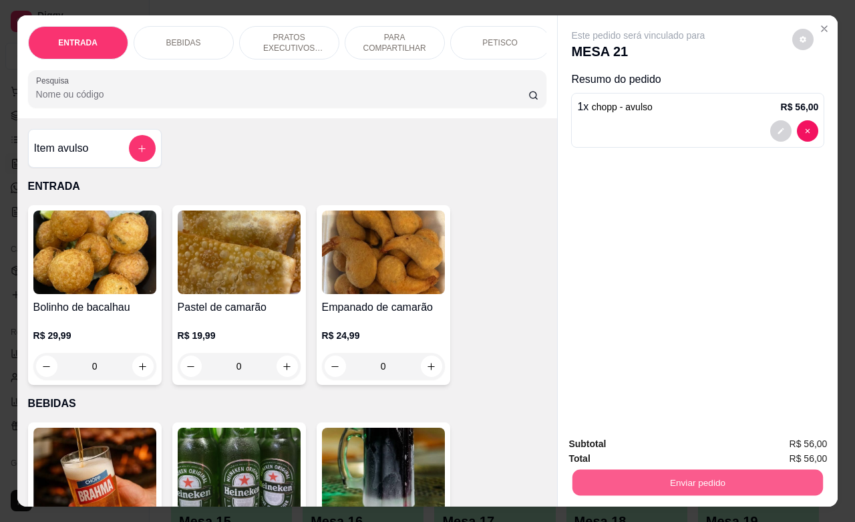
click at [685, 469] on button "Enviar pedido" at bounding box center [698, 482] width 251 height 26
click at [676, 448] on button "Não registrar e enviar pedido" at bounding box center [652, 442] width 135 height 25
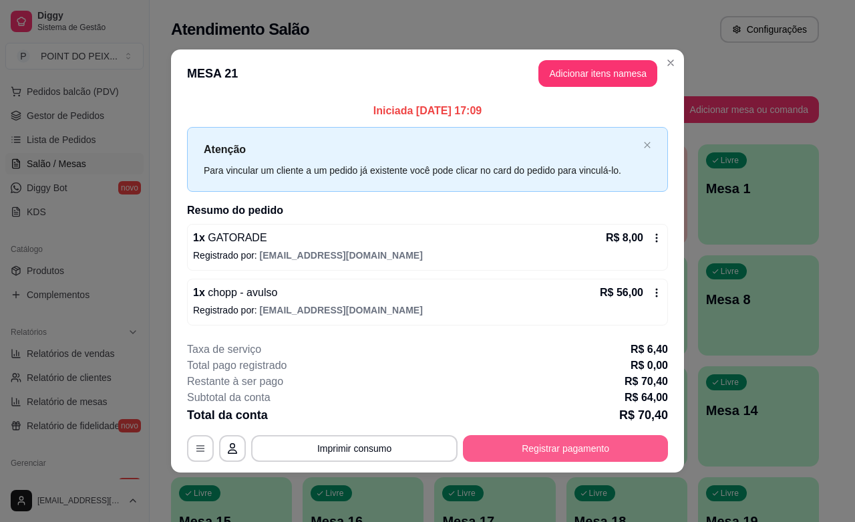
click at [578, 446] on button "Registrar pagamento" at bounding box center [565, 448] width 205 height 27
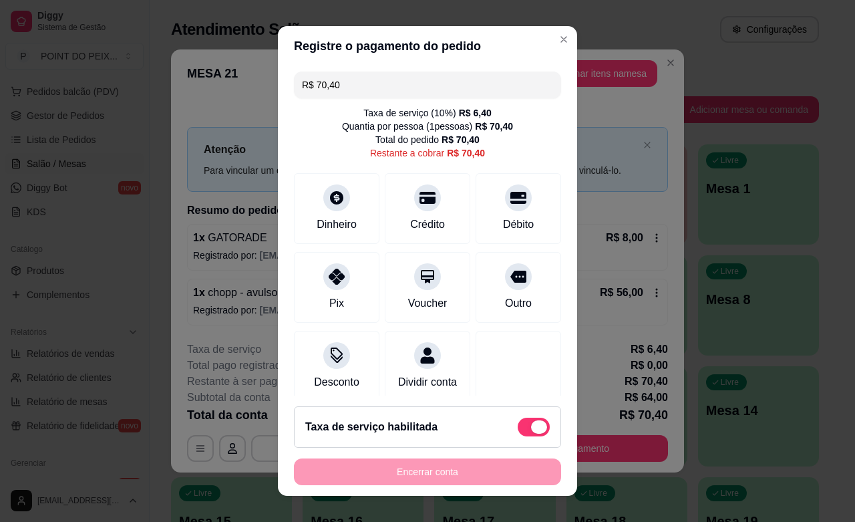
click at [525, 428] on span at bounding box center [534, 427] width 32 height 19
click at [525, 429] on input "checkbox" at bounding box center [521, 433] width 9 height 9
checkbox input "true"
type input "R$ 64,00"
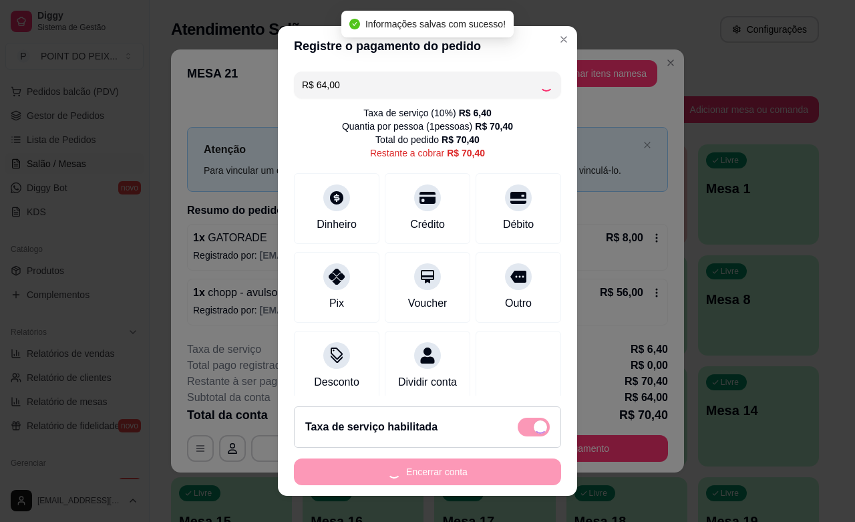
checkbox input "false"
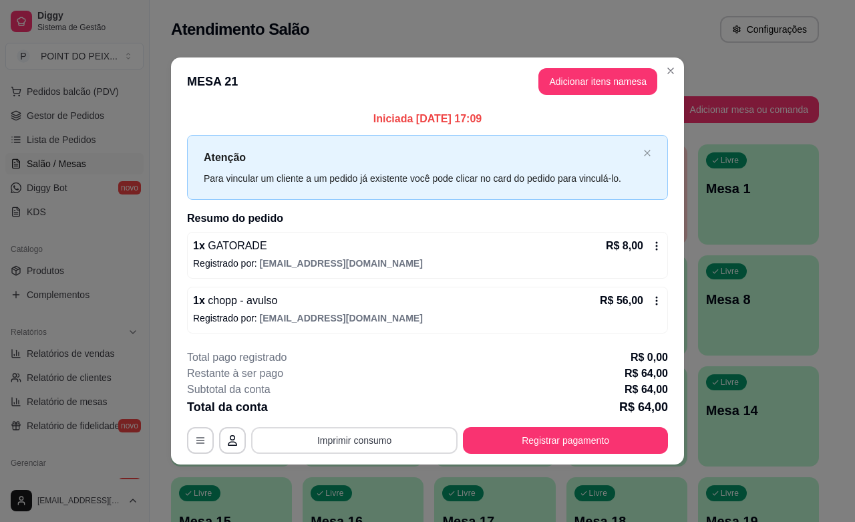
click at [361, 438] on button "Imprimir consumo" at bounding box center [354, 440] width 207 height 27
click at [512, 369] on div "Restante à ser pago R$ 64,00" at bounding box center [427, 374] width 481 height 16
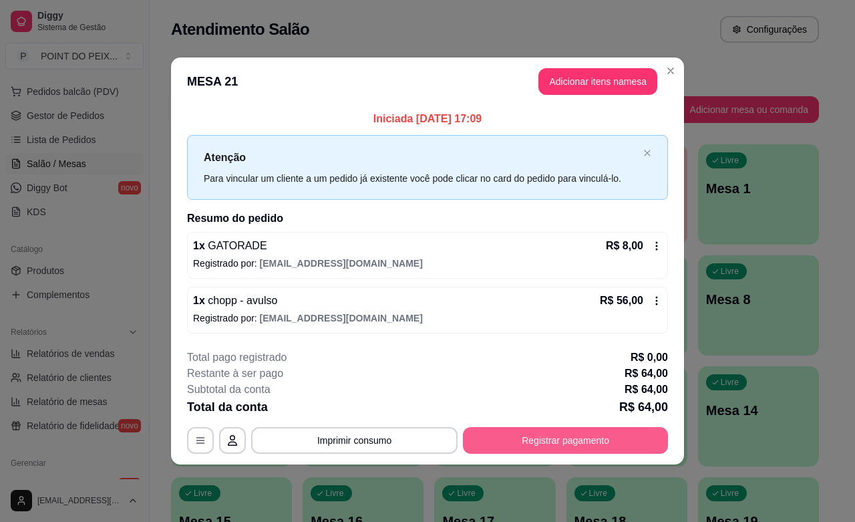
click at [553, 438] on button "Registrar pagamento" at bounding box center [565, 440] width 205 height 27
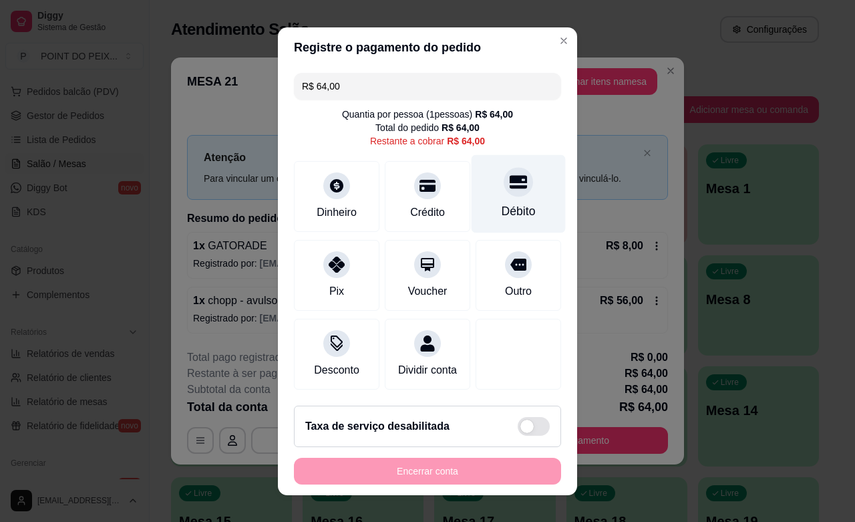
click at [490, 199] on div "Débito" at bounding box center [519, 193] width 94 height 78
type input "R$ 0,00"
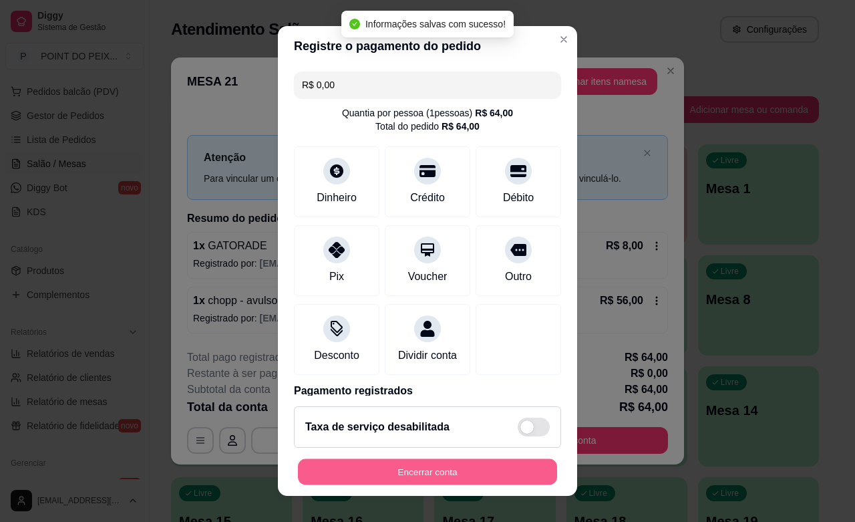
click at [421, 476] on button "Encerrar conta" at bounding box center [427, 472] width 259 height 26
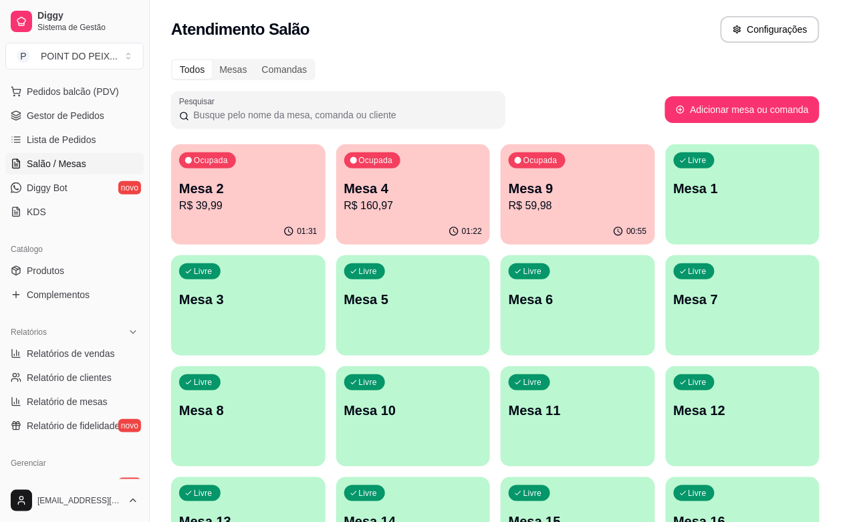
click at [378, 184] on p "Mesa 4" at bounding box center [413, 188] width 138 height 19
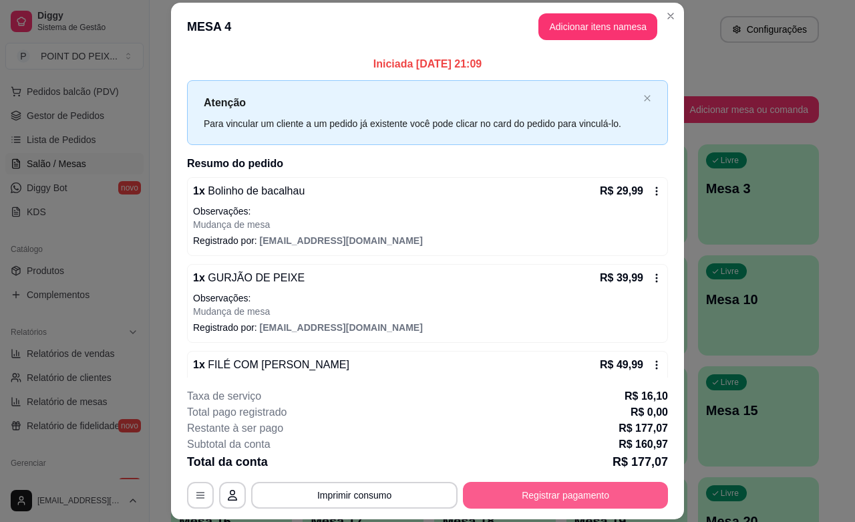
click at [578, 500] on button "Registrar pagamento" at bounding box center [565, 495] width 205 height 27
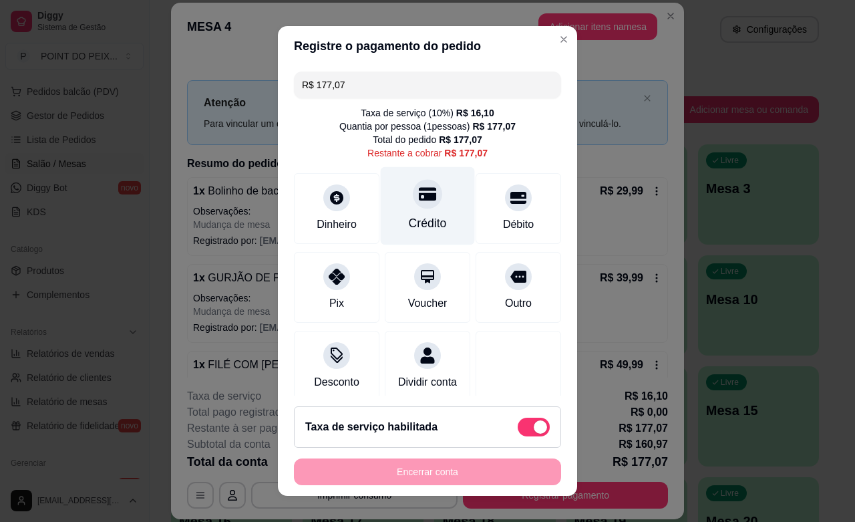
click at [428, 211] on div "Crédito" at bounding box center [428, 206] width 94 height 78
type input "R$ 0,00"
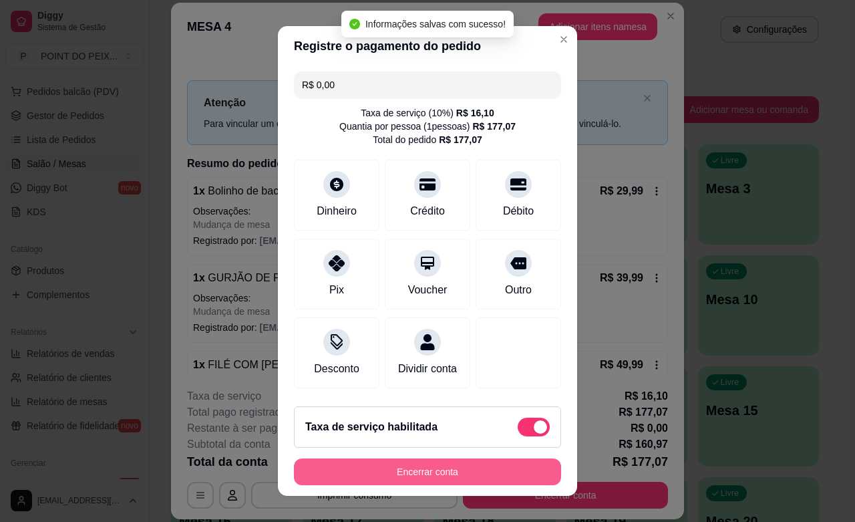
click at [472, 472] on button "Encerrar conta" at bounding box center [427, 471] width 267 height 27
